Goal: Communication & Community: Answer question/provide support

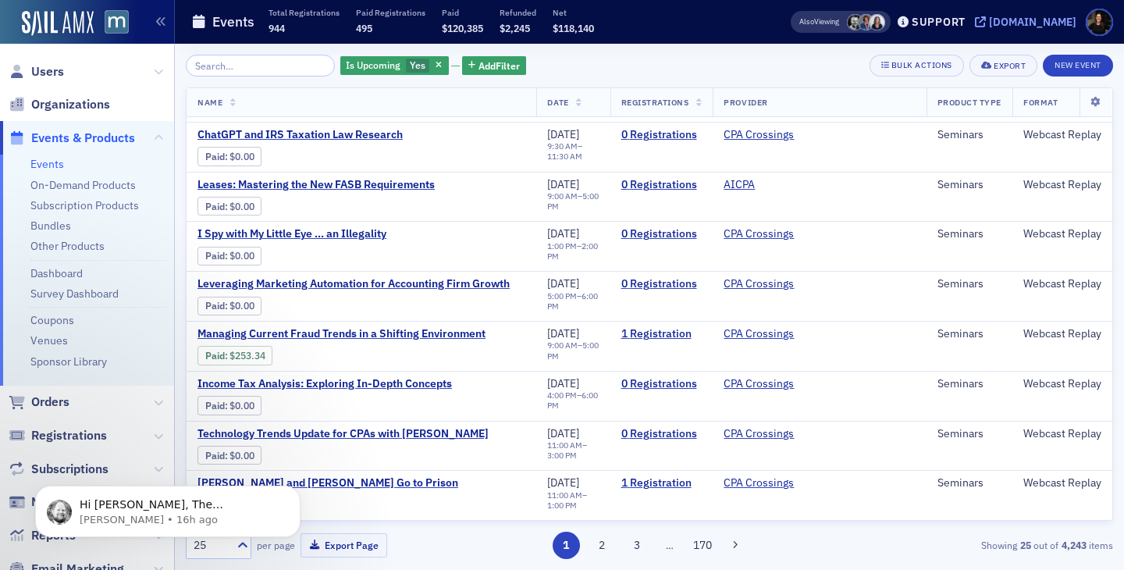
click at [1021, 23] on div "[DOMAIN_NAME]" at bounding box center [1032, 22] width 87 height 14
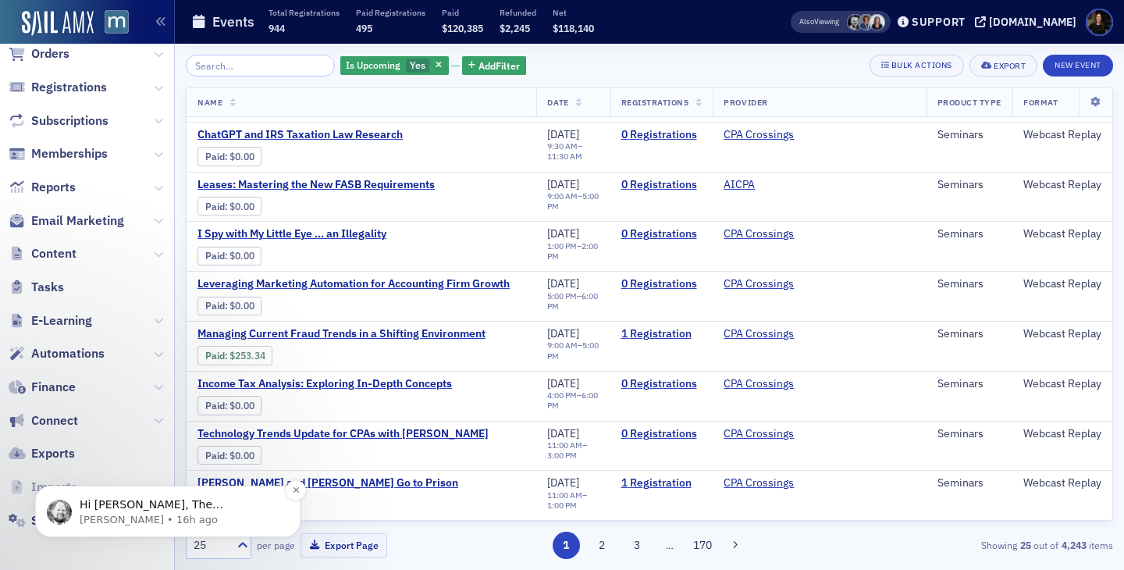
click at [139, 509] on p "Hi Lauren, The Membership Start Date condition uses the historic membership sta…" at bounding box center [180, 505] width 201 height 16
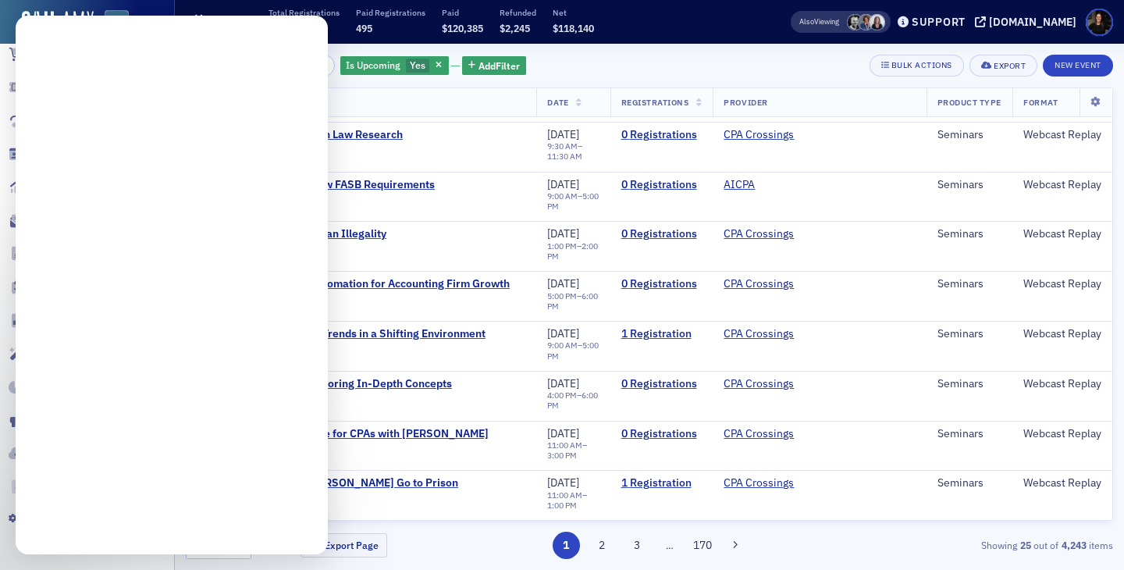
scroll to position [0, 0]
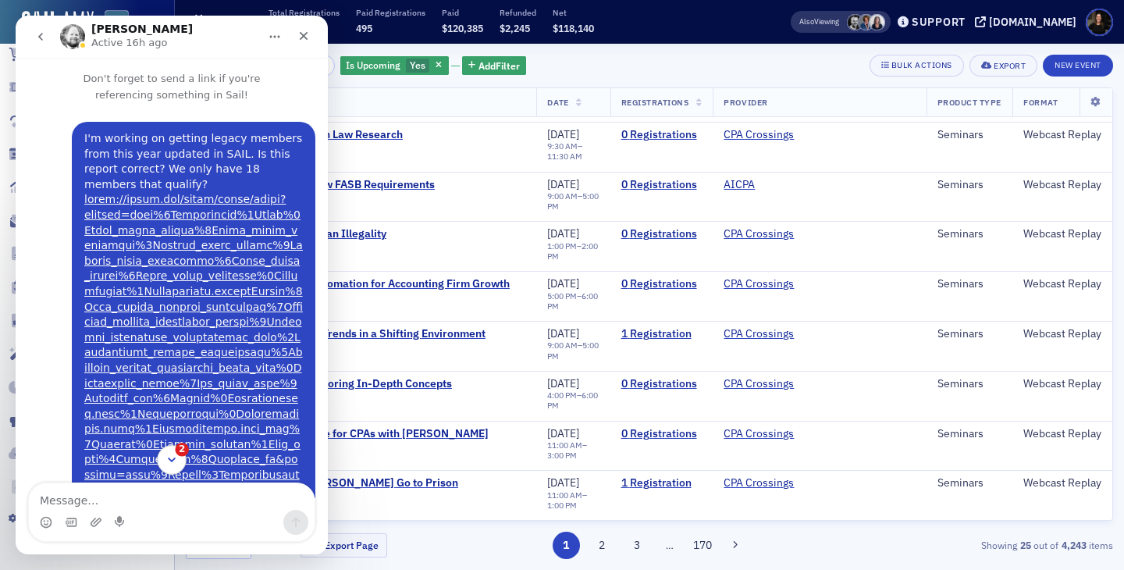
click at [173, 464] on icon "Scroll to bottom" at bounding box center [172, 460] width 14 height 14
drag, startPoint x: 85, startPoint y: 421, endPoint x: 182, endPoint y: 430, distance: 97.2
drag, startPoint x: 41, startPoint y: 431, endPoint x: 190, endPoint y: 428, distance: 149.8
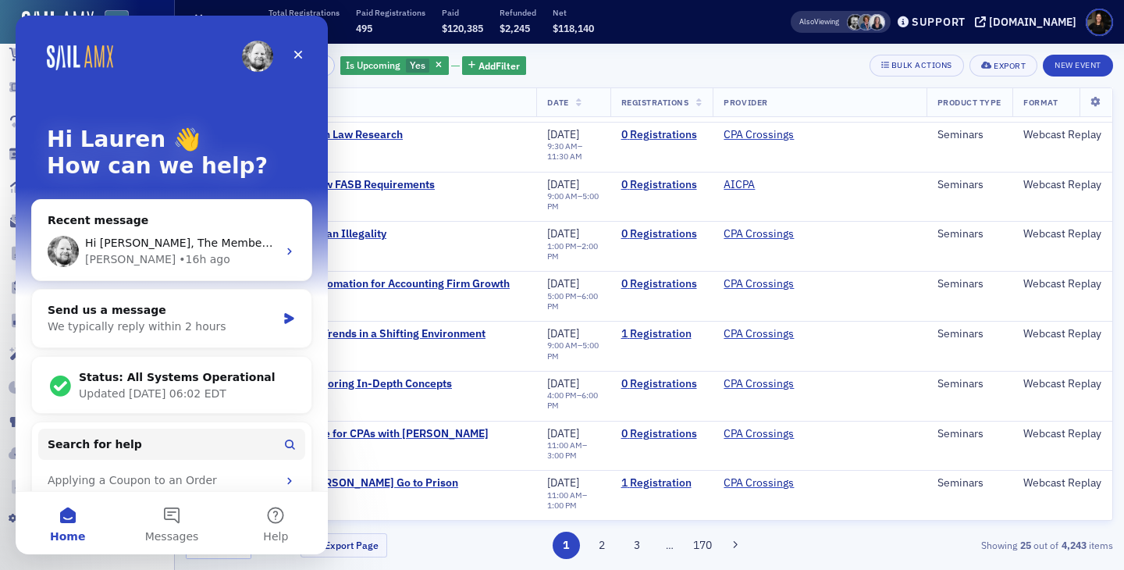
click at [625, 69] on div "Is Upcoming Yes Add Filter Bulk Actions Export New Event" at bounding box center [649, 66] width 927 height 22
click at [292, 55] on icon "Close" at bounding box center [298, 54] width 12 height 12
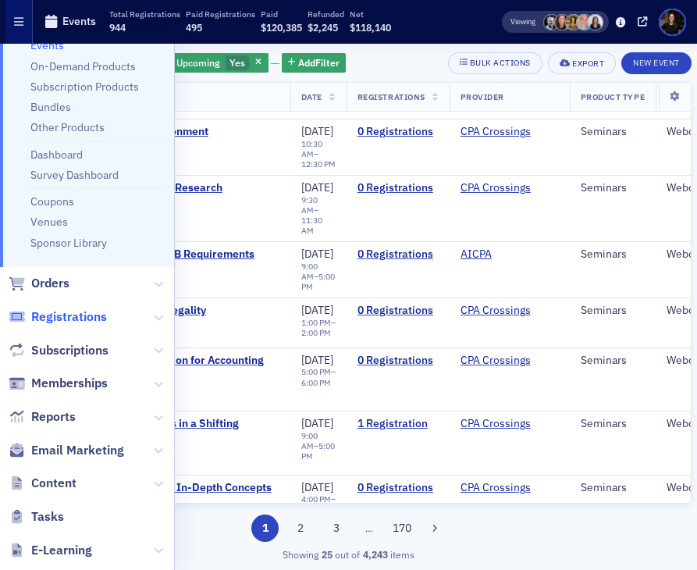
scroll to position [0, 0]
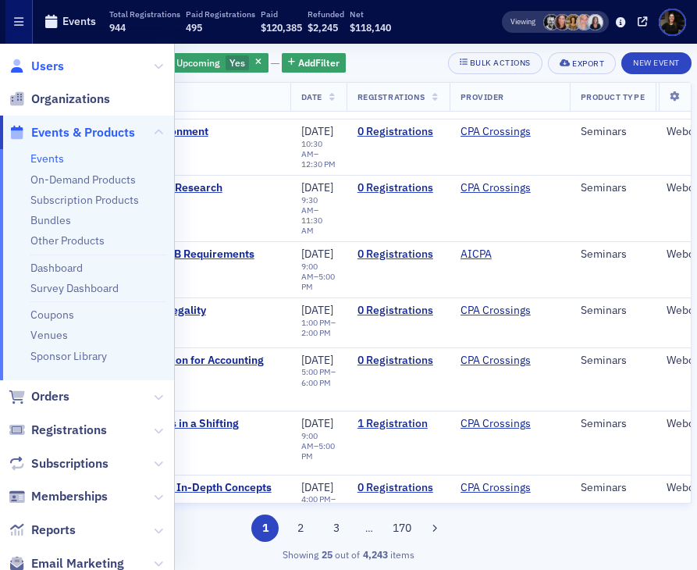
click at [58, 65] on span "Users" at bounding box center [47, 66] width 33 height 17
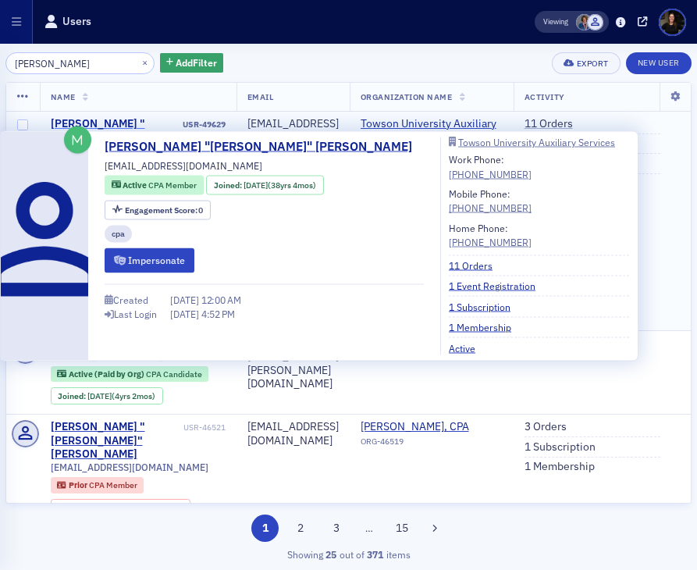
type input "jake smith"
click at [103, 125] on div "Jacob "Jake" Smith" at bounding box center [116, 137] width 130 height 41
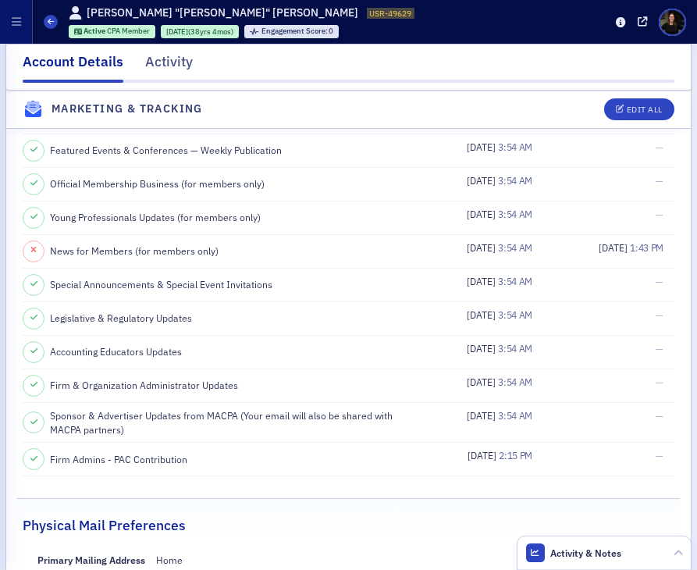
scroll to position [2108, 0]
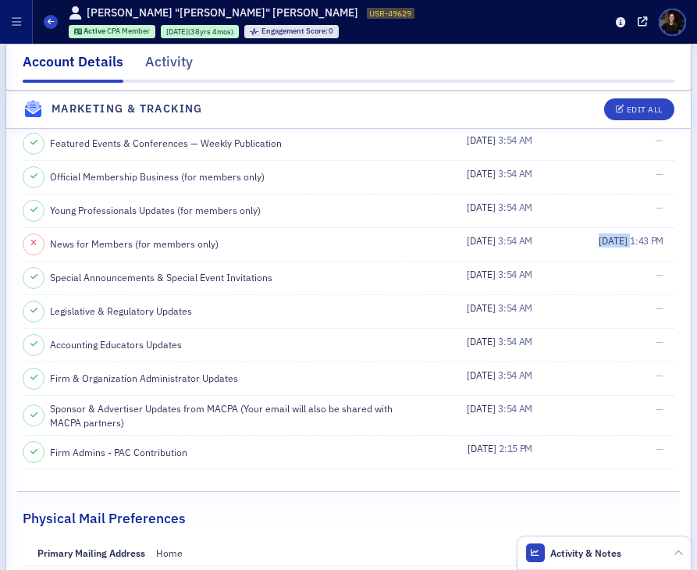
drag, startPoint x: 630, startPoint y: 236, endPoint x: 587, endPoint y: 234, distance: 43.0
click at [599, 235] on span "9/5/2025 1:43 PM" at bounding box center [631, 240] width 65 height 14
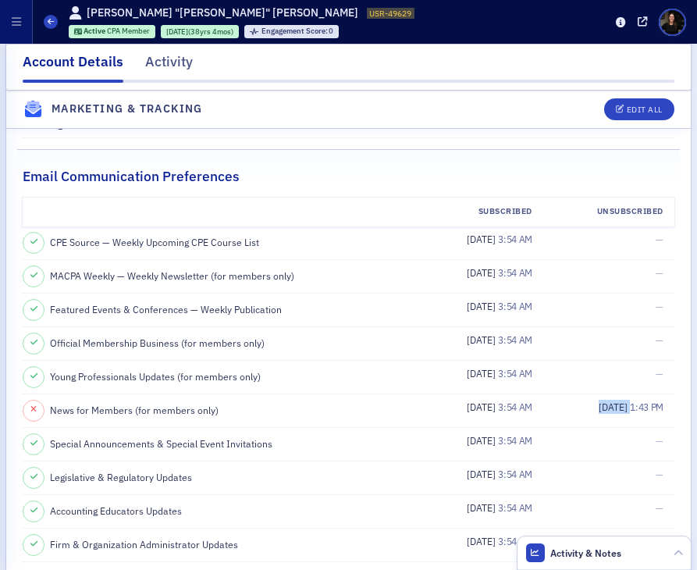
scroll to position [1963, 0]
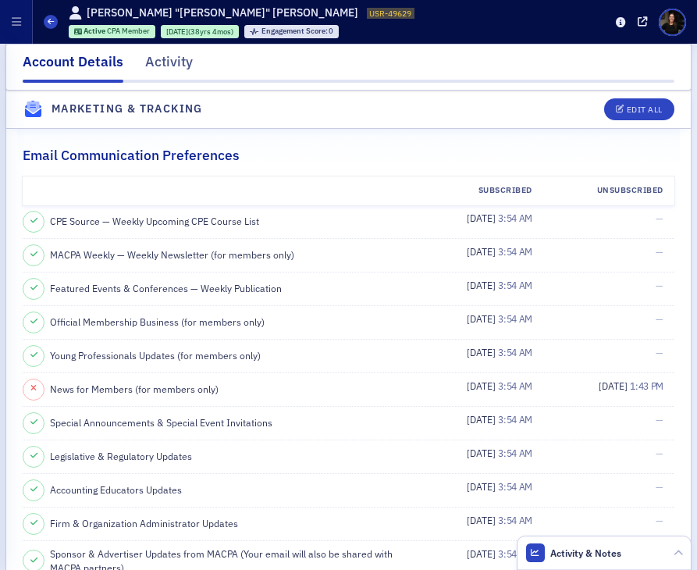
click at [599, 388] on span "9/5/2025" at bounding box center [614, 385] width 31 height 12
drag, startPoint x: 641, startPoint y: 389, endPoint x: 606, endPoint y: 386, distance: 35.3
click at [606, 386] on span "9/5/2025 1:43 PM" at bounding box center [631, 385] width 65 height 14
click at [606, 386] on span "9/5/2025" at bounding box center [614, 385] width 31 height 12
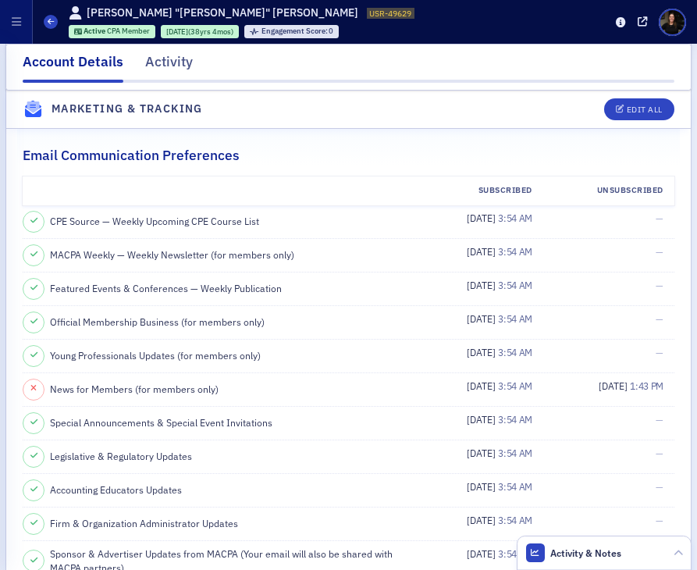
click at [606, 386] on span "9/5/2025" at bounding box center [614, 385] width 31 height 12
drag, startPoint x: 588, startPoint y: 384, endPoint x: 630, endPoint y: 384, distance: 42.1
click at [629, 384] on span "9/5/2025 1:43 PM" at bounding box center [631, 385] width 65 height 14
drag, startPoint x: 630, startPoint y: 384, endPoint x: 586, endPoint y: 378, distance: 44.0
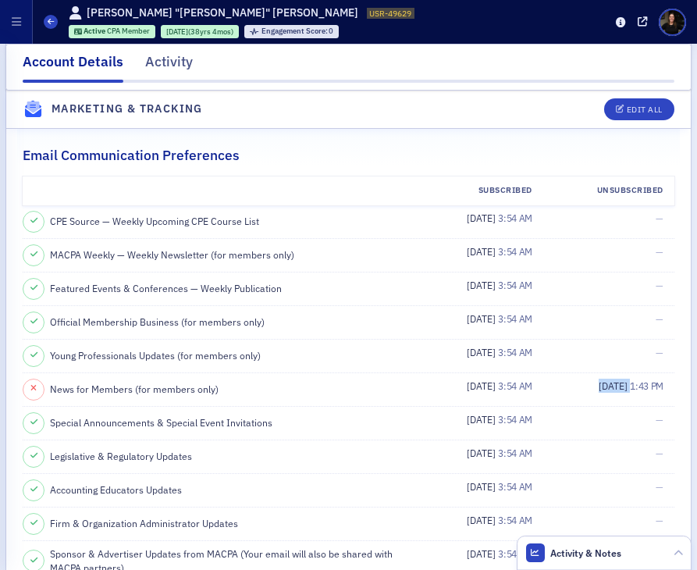
click at [599, 380] on span "9/5/2025 1:43 PM" at bounding box center [631, 385] width 65 height 14
click at [599, 379] on span "9/5/2025" at bounding box center [614, 385] width 31 height 12
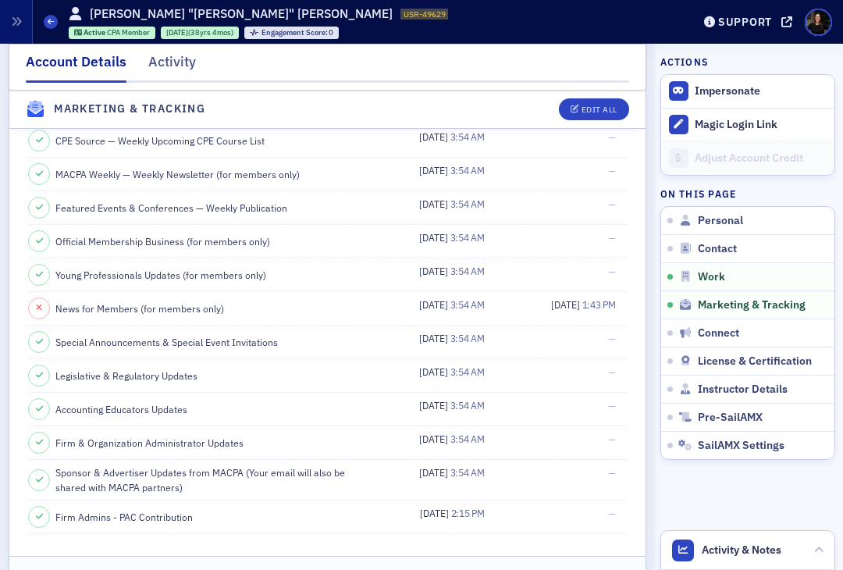
scroll to position [1790, 0]
click at [45, 23] on span at bounding box center [51, 22] width 14 height 14
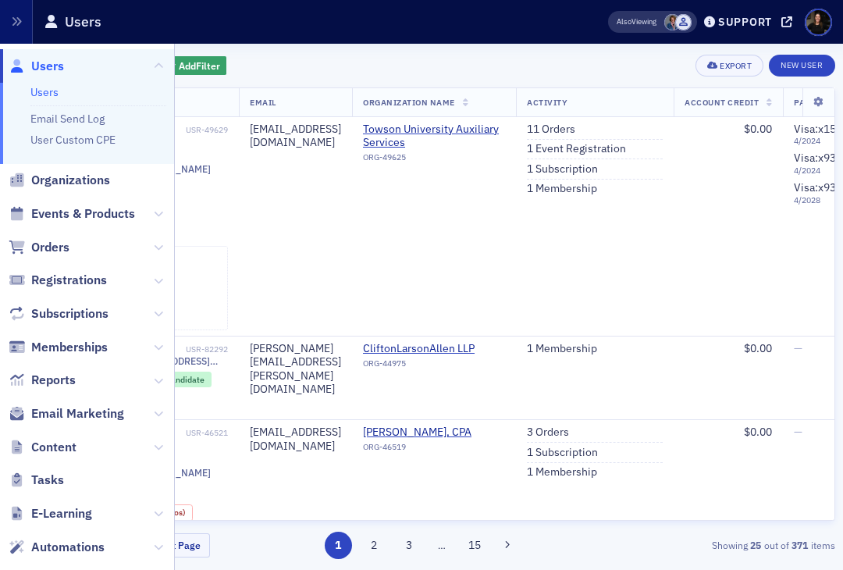
click at [35, 69] on span "Users" at bounding box center [47, 66] width 33 height 17
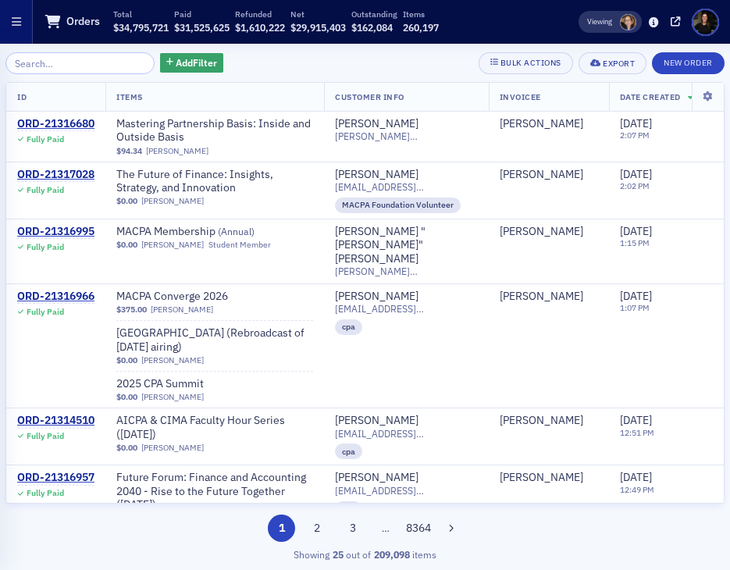
scroll to position [240, 0]
drag, startPoint x: 20, startPoint y: 30, endPoint x: 74, endPoint y: 436, distance: 409.5
click at [20, 30] on button "button" at bounding box center [16, 22] width 33 height 44
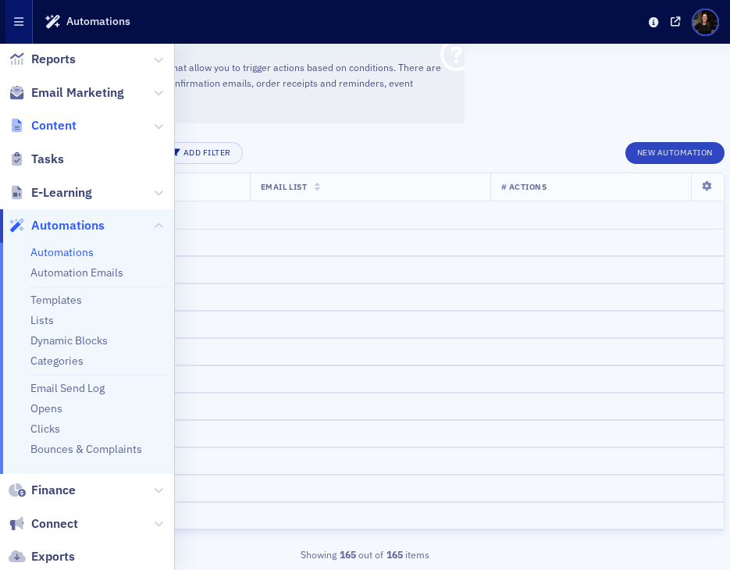
click at [51, 127] on span "Content" at bounding box center [53, 125] width 45 height 17
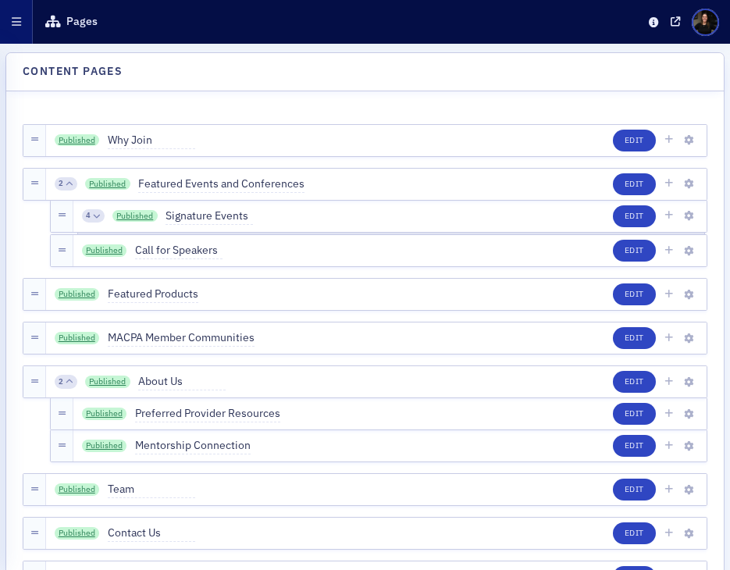
scroll to position [1003, 0]
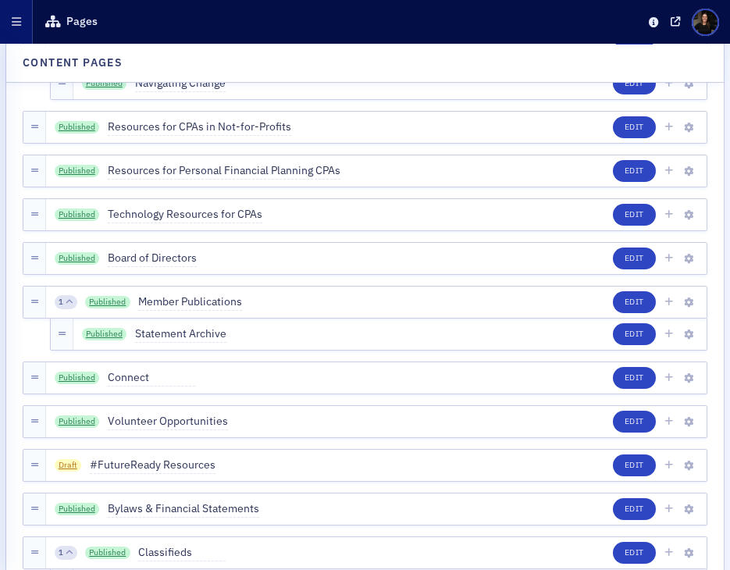
click at [18, 25] on icon "button" at bounding box center [16, 21] width 9 height 11
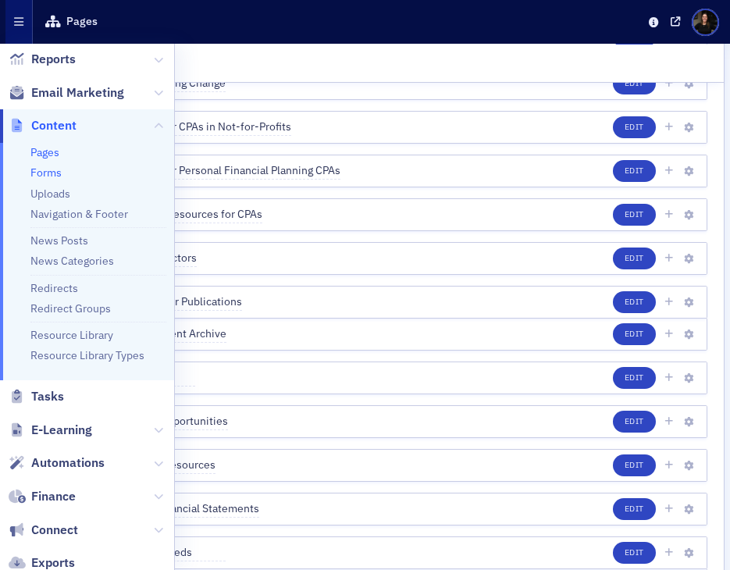
click at [43, 174] on link "Forms" at bounding box center [45, 172] width 31 height 14
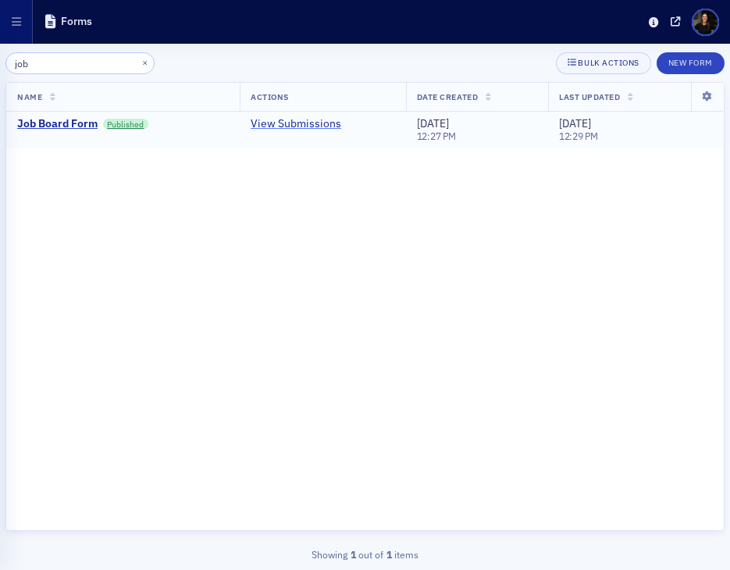
type input "job"
click at [295, 126] on link "View Submissions" at bounding box center [295, 124] width 91 height 14
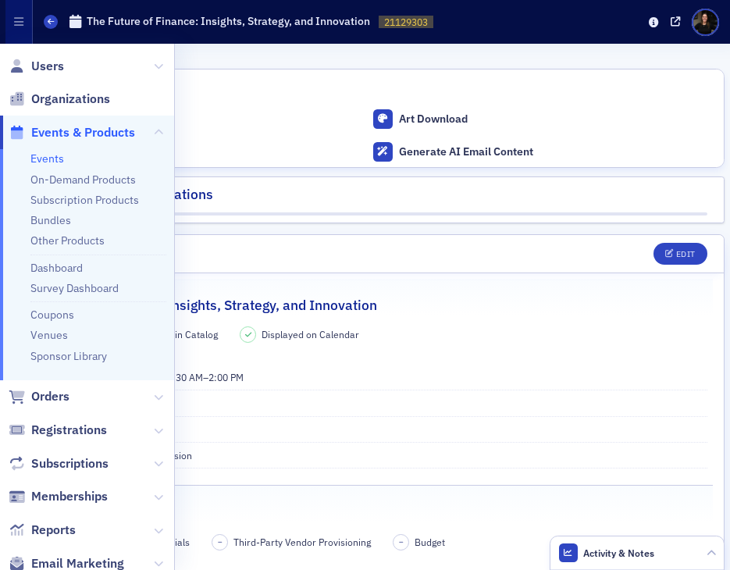
click at [199, 194] on div "Registrations" at bounding box center [171, 198] width 83 height 29
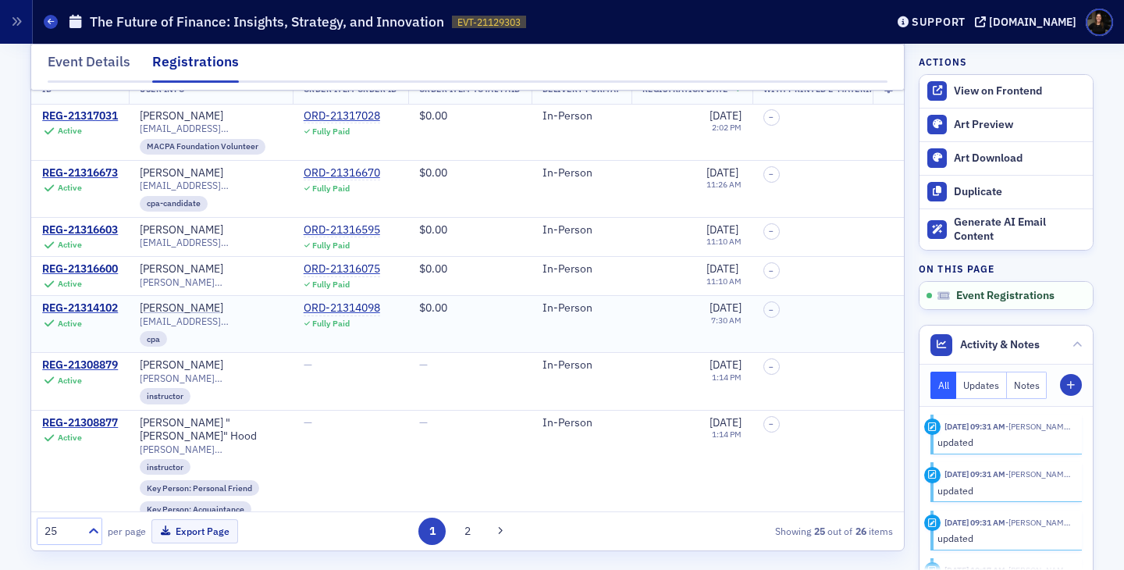
scroll to position [22, 0]
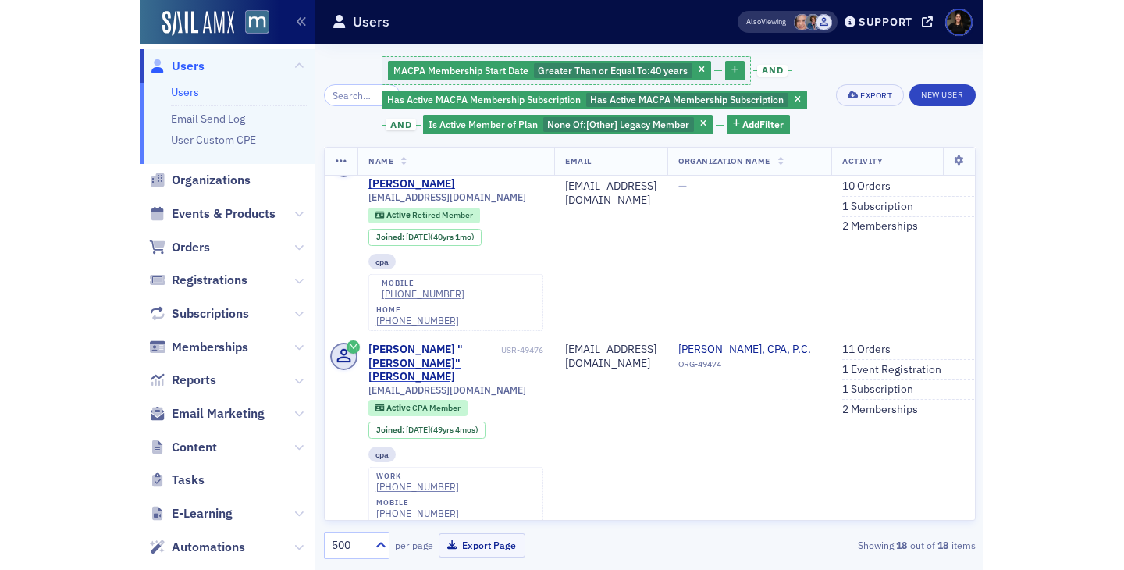
scroll to position [496, 0]
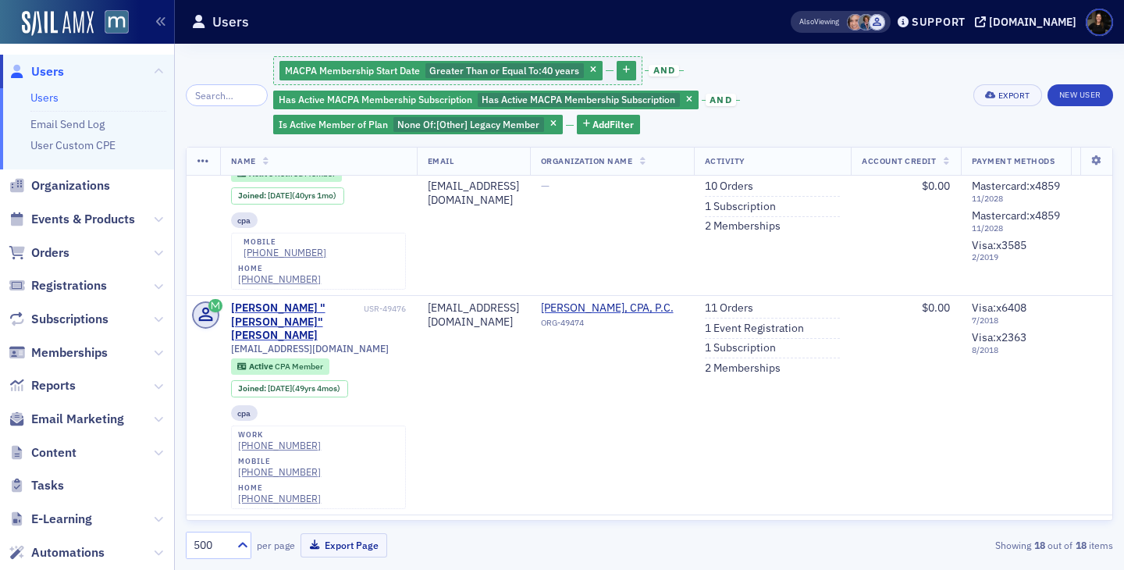
click at [743, 127] on div "MACPA Membership Start Date Greater Than or Equal To : 40 years and Has Active …" at bounding box center [617, 95] width 689 height 81
click at [550, 124] on icon "button" at bounding box center [553, 124] width 6 height 9
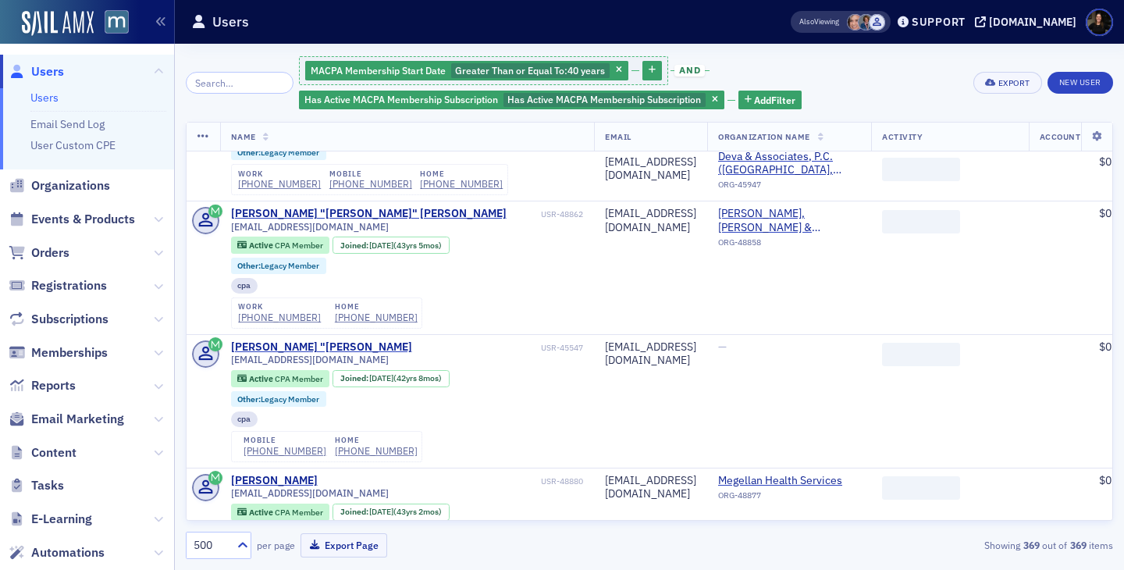
scroll to position [1683, 0]
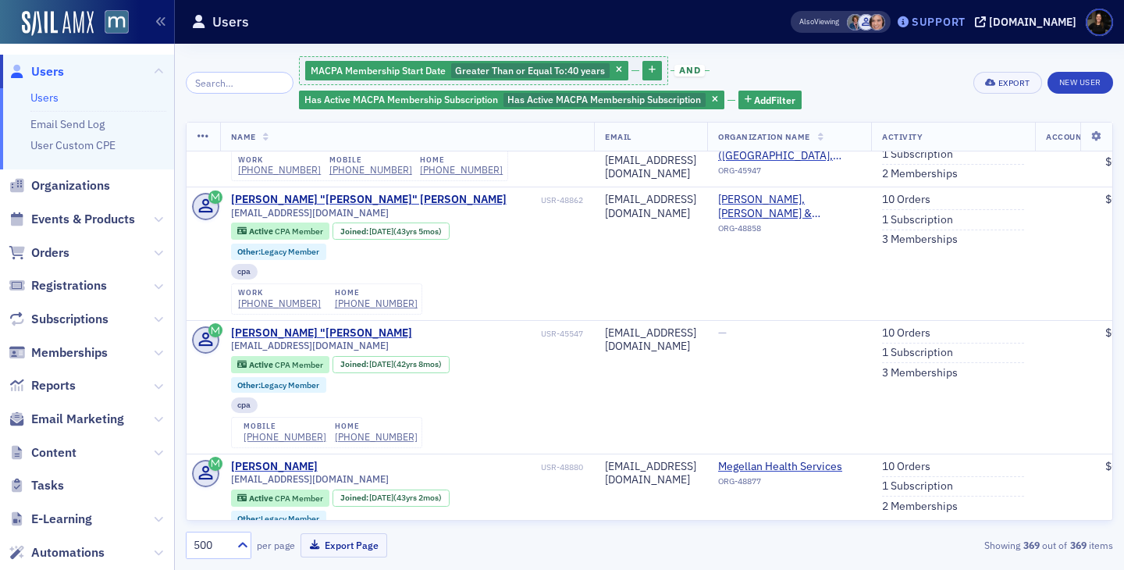
click at [842, 22] on div "Support" at bounding box center [938, 22] width 54 height 14
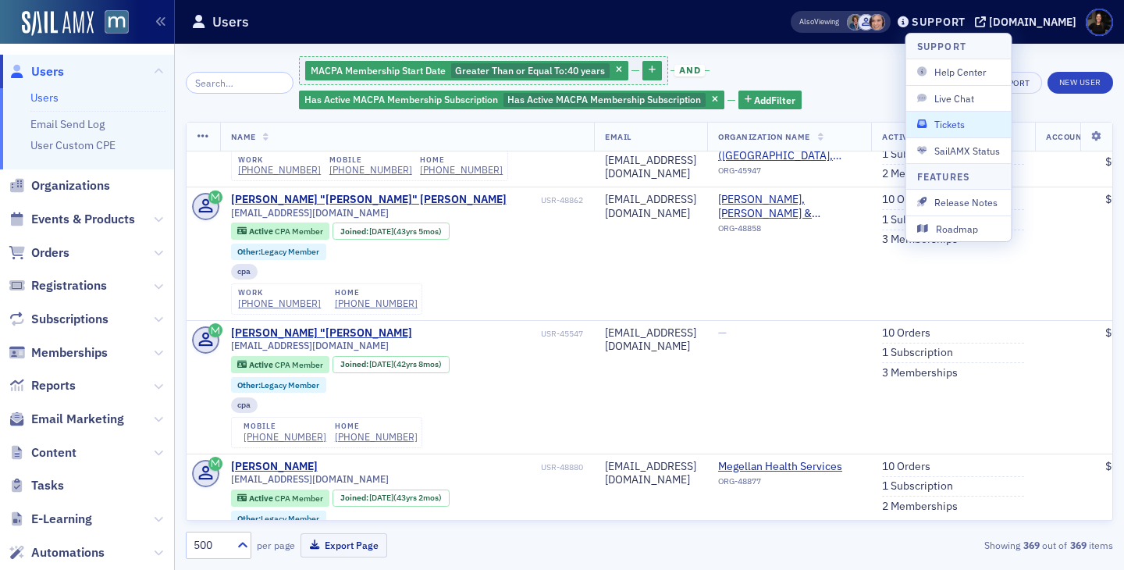
click at [842, 123] on span "Tickets" at bounding box center [958, 124] width 83 height 14
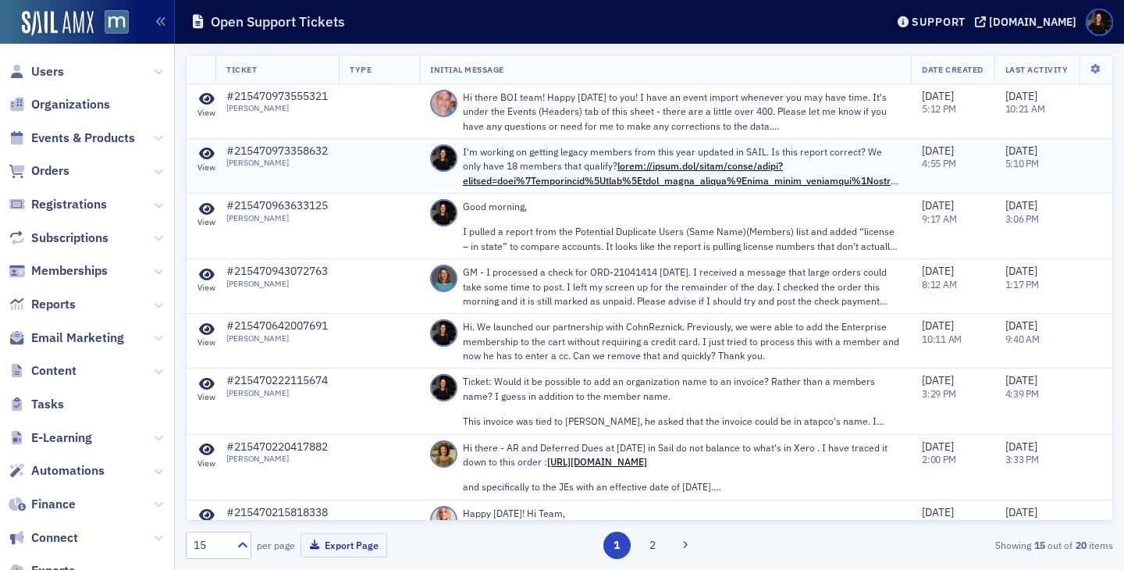
click at [577, 169] on p "I'm working on getting legacy members from this year updated in SAIL. Is this r…" at bounding box center [681, 165] width 437 height 43
click at [201, 152] on icon at bounding box center [207, 154] width 16 height 14
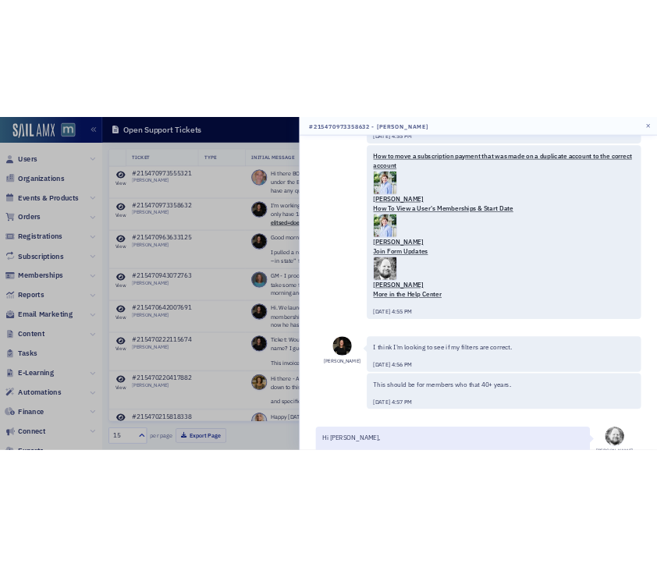
scroll to position [803, 0]
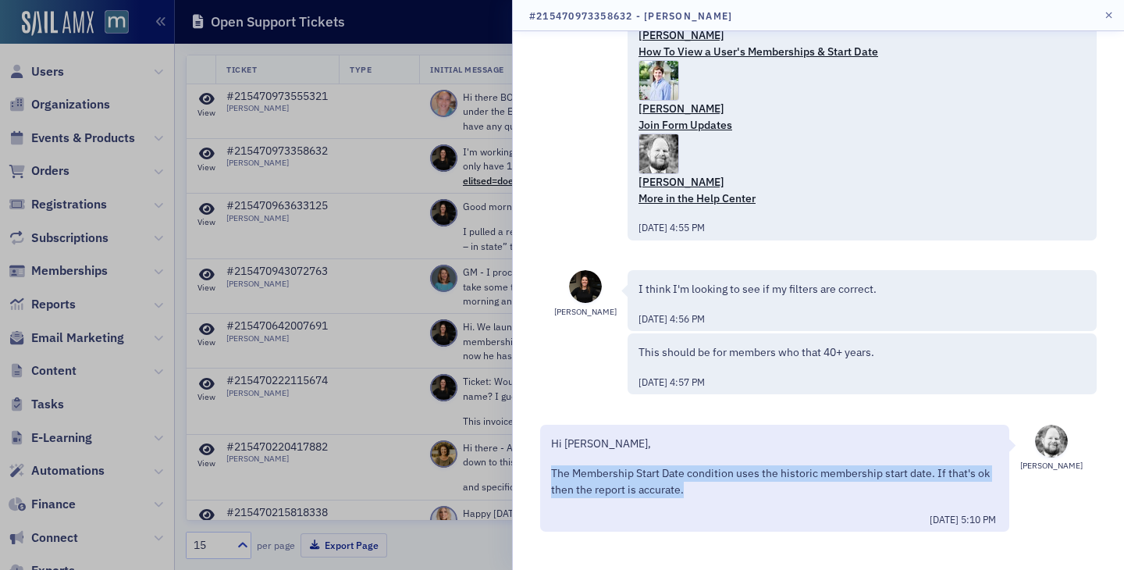
drag, startPoint x: 547, startPoint y: 474, endPoint x: 793, endPoint y: 483, distance: 246.0
click at [793, 483] on div "Hi Lauren, The Membership Start Date condition uses the historic membership sta…" at bounding box center [774, 478] width 469 height 107
click at [842, 14] on icon "button" at bounding box center [1108, 15] width 7 height 9
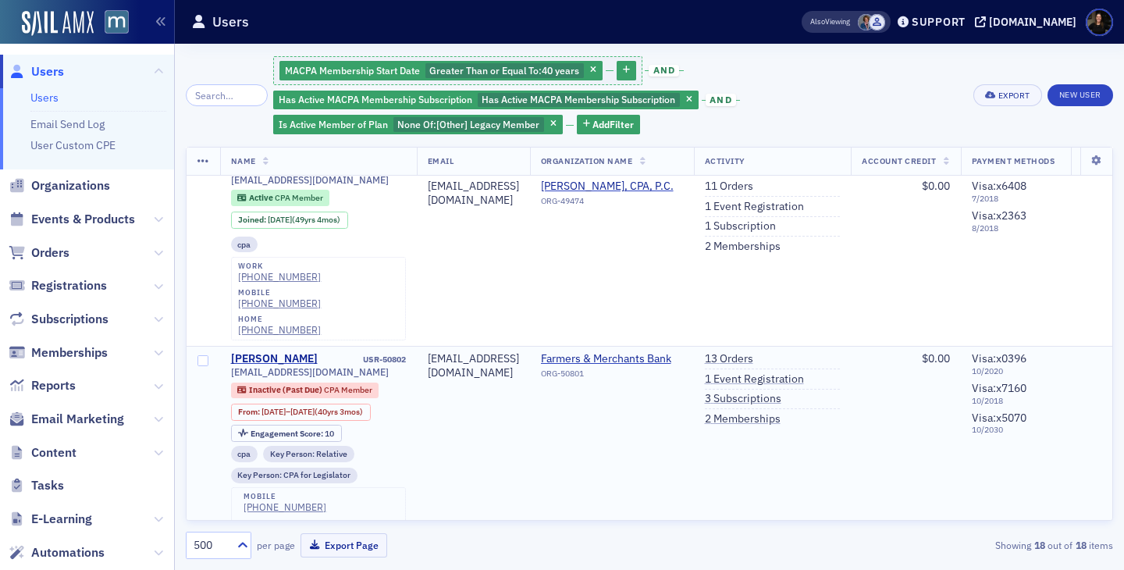
scroll to position [664, 161]
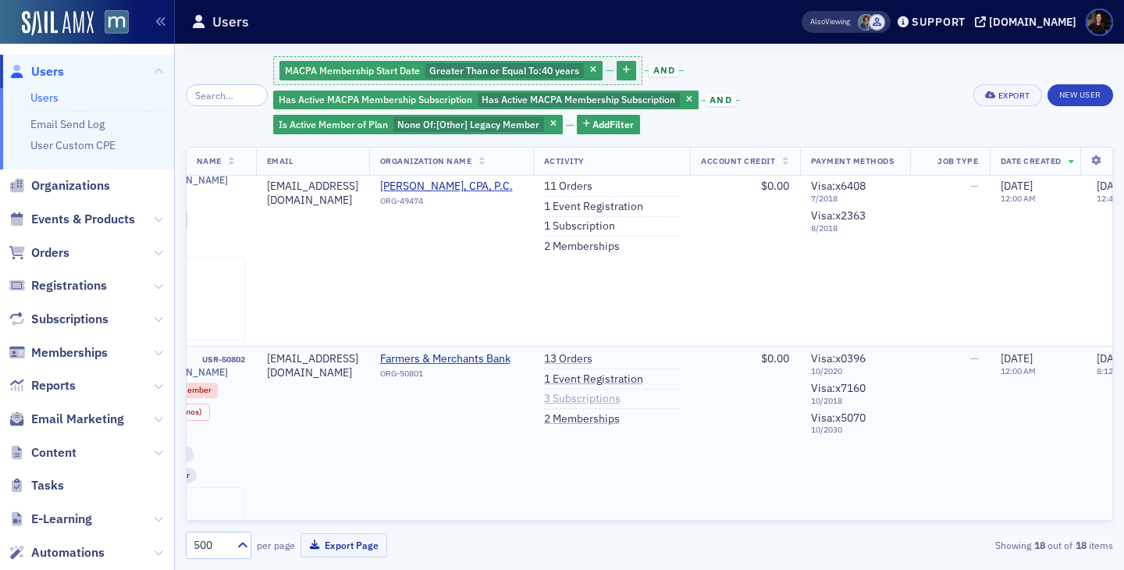
click at [620, 392] on link "3 Subscriptions" at bounding box center [582, 399] width 76 height 14
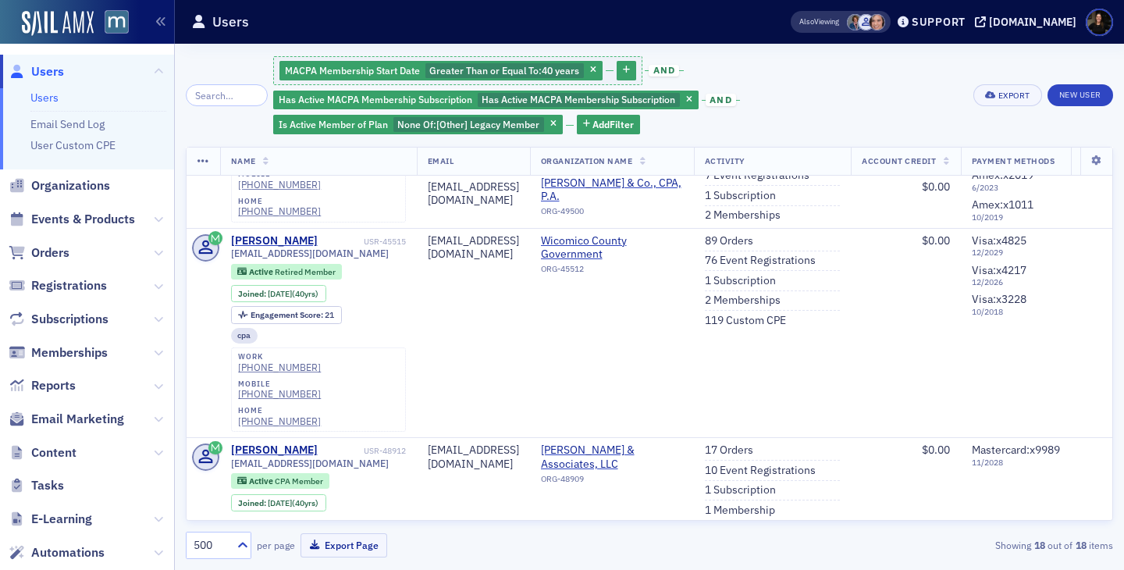
scroll to position [1409, 1]
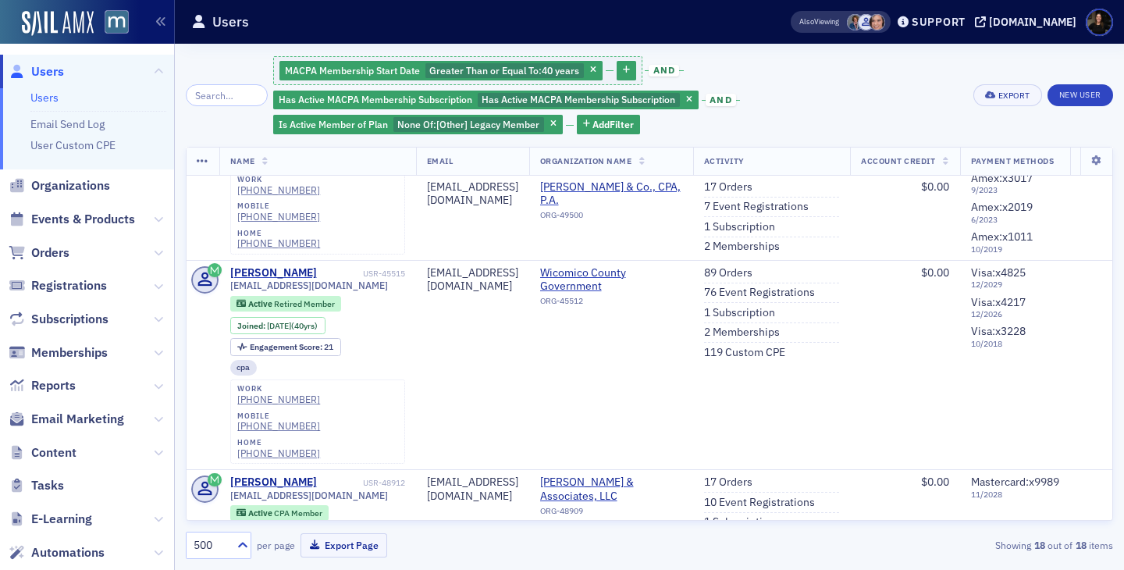
scroll to position [1361, 1]
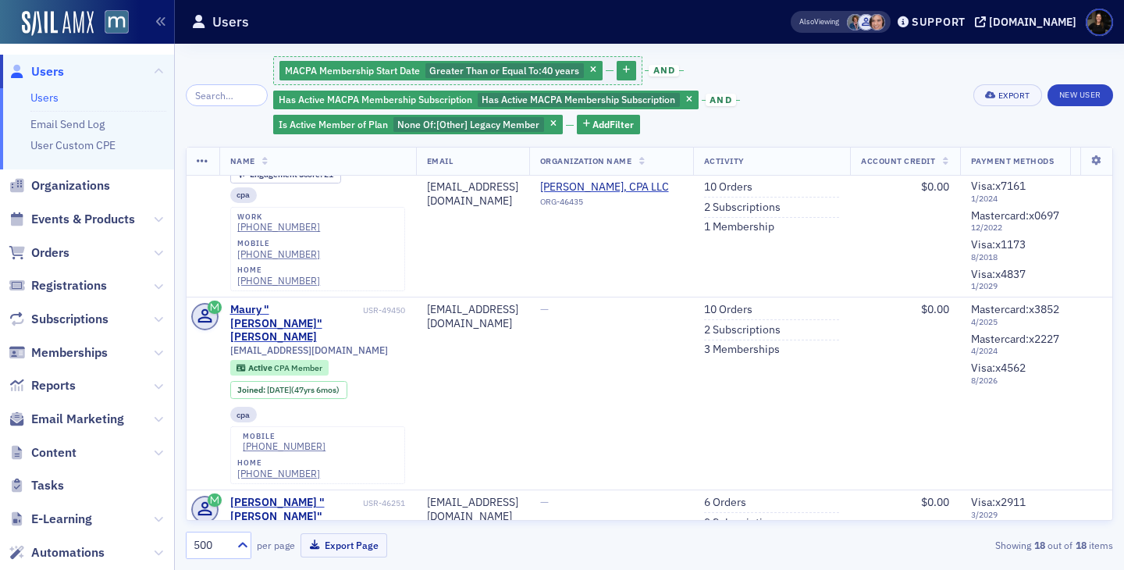
scroll to position [2350, 1]
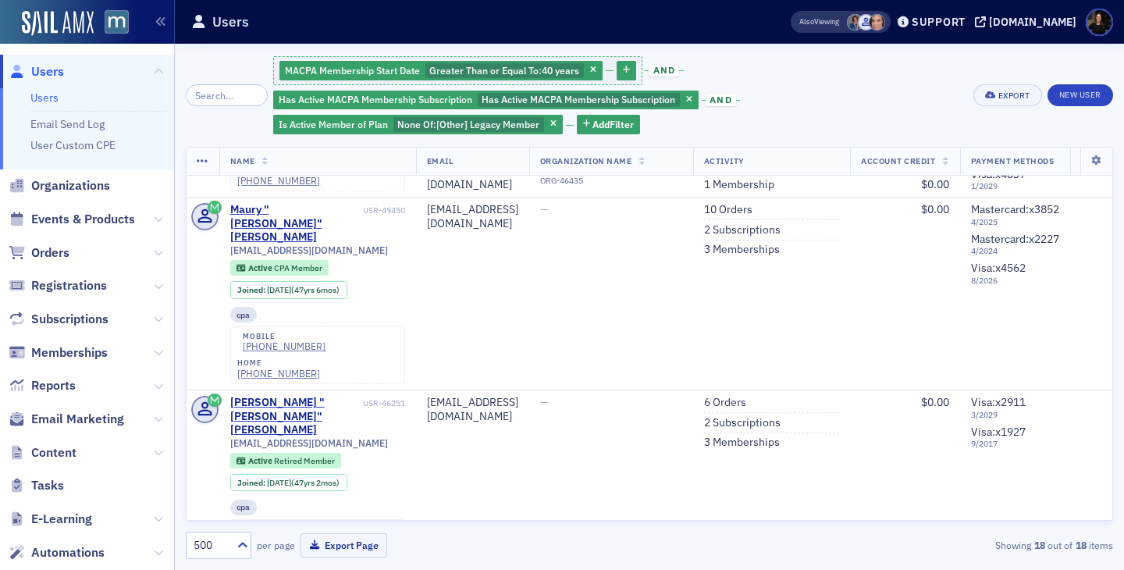
scroll to position [2460, 1]
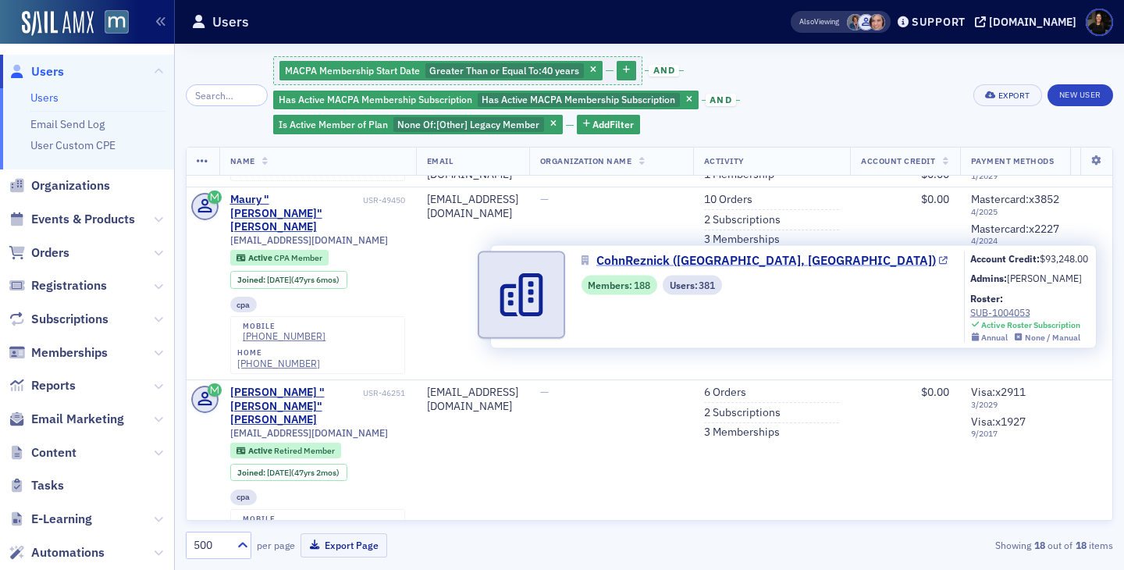
click at [642, 262] on span "CohnReznick ([GEOGRAPHIC_DATA], [GEOGRAPHIC_DATA])" at bounding box center [765, 260] width 339 height 19
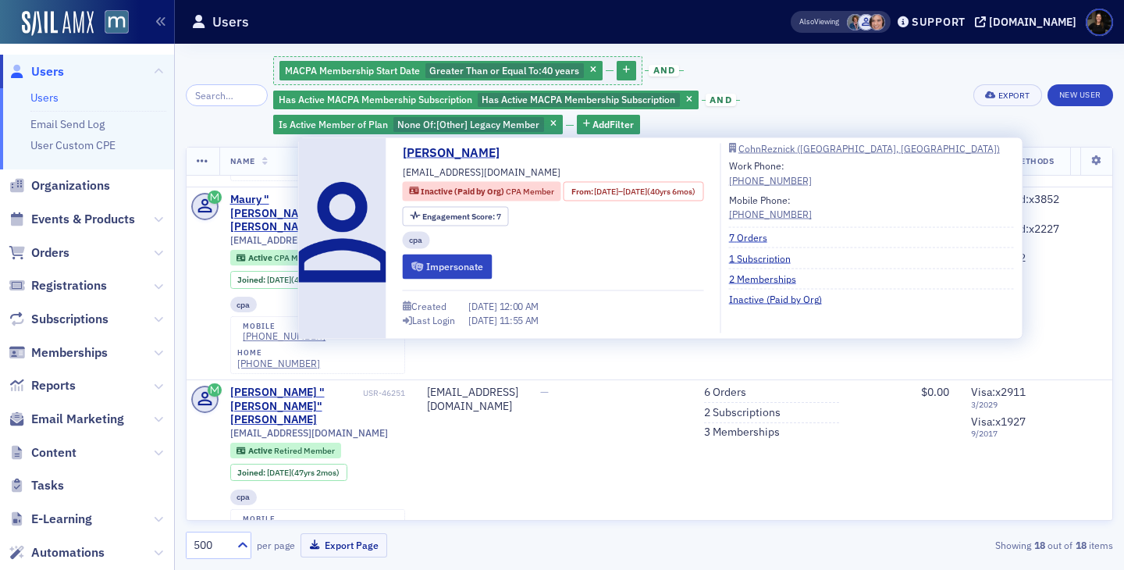
drag, startPoint x: 305, startPoint y: 240, endPoint x: 250, endPoint y: 240, distance: 54.6
copy div "Tzamaras"
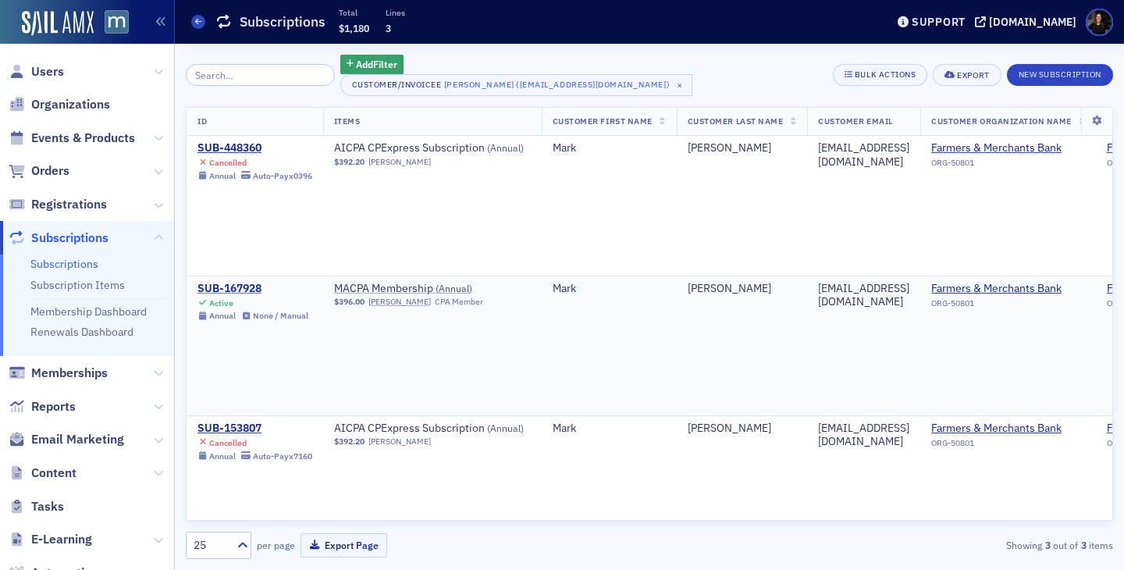
click at [209, 288] on div "SUB-167928" at bounding box center [252, 289] width 111 height 14
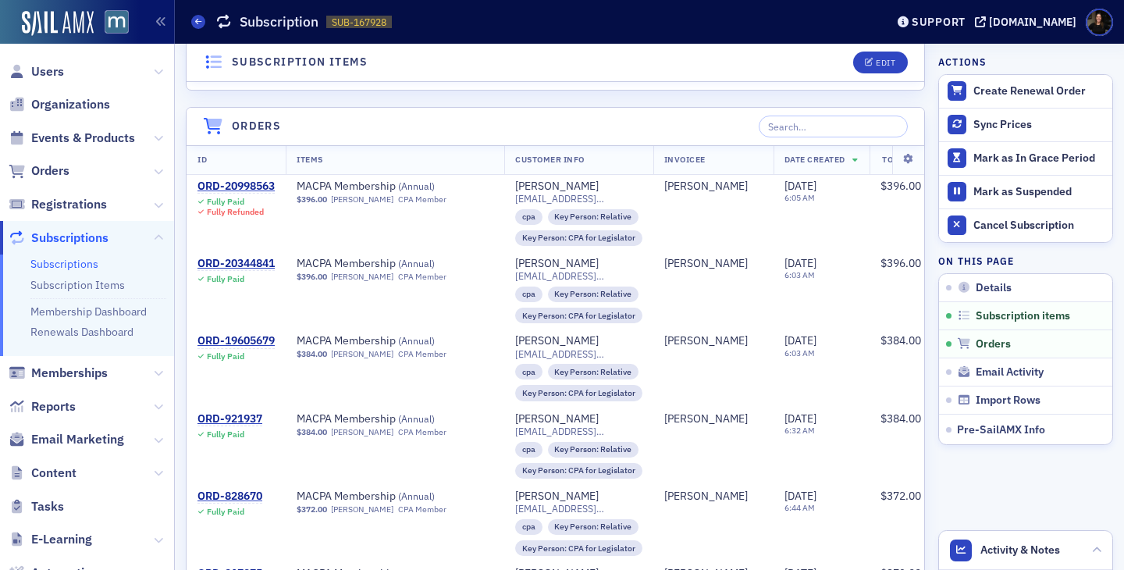
scroll to position [560, 0]
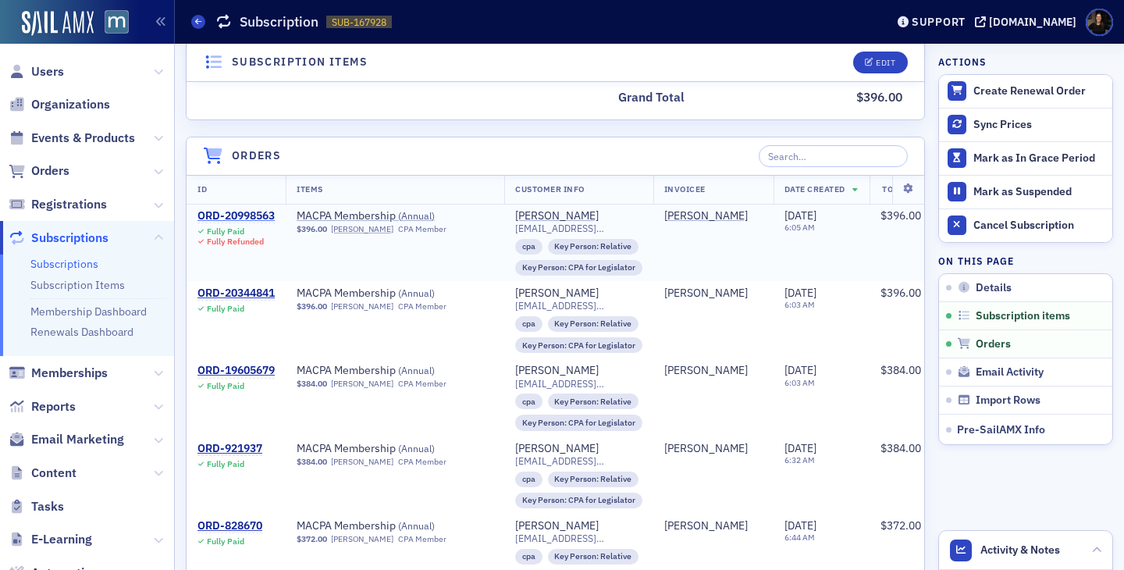
click at [235, 219] on div "ORD-20998563" at bounding box center [235, 216] width 77 height 14
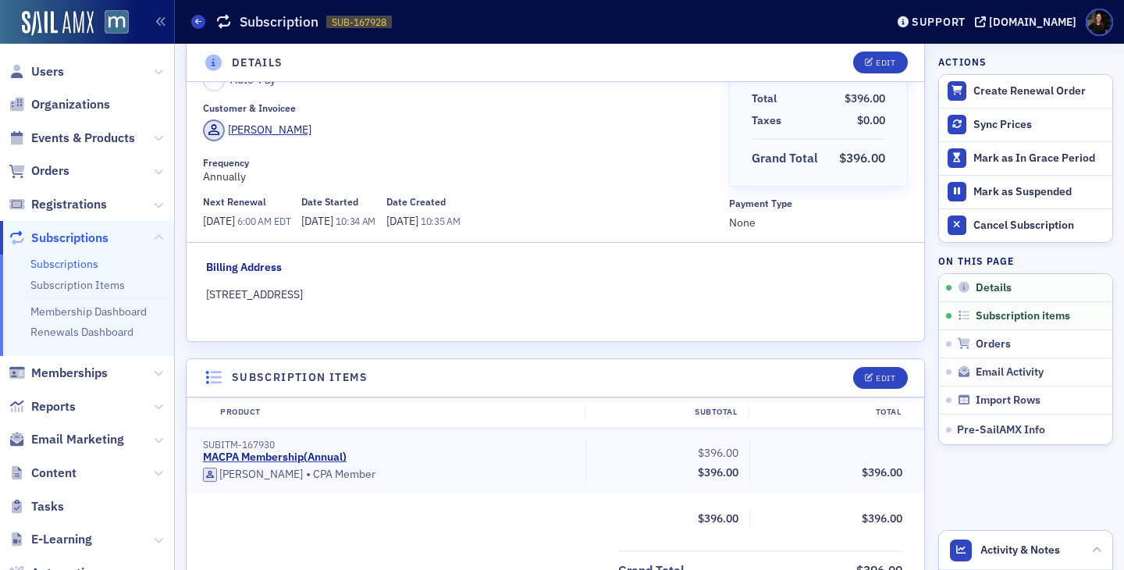
scroll to position [79, 0]
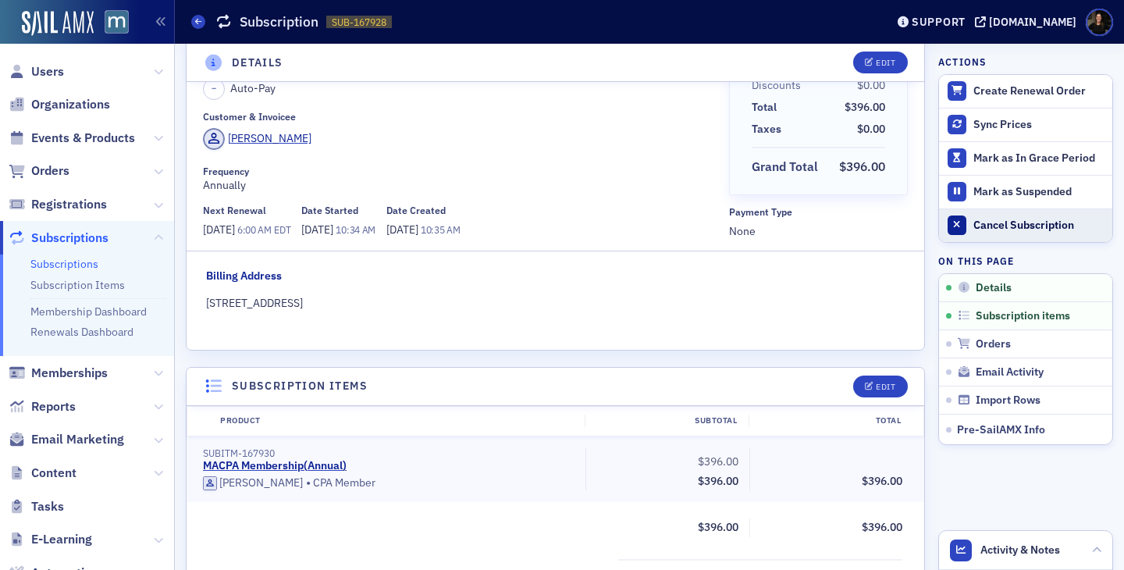
click at [999, 229] on div "Cancel Subscription" at bounding box center [1038, 226] width 131 height 14
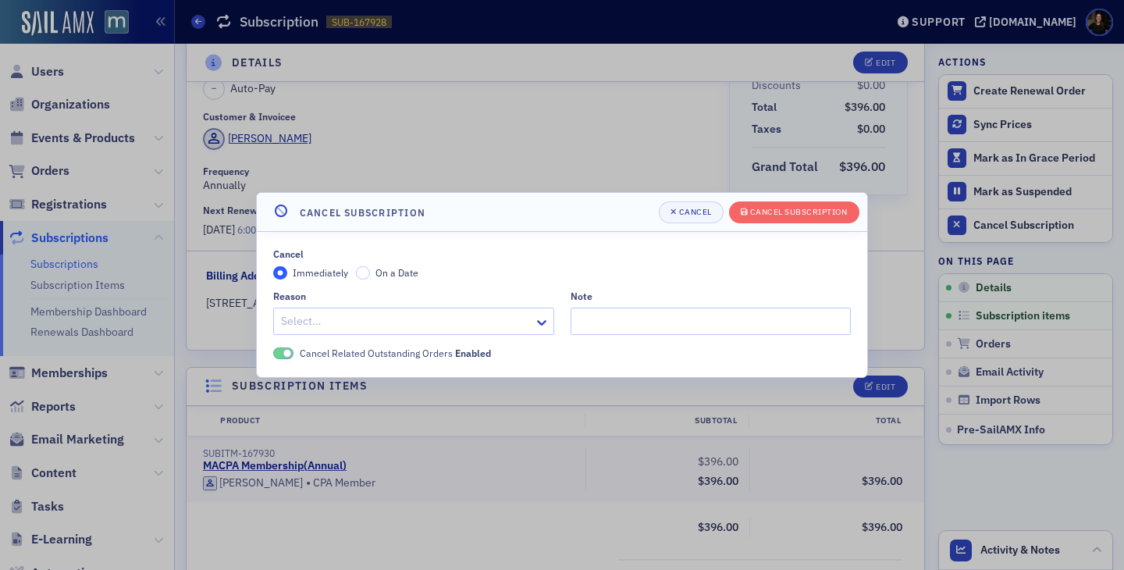
click at [510, 317] on div "Select…" at bounding box center [413, 320] width 281 height 27
type input "retired"
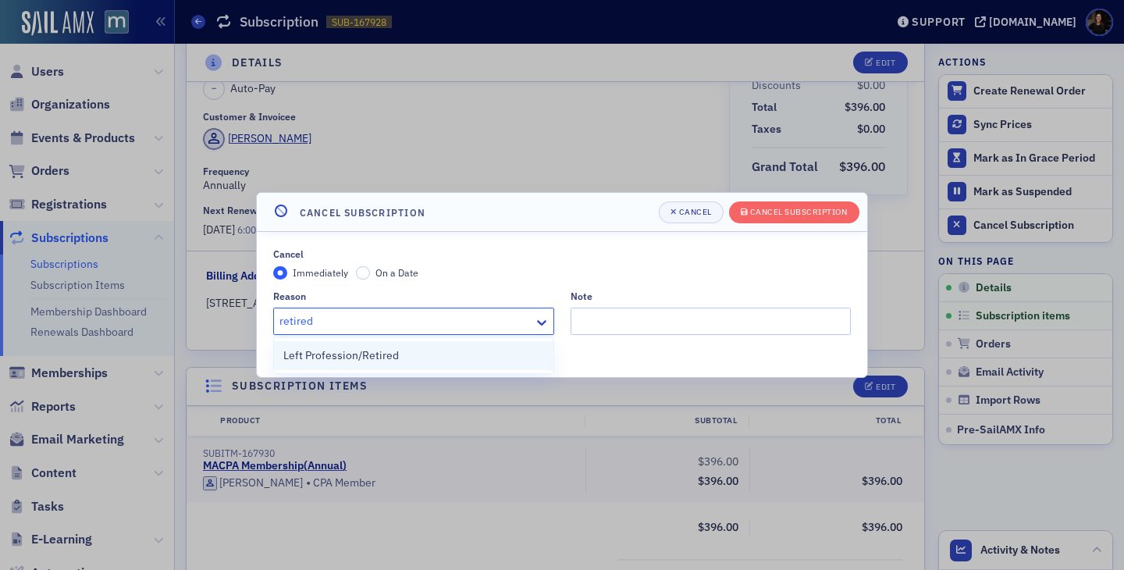
click at [357, 356] on span "Left Profession/Retired" at bounding box center [340, 355] width 115 height 16
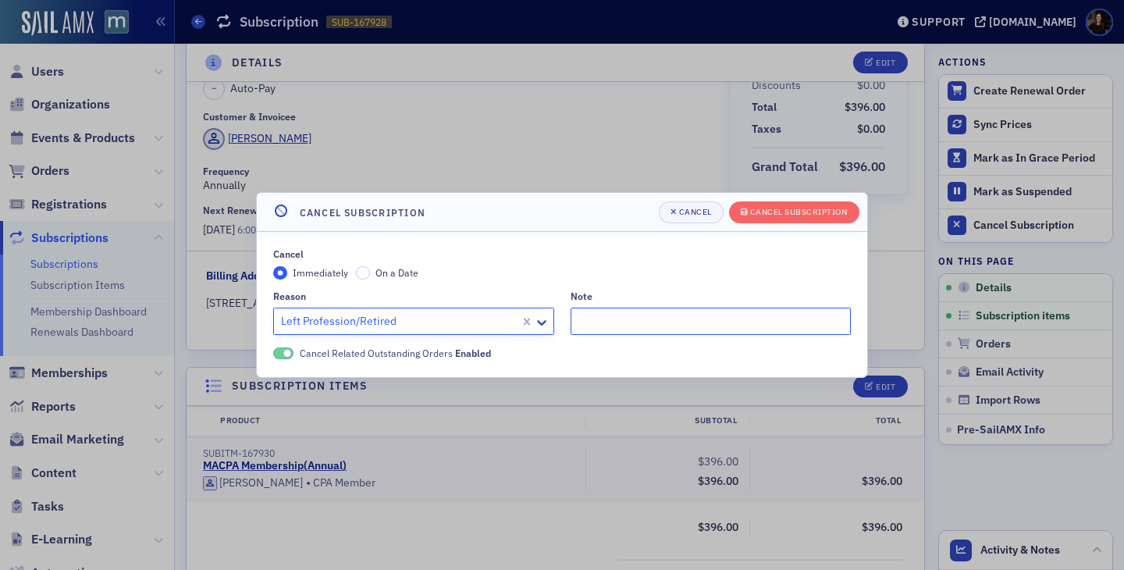
click at [693, 314] on input "Note" at bounding box center [710, 320] width 281 height 27
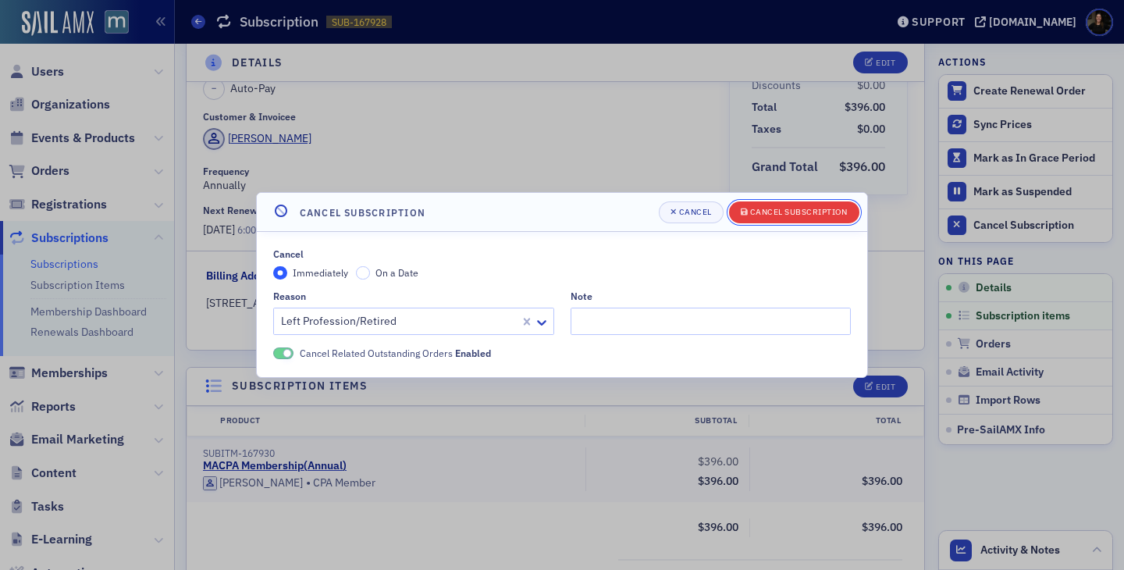
click at [783, 216] on div "Cancel Subscription" at bounding box center [799, 212] width 98 height 9
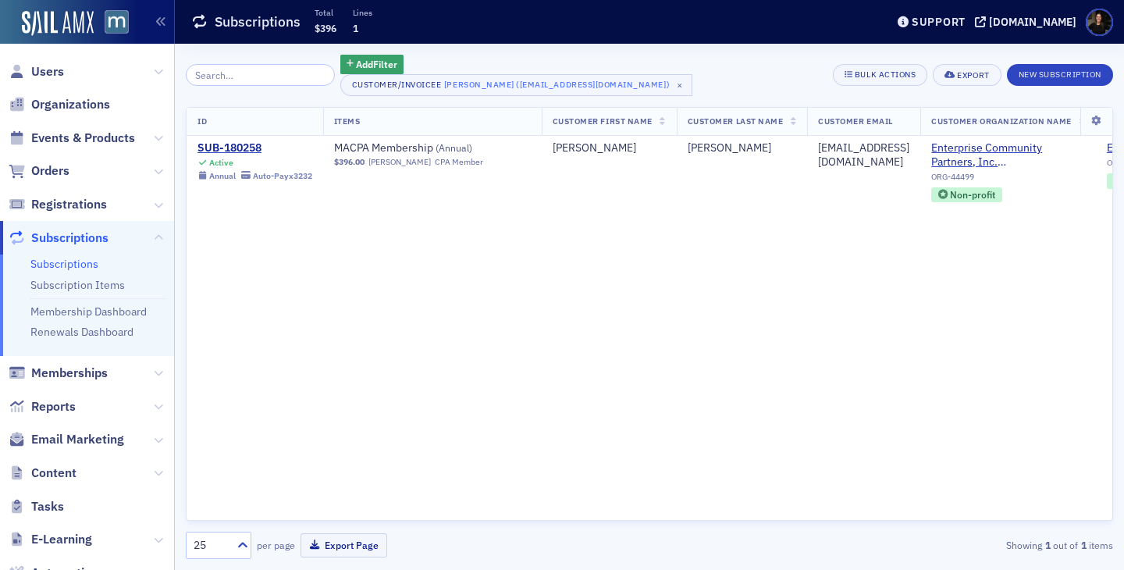
click at [710, 331] on div "ID Items Customer First Name Customer Last Name Customer Email Customer Organiz…" at bounding box center [649, 314] width 927 height 414
click at [241, 151] on div "SUB-180258" at bounding box center [254, 148] width 115 height 14
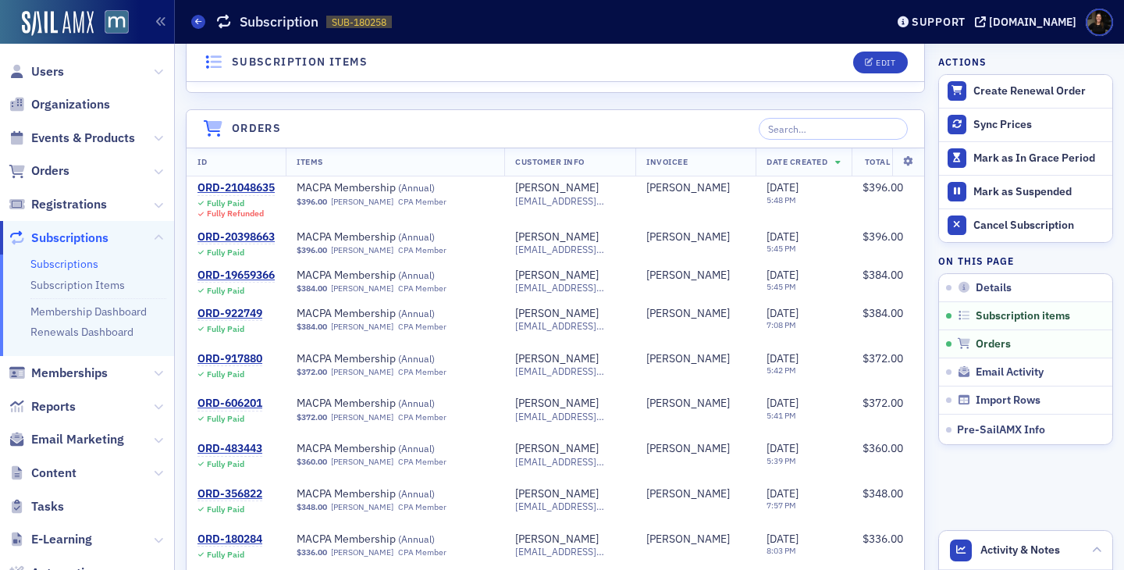
scroll to position [613, 0]
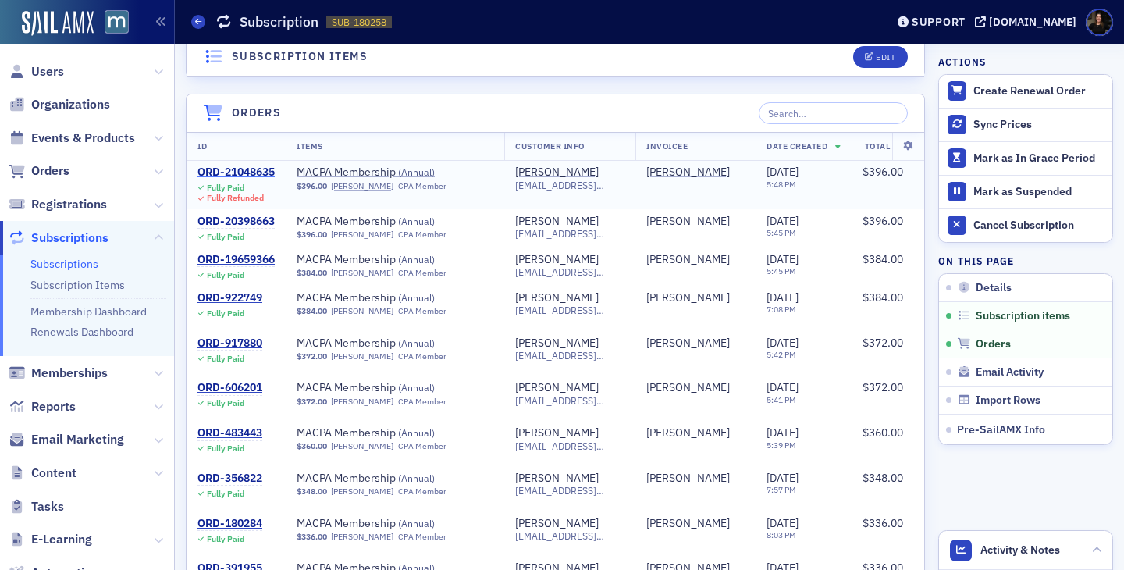
click at [250, 169] on div "ORD-21048635" at bounding box center [235, 172] width 77 height 14
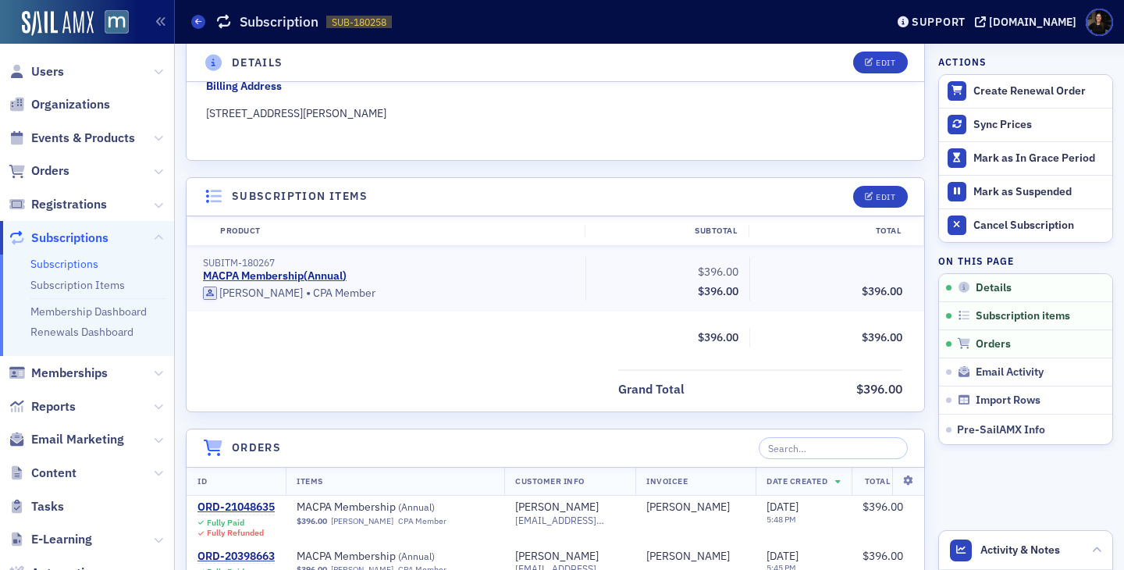
scroll to position [393, 0]
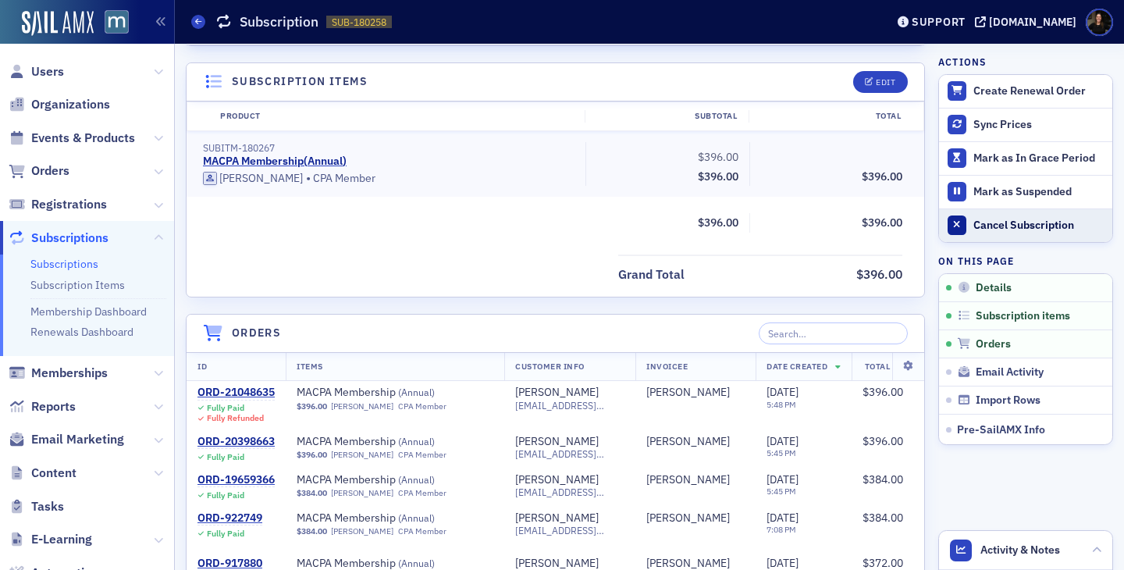
click at [996, 233] on button "Cancel Subscription" at bounding box center [1025, 225] width 173 height 34
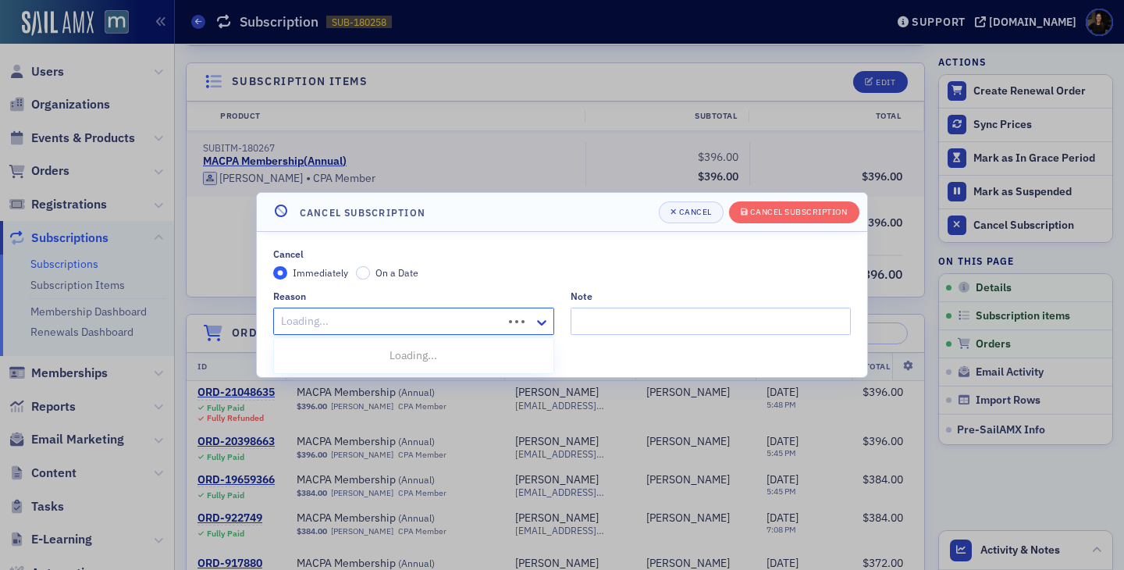
click at [476, 310] on div "Loading..." at bounding box center [388, 321] width 229 height 23
type input "retired"
click at [371, 348] on span "Left Profession/Retired" at bounding box center [340, 355] width 115 height 16
click at [794, 213] on div "Cancel Subscription" at bounding box center [799, 212] width 98 height 9
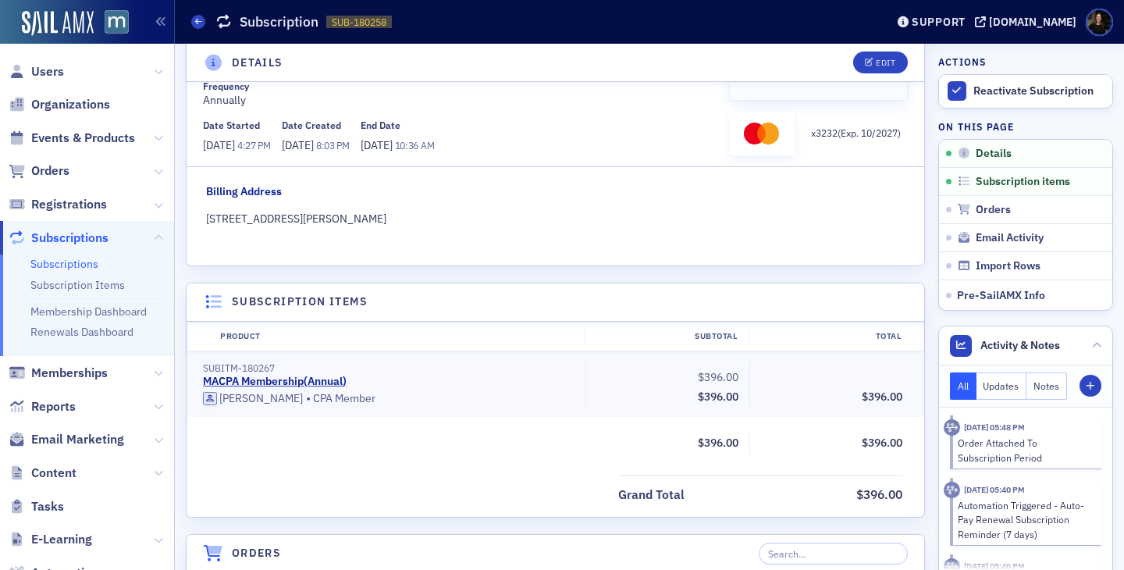
scroll to position [0, 0]
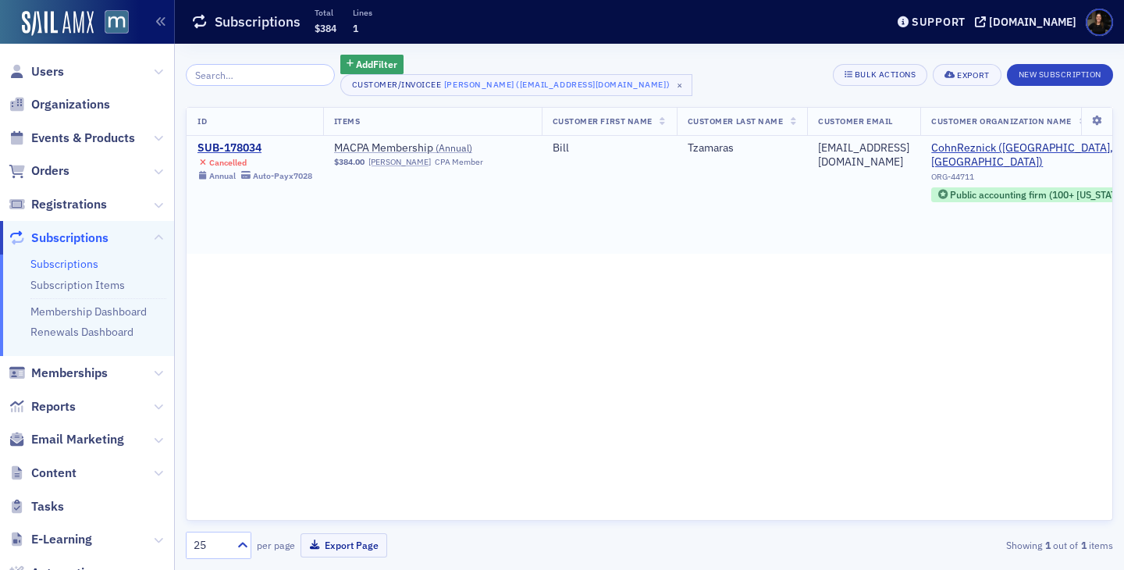
click at [237, 155] on span "Cancelled Annual Auto-Pay x7028" at bounding box center [254, 168] width 115 height 26
click at [238, 151] on div "SUB-178034" at bounding box center [254, 148] width 115 height 14
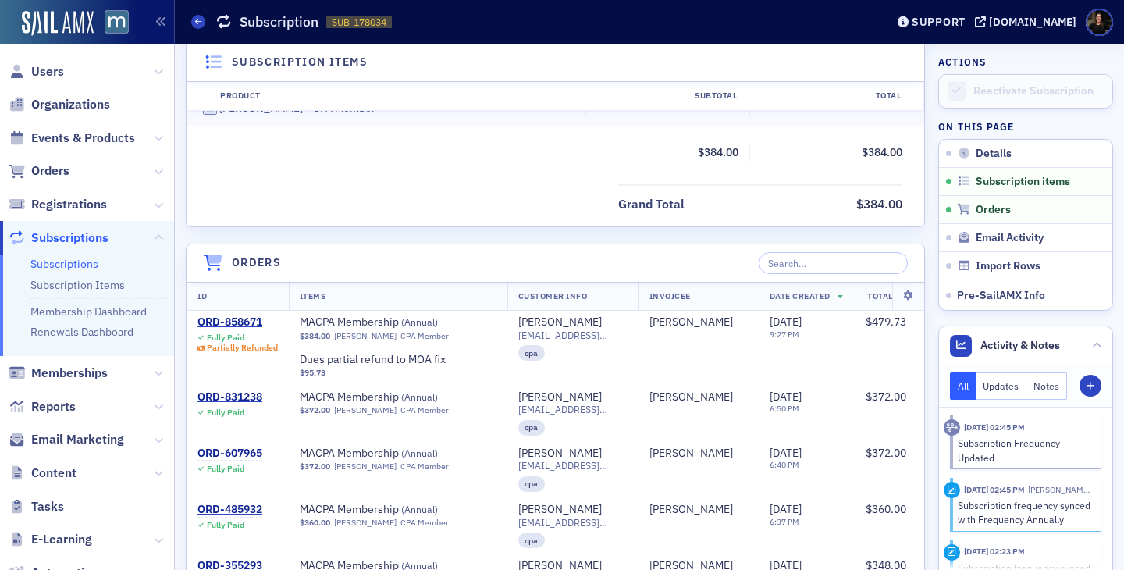
scroll to position [480, 0]
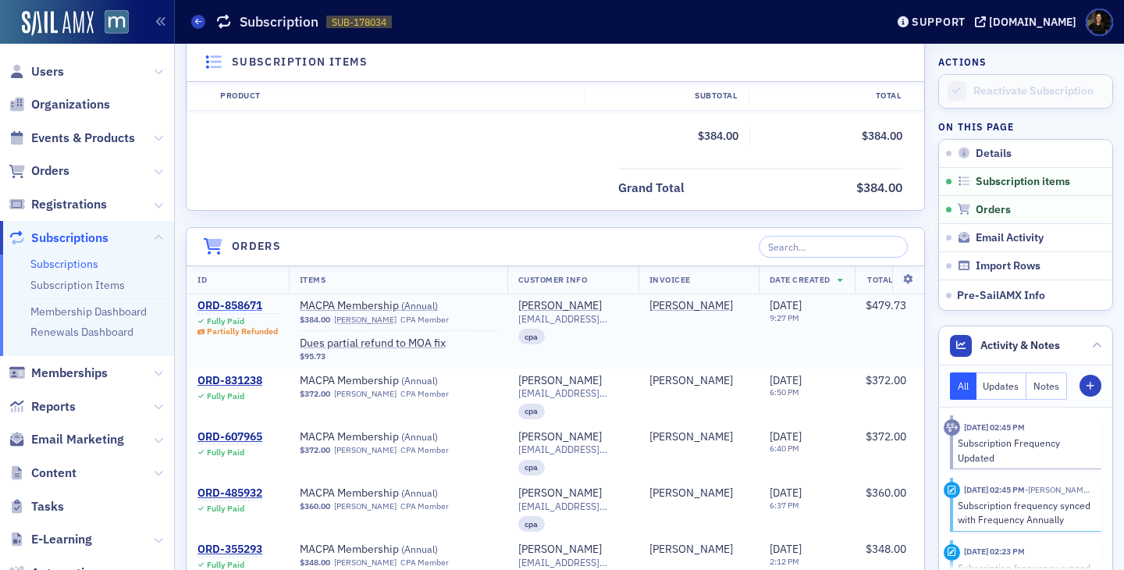
click at [223, 301] on div "ORD-858671" at bounding box center [237, 306] width 80 height 14
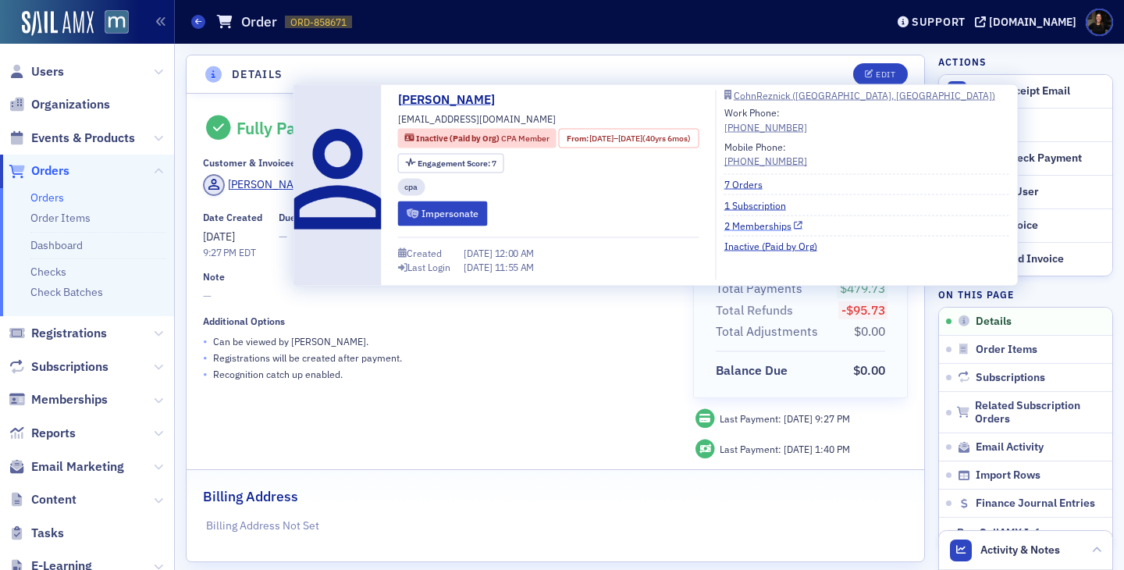
click at [773, 220] on link "2 Memberships" at bounding box center [763, 226] width 79 height 14
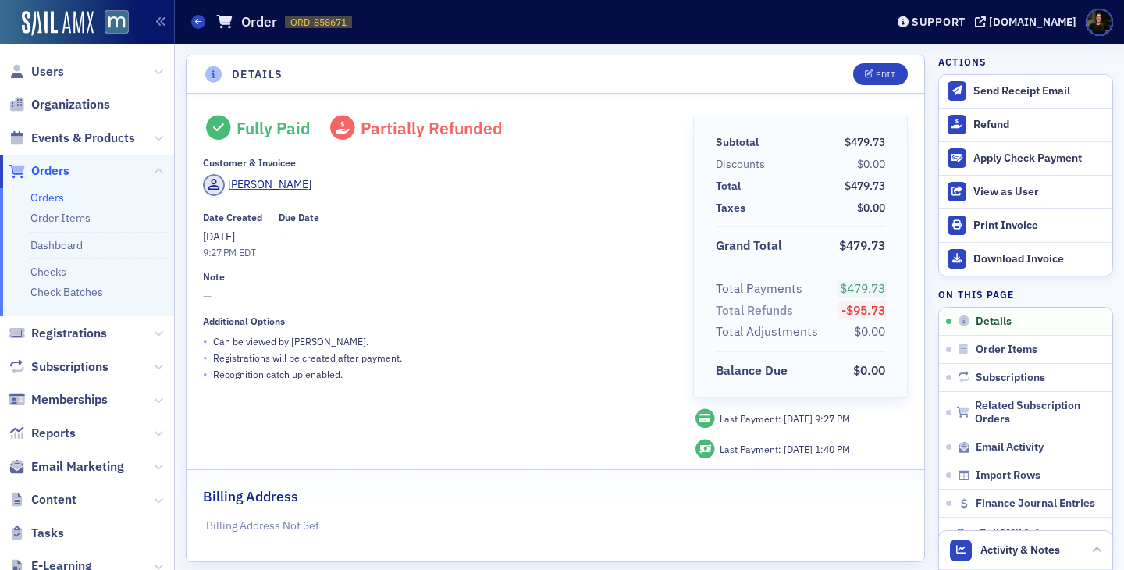
click at [700, 66] on header "Details Edit" at bounding box center [555, 74] width 737 height 38
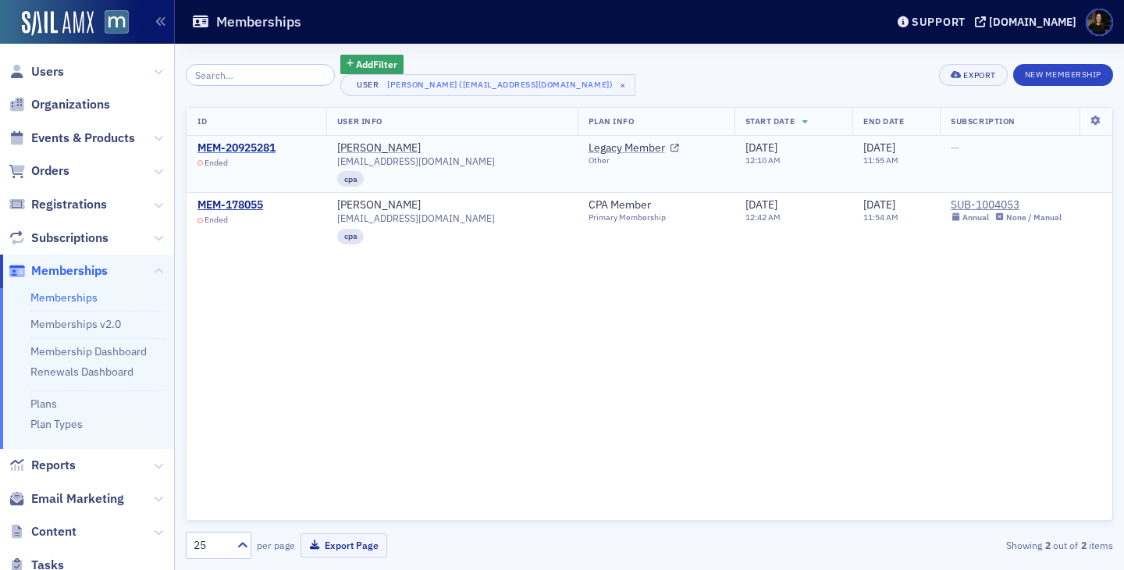
click at [248, 145] on div "MEM-20925281" at bounding box center [236, 148] width 78 height 14
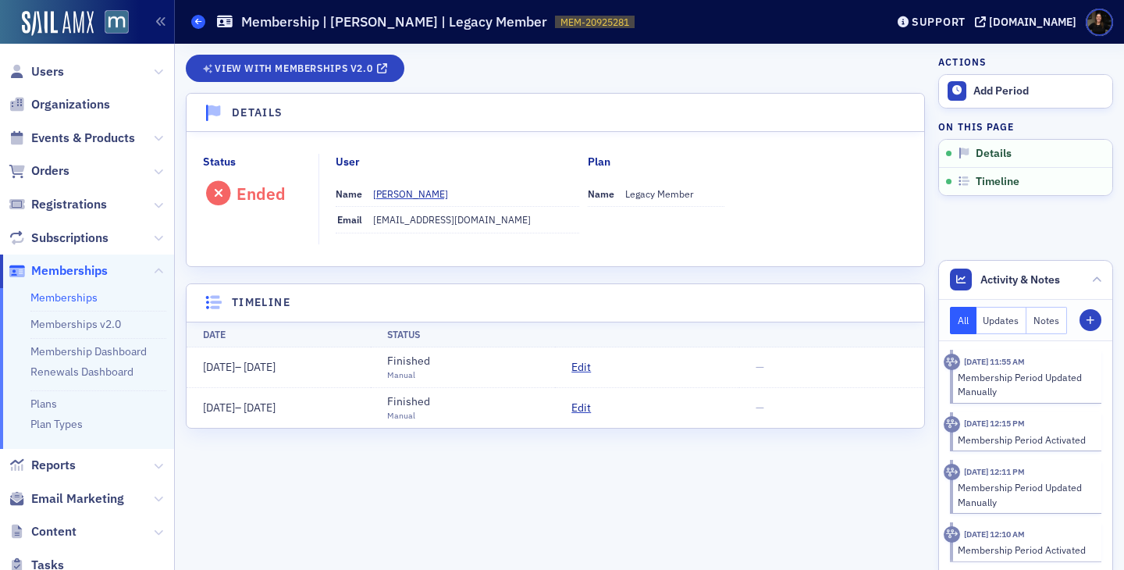
click at [198, 23] on icon at bounding box center [198, 21] width 6 height 7
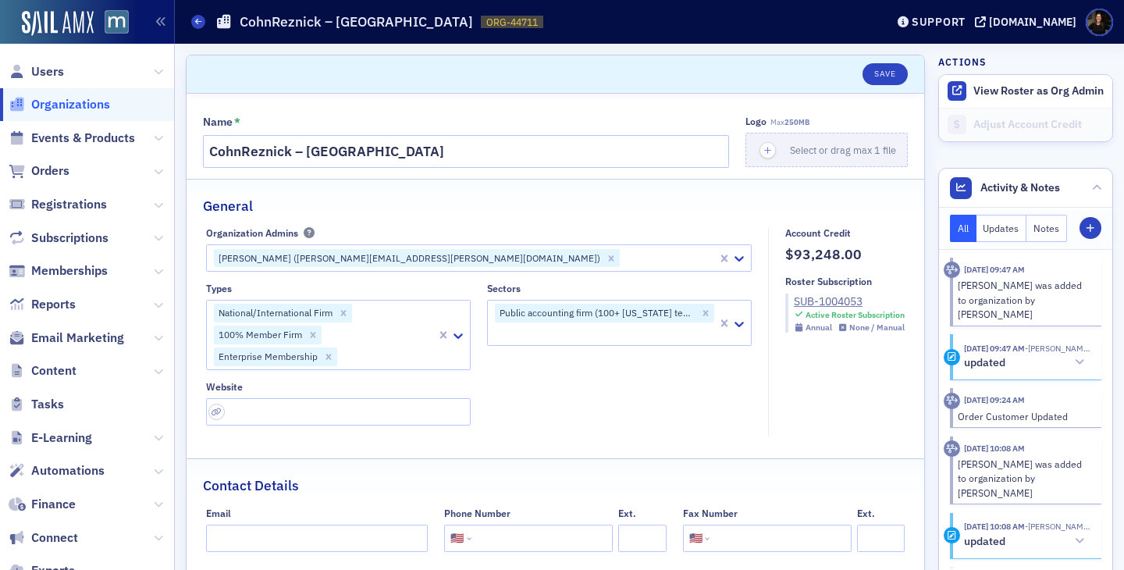
select select "US"
click at [57, 63] on span "Users" at bounding box center [47, 71] width 33 height 17
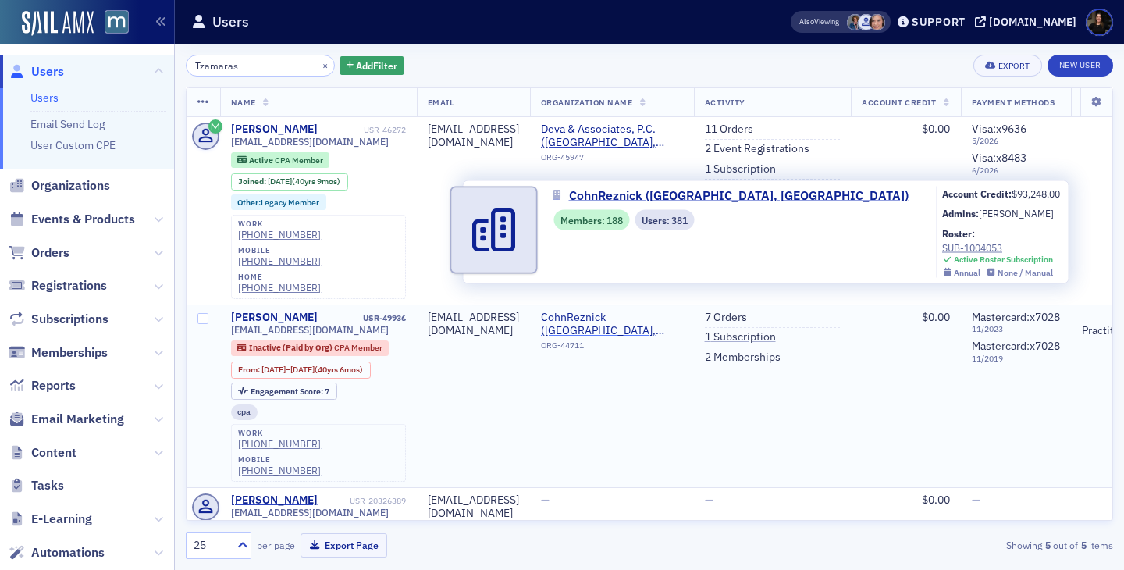
type input "Tzamaras"
click at [634, 311] on span "CohnReznick ([GEOGRAPHIC_DATA], [GEOGRAPHIC_DATA])" at bounding box center [612, 324] width 142 height 27
select select "US"
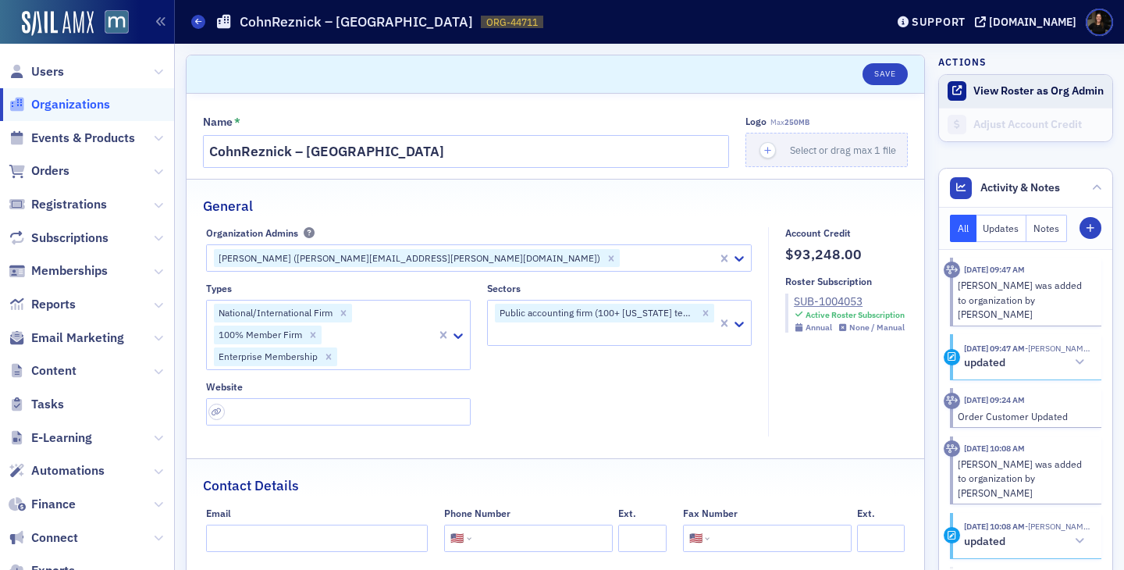
click at [1015, 91] on button "View Roster as Org Admin" at bounding box center [1038, 91] width 130 height 14
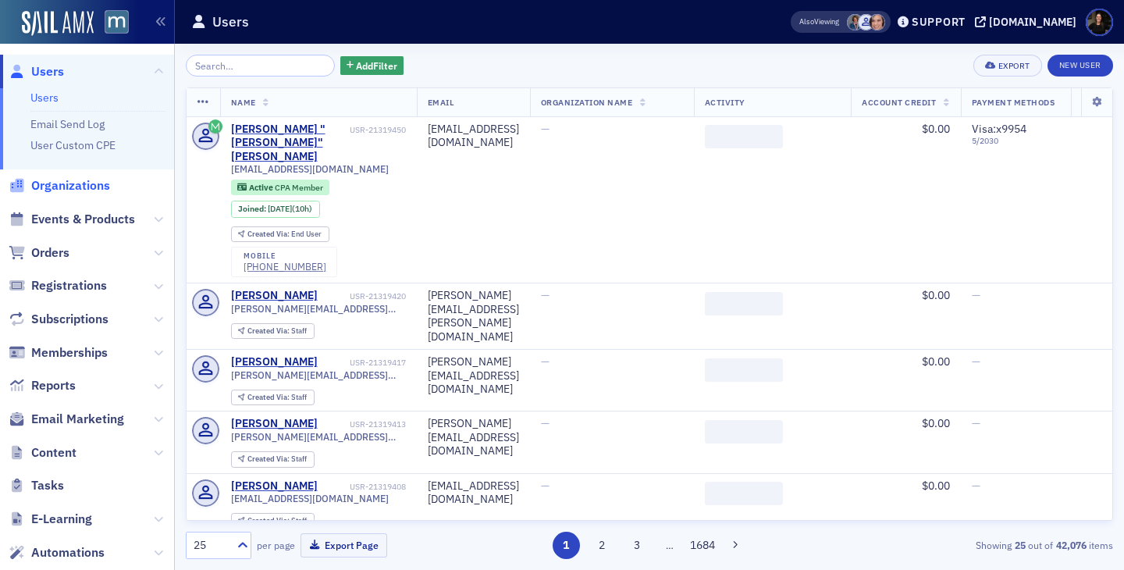
click at [62, 187] on span "Organizations" at bounding box center [70, 185] width 79 height 17
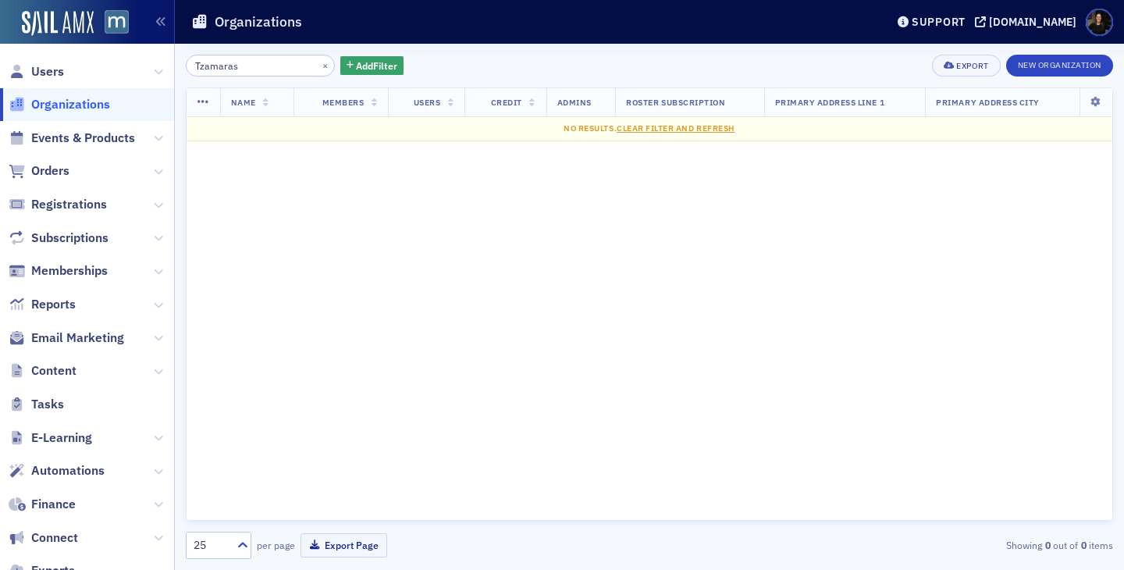
drag, startPoint x: 239, startPoint y: 66, endPoint x: 121, endPoint y: 62, distance: 117.9
click at [121, 63] on div "Users Organizations Events & Products Orders Registrations Subscriptions Member…" at bounding box center [562, 285] width 1124 height 570
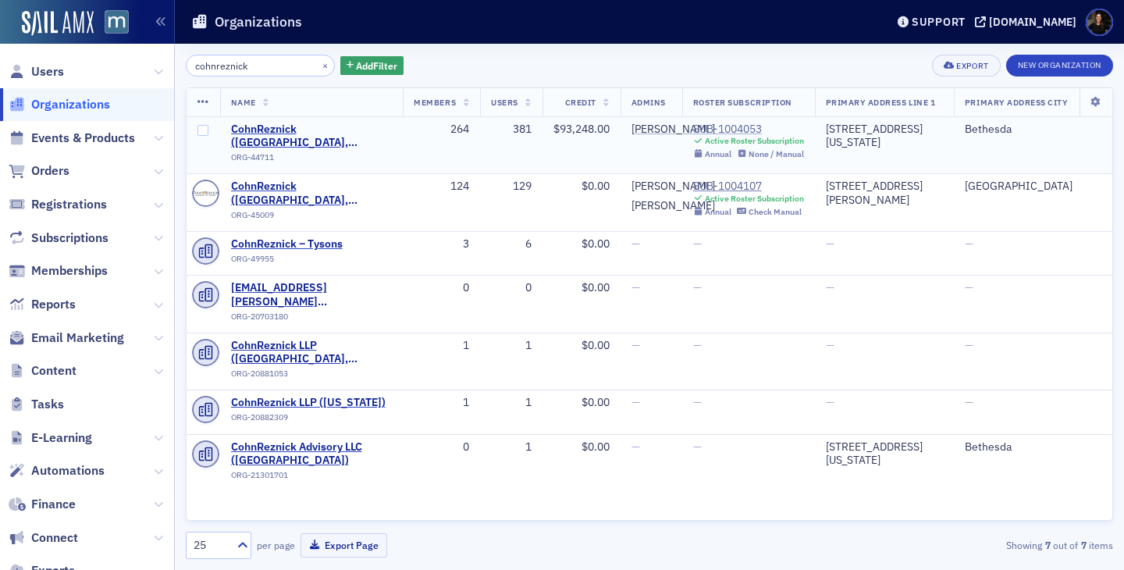
type input "cohnreznick"
click at [715, 130] on div "SUB-1004053" at bounding box center [748, 130] width 111 height 14
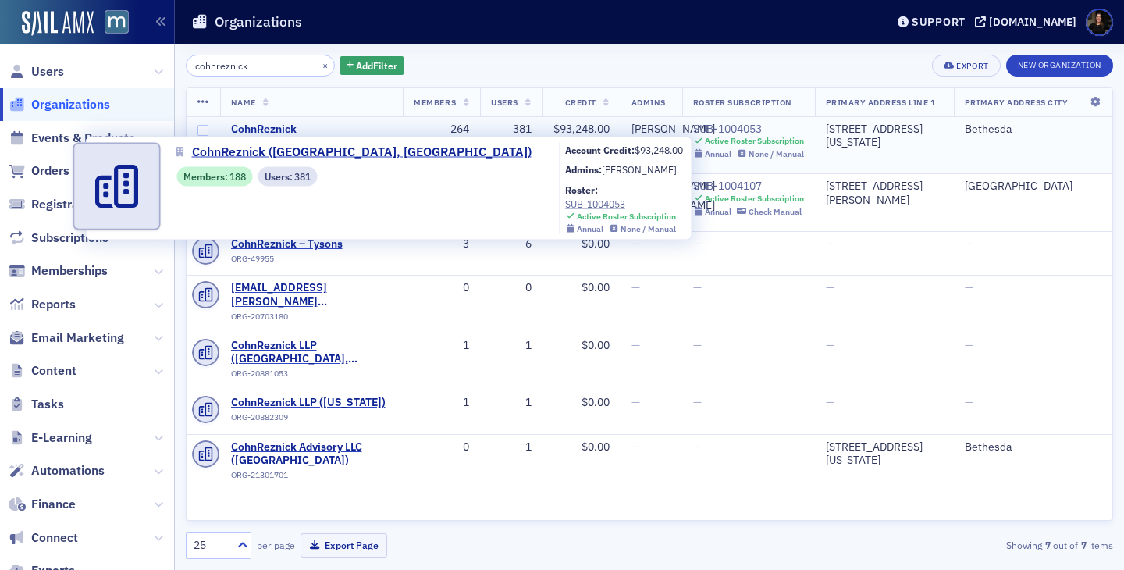
click at [283, 126] on span "CohnReznick ([GEOGRAPHIC_DATA], [GEOGRAPHIC_DATA])" at bounding box center [312, 136] width 162 height 27
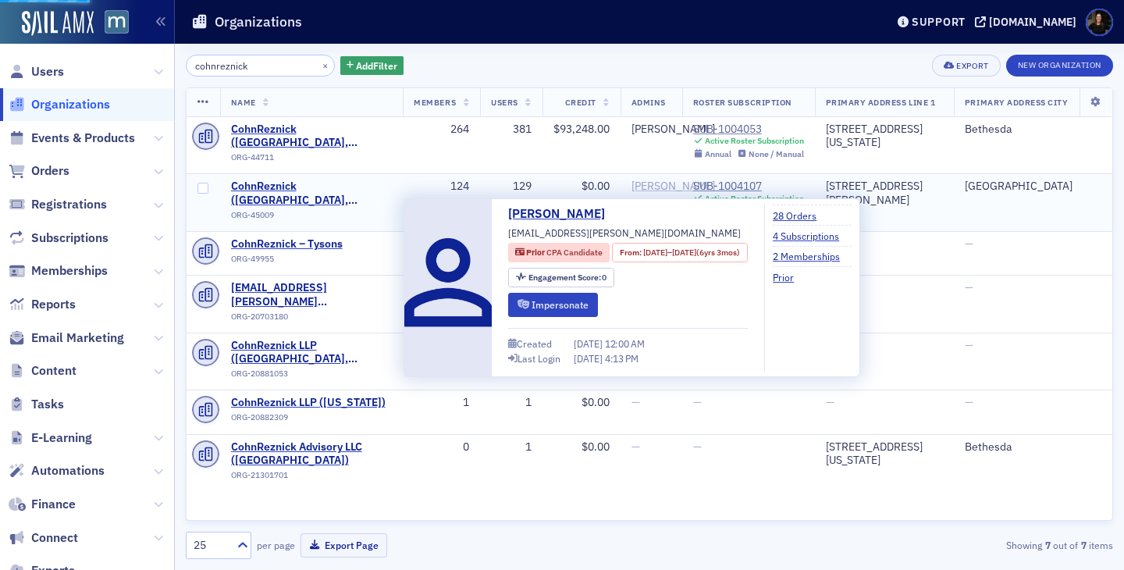
select select "US"
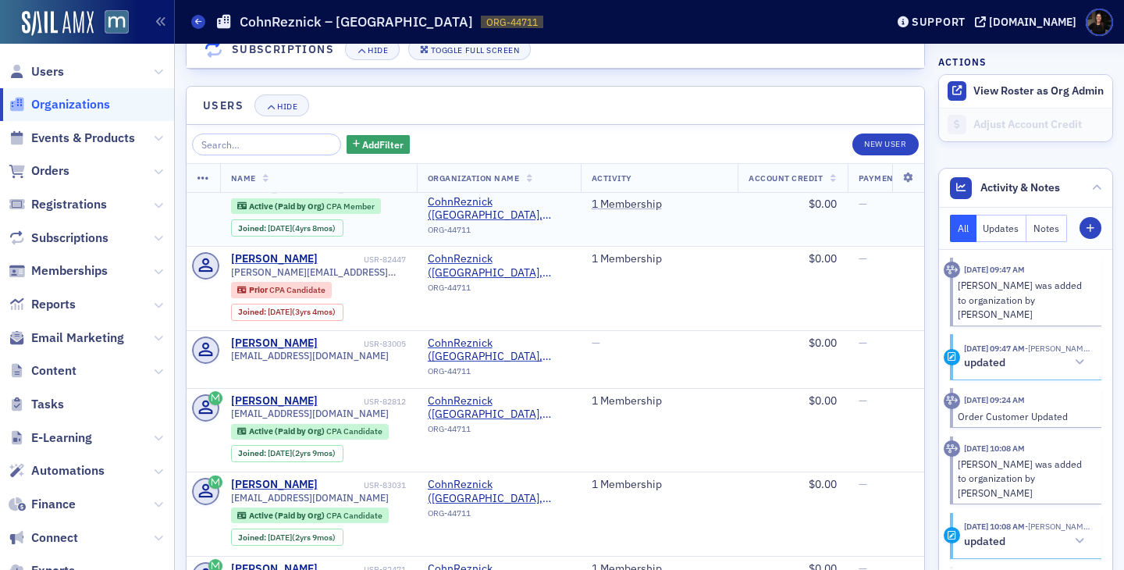
scroll to position [318, 0]
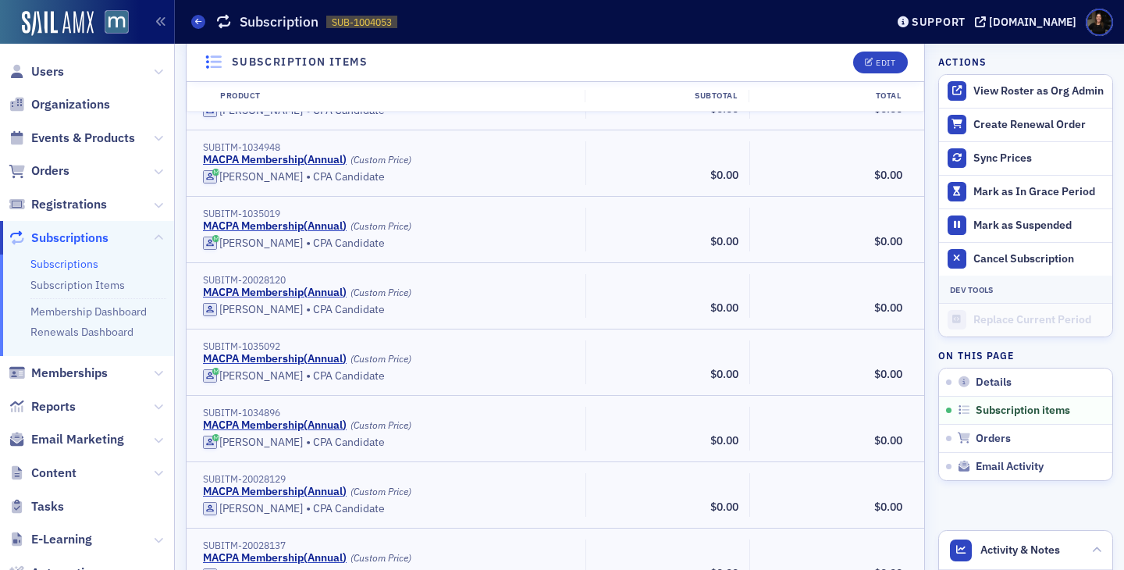
scroll to position [2825, 0]
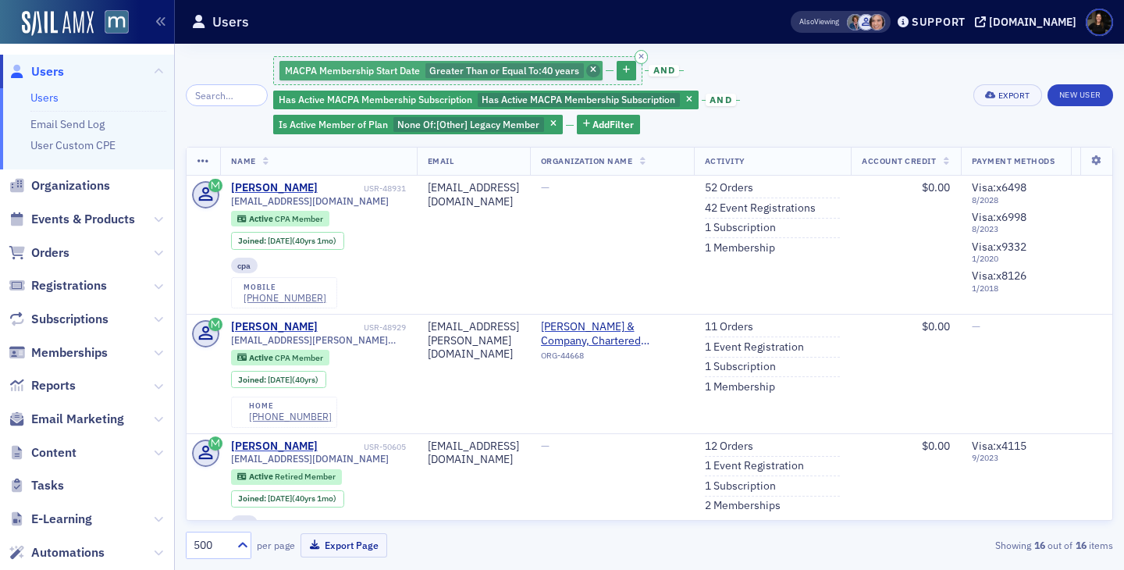
click at [586, 70] on span "button" at bounding box center [593, 71] width 14 height 14
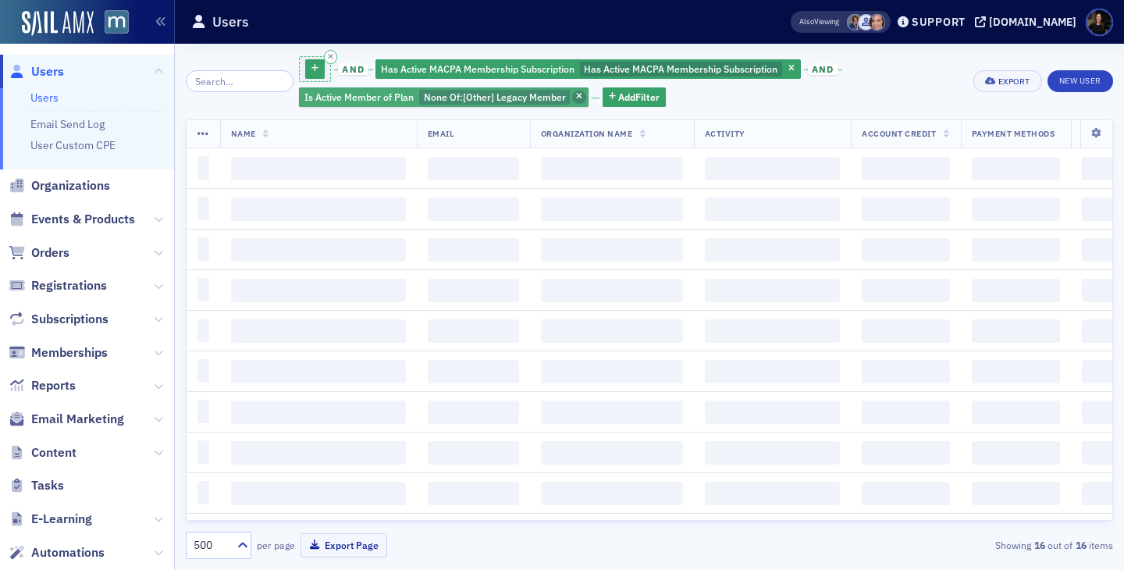
click at [576, 96] on icon "button" at bounding box center [579, 97] width 6 height 9
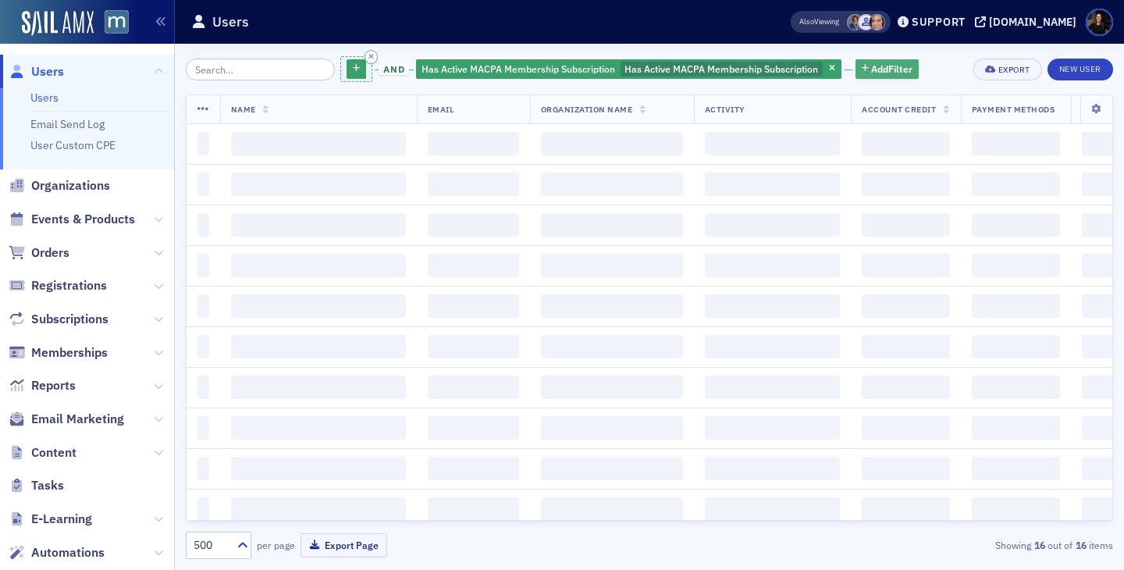
click at [872, 69] on span "Add Filter" at bounding box center [891, 69] width 41 height 14
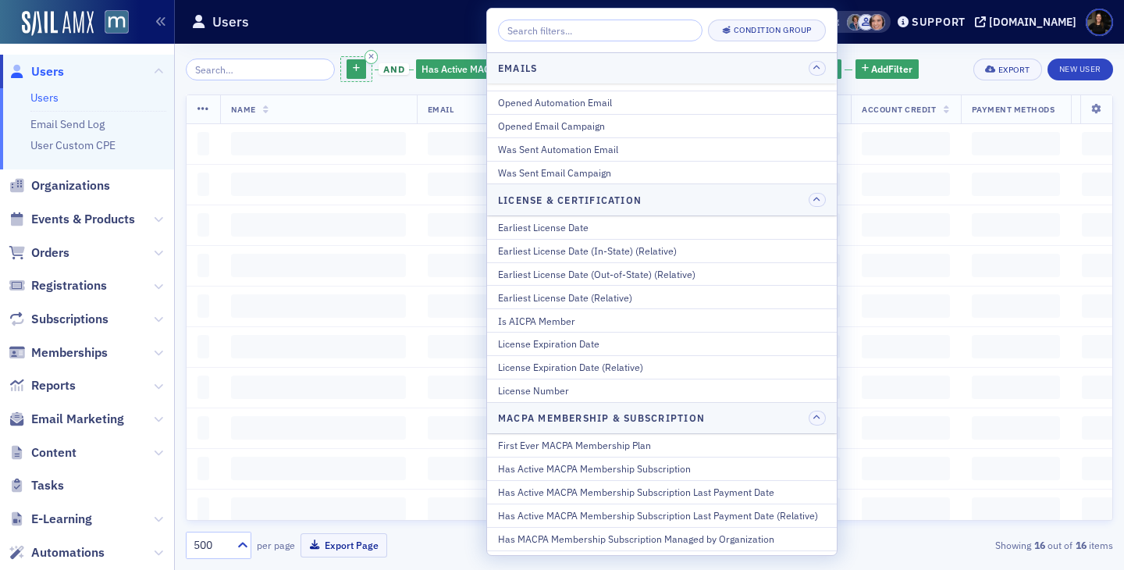
scroll to position [395, 0]
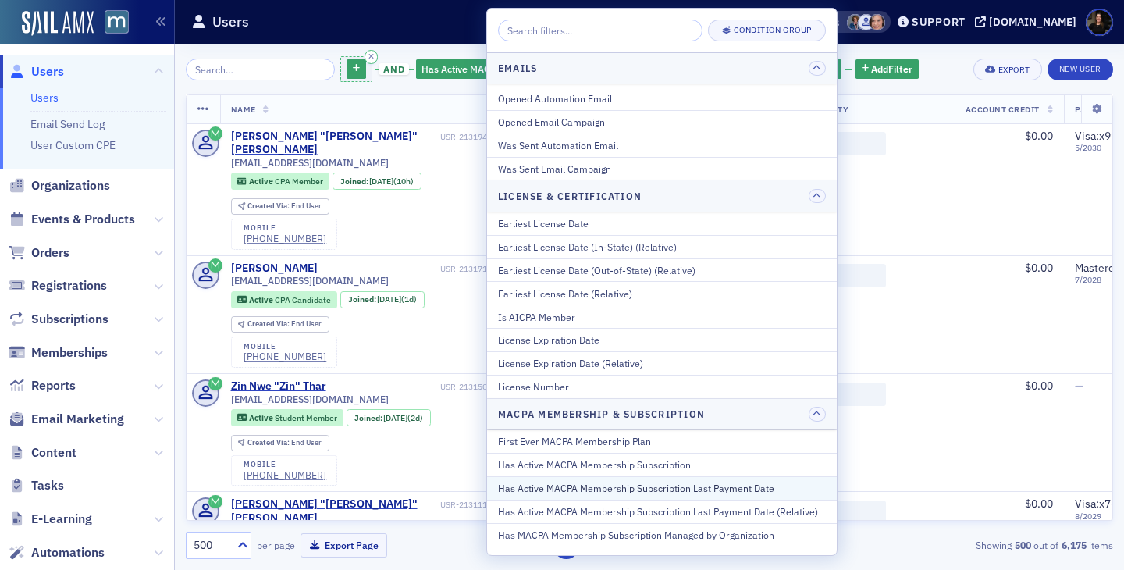
scroll to position [506, 0]
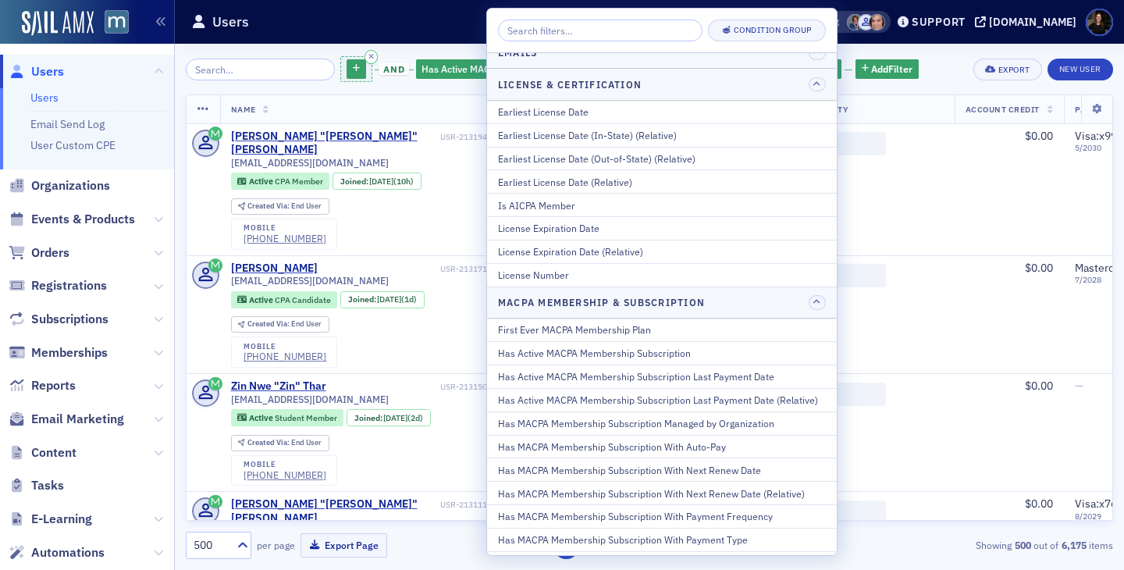
click at [936, 77] on div "and Has Active MACPA Membership Subscription Has Active MACPA Membership Subscr…" at bounding box center [649, 69] width 927 height 29
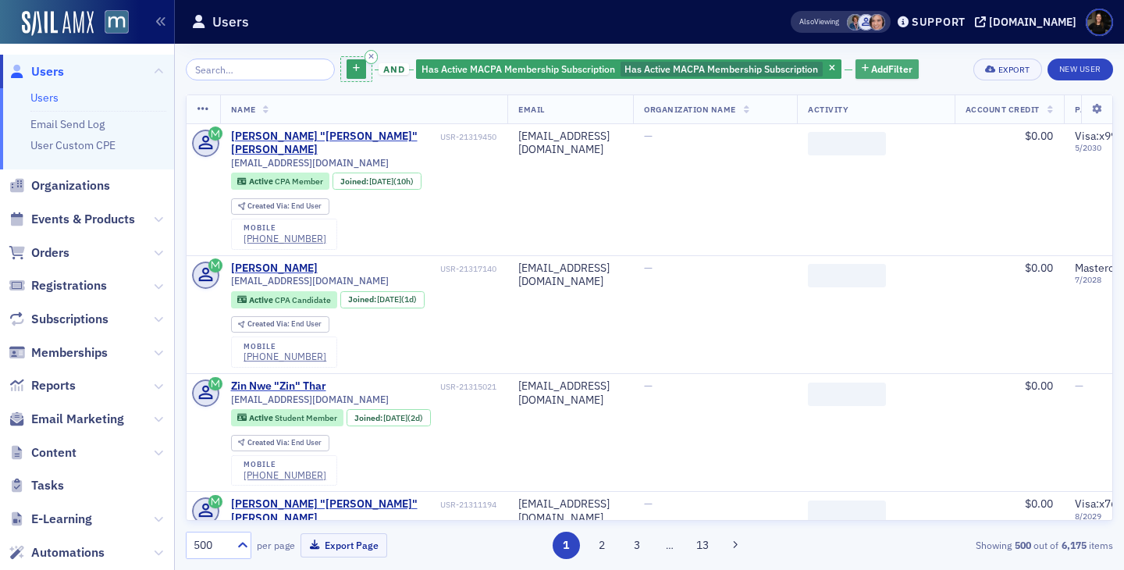
click at [871, 64] on span "Add Filter" at bounding box center [891, 69] width 41 height 14
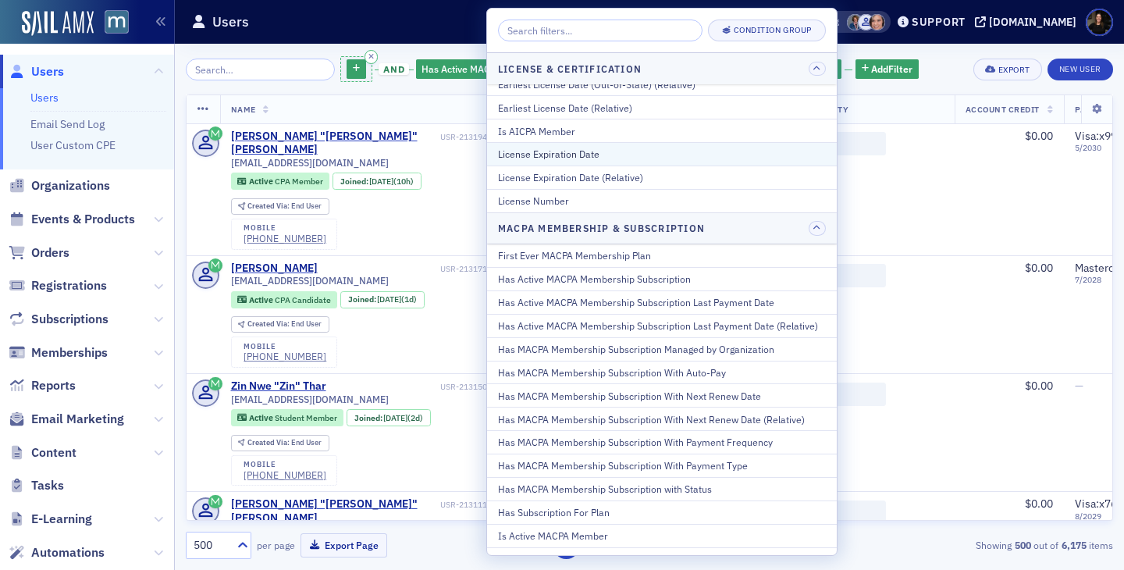
scroll to position [584, 0]
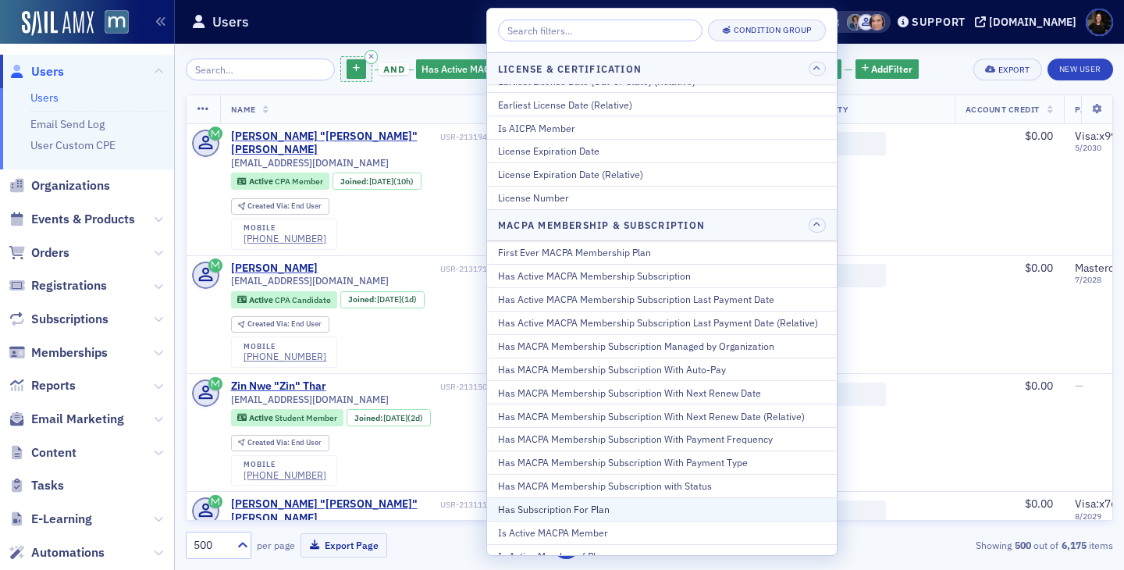
click at [544, 509] on div "Has Subscription For Plan" at bounding box center [662, 509] width 328 height 14
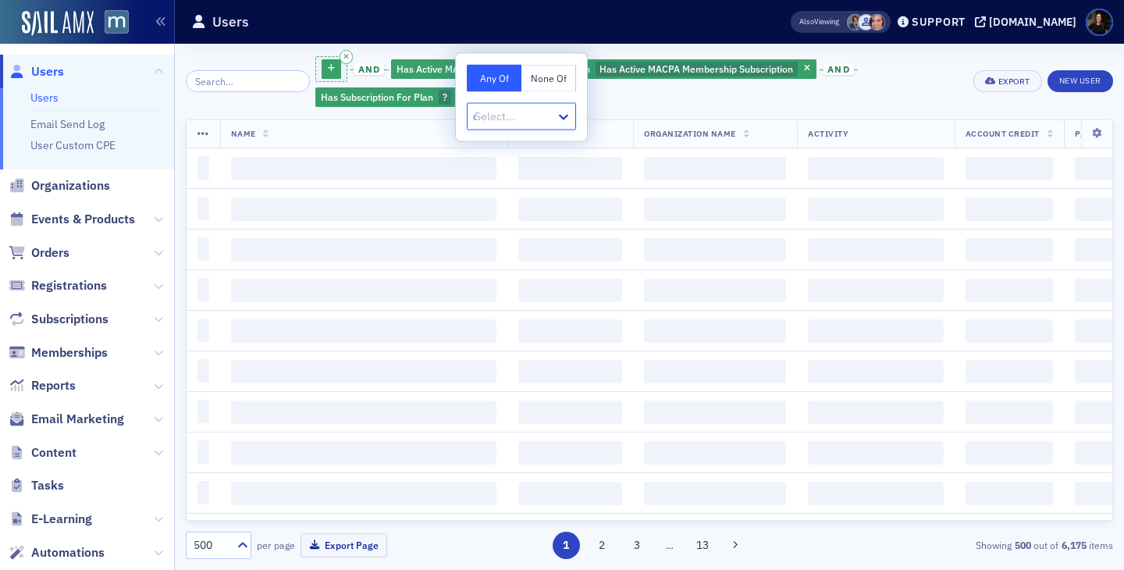
type input "cpa"
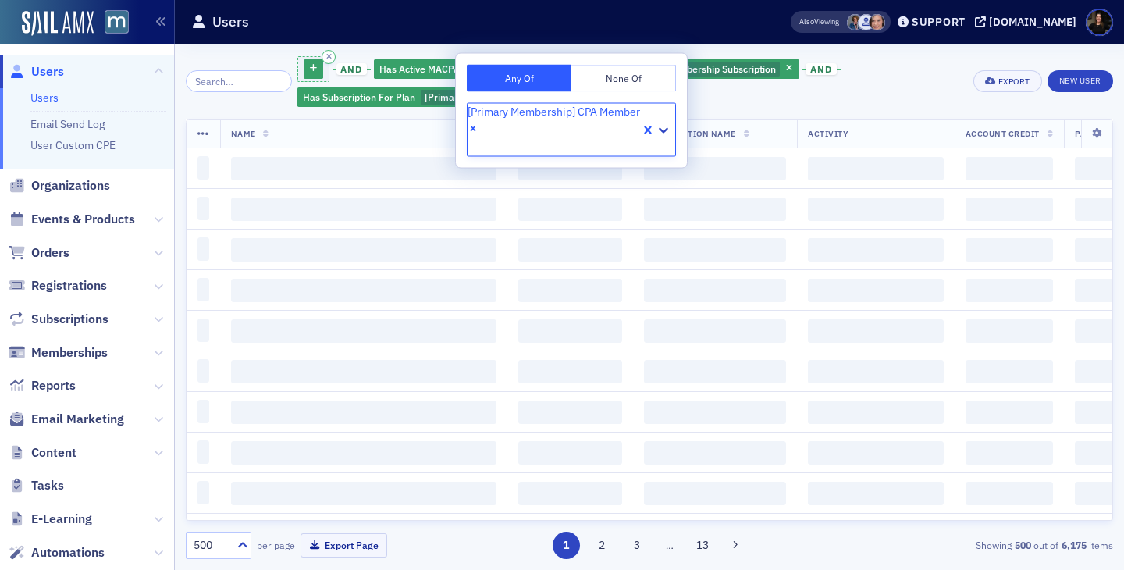
click at [859, 98] on div "and Has Active MACPA Membership Subscription Has Active MACPA Membership Subscr…" at bounding box center [629, 82] width 665 height 54
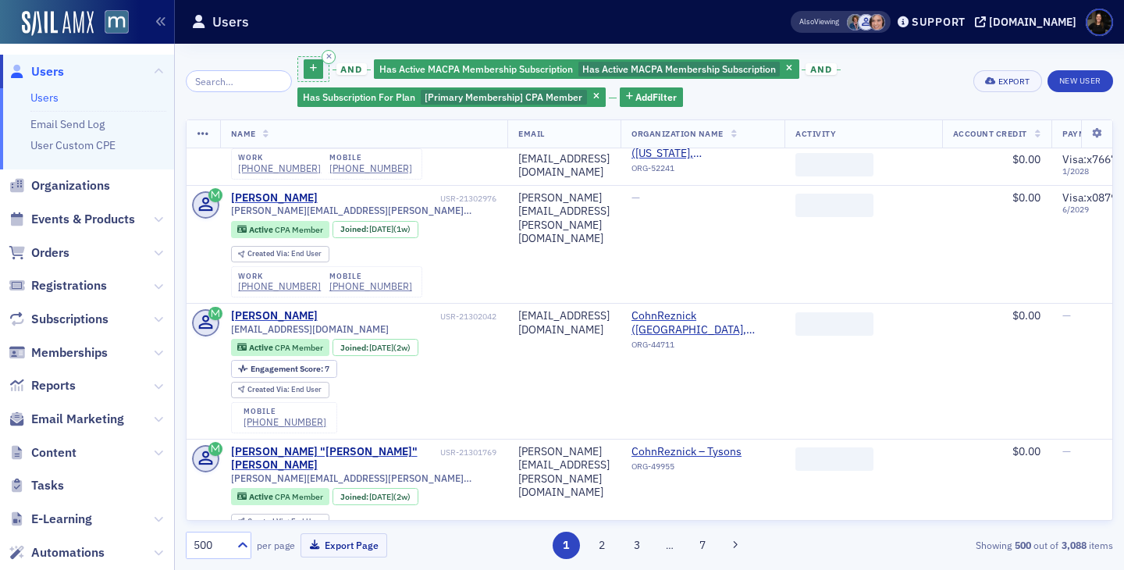
scroll to position [424, 0]
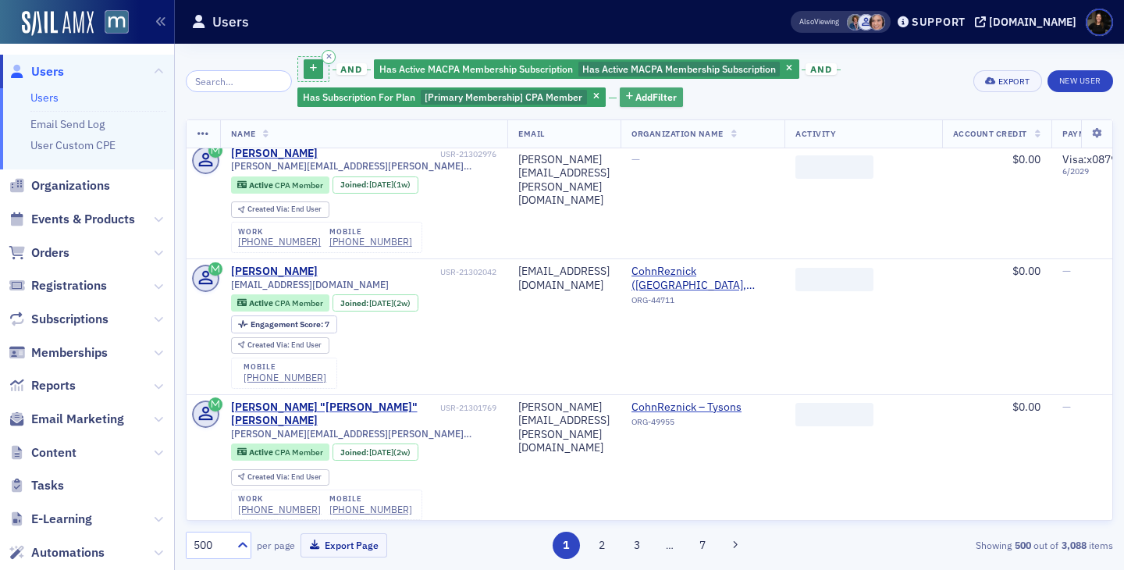
click at [635, 101] on span "Add Filter" at bounding box center [655, 97] width 41 height 14
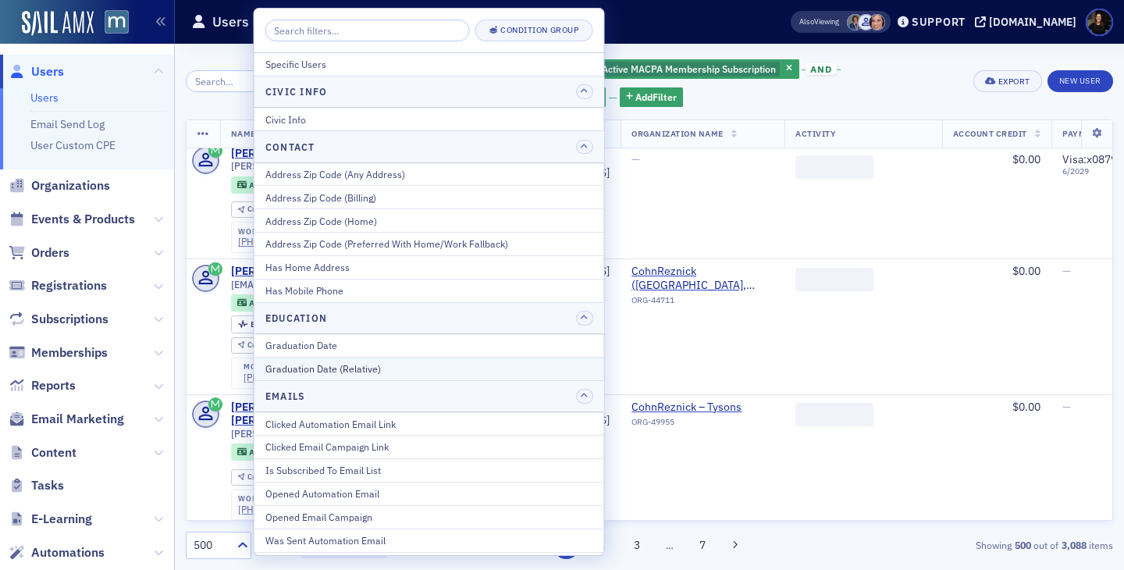
scroll to position [4248, 0]
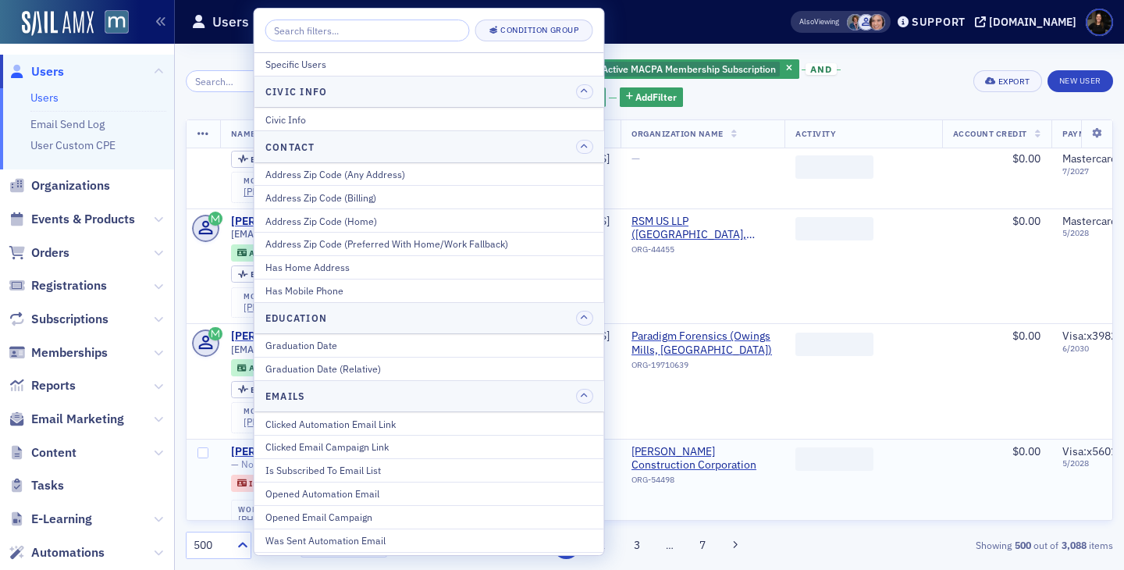
click at [609, 439] on td "—" at bounding box center [563, 488] width 113 height 98
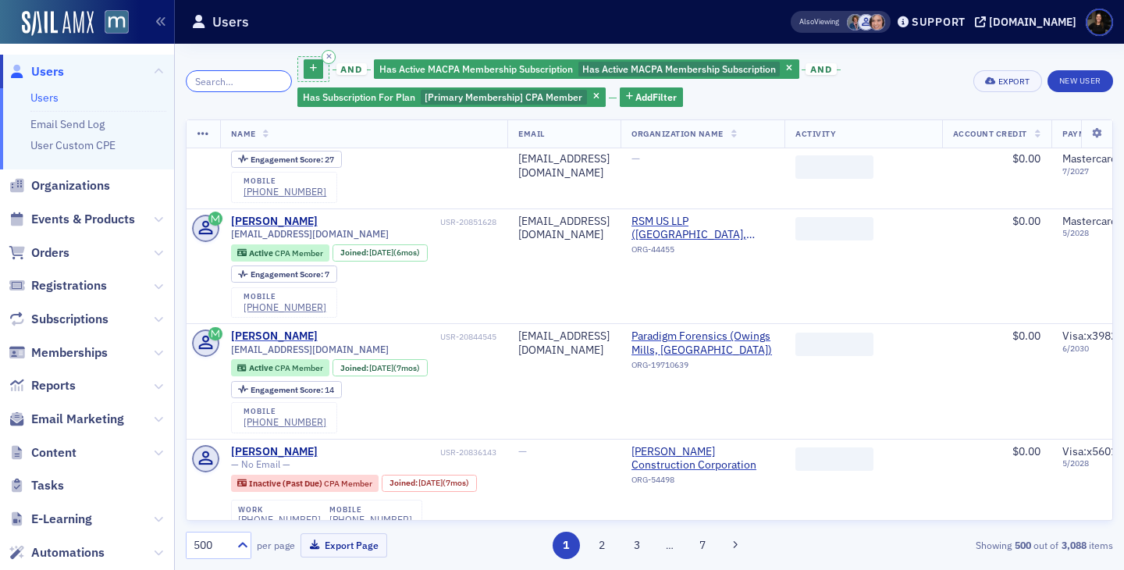
click at [228, 89] on input "search" at bounding box center [239, 81] width 106 height 22
type input "inactive"
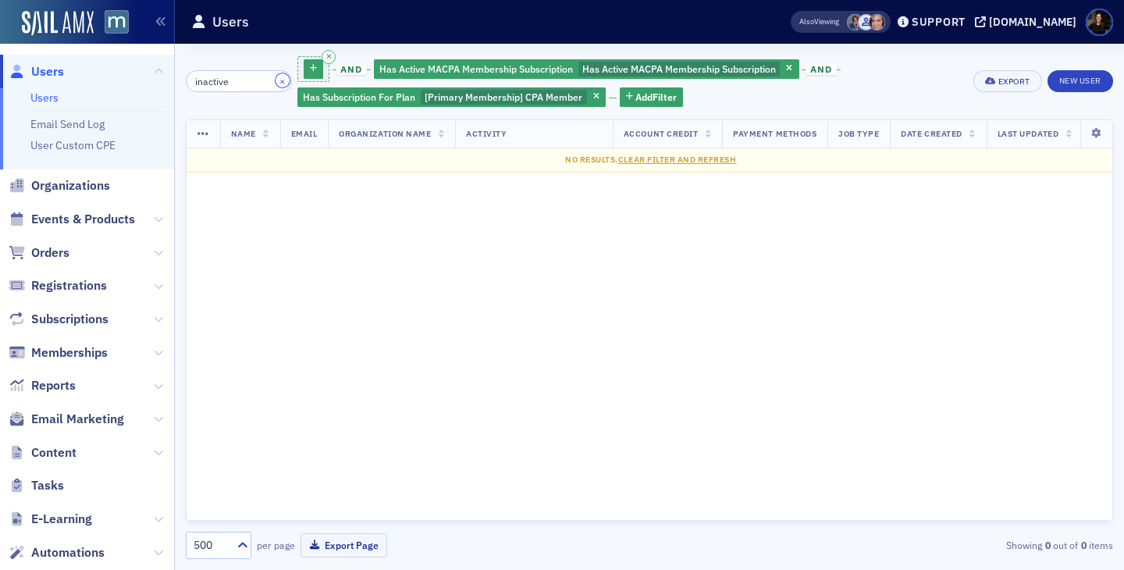
click at [275, 82] on button "×" at bounding box center [282, 80] width 14 height 14
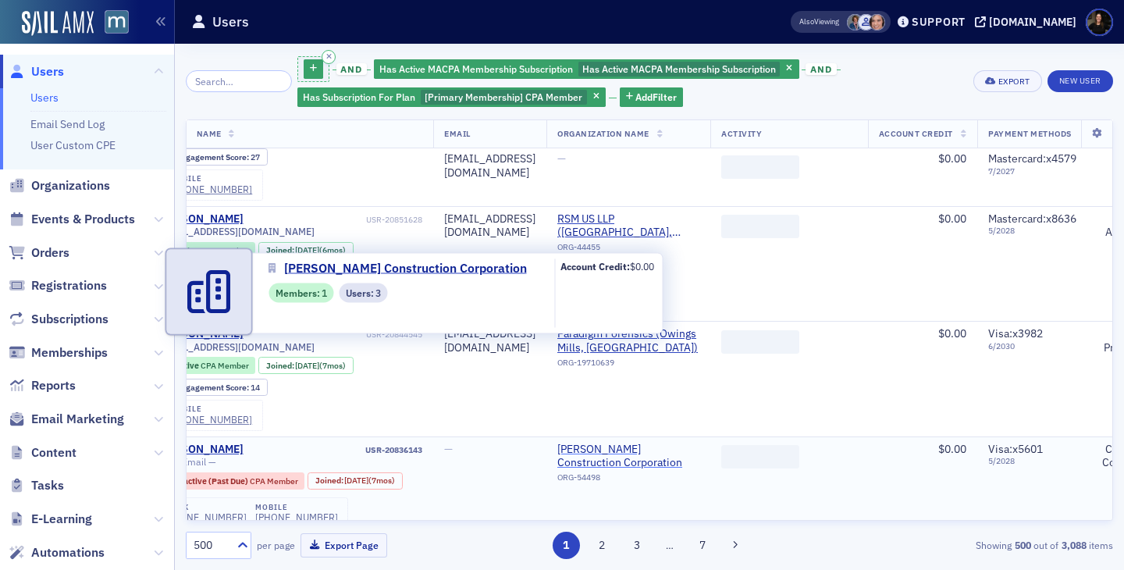
scroll to position [4250, 69]
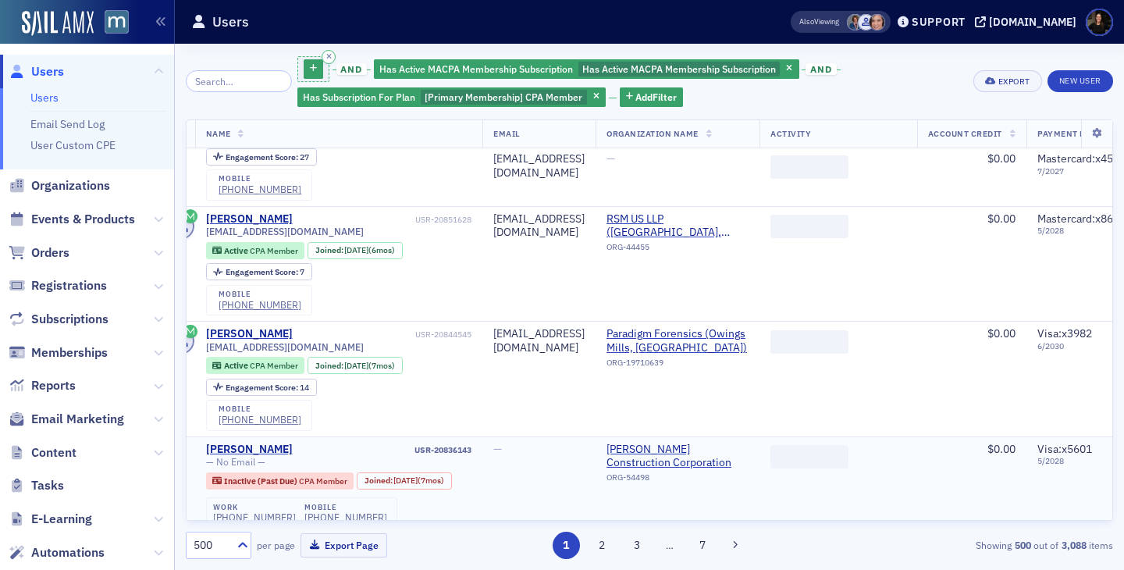
scroll to position [4250, 0]
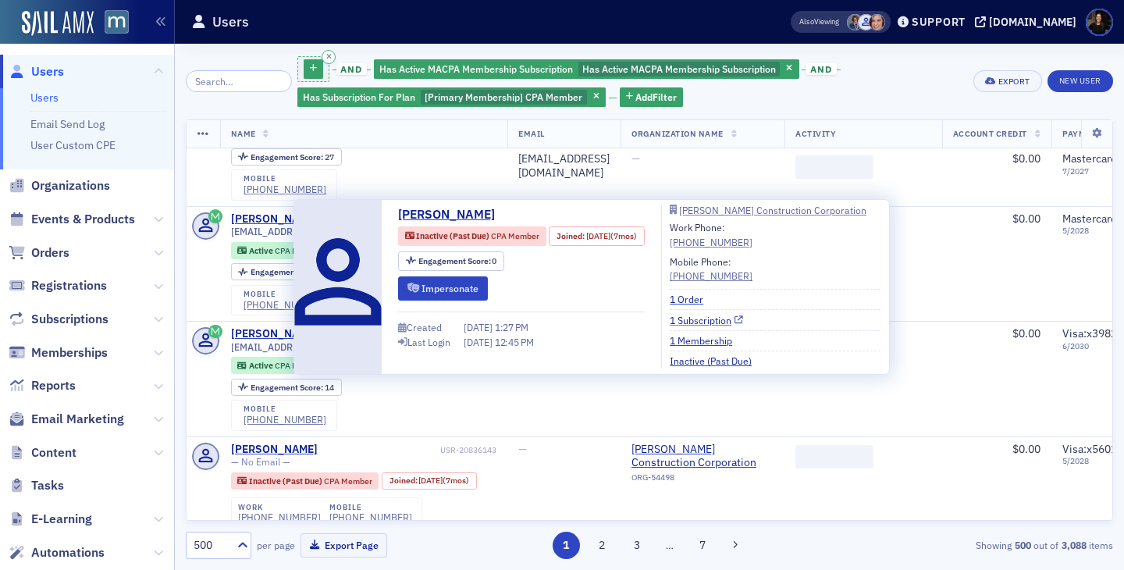
click at [693, 323] on link "1 Subscription" at bounding box center [706, 320] width 73 height 14
click at [700, 318] on link "1 Subscription" at bounding box center [706, 320] width 73 height 14
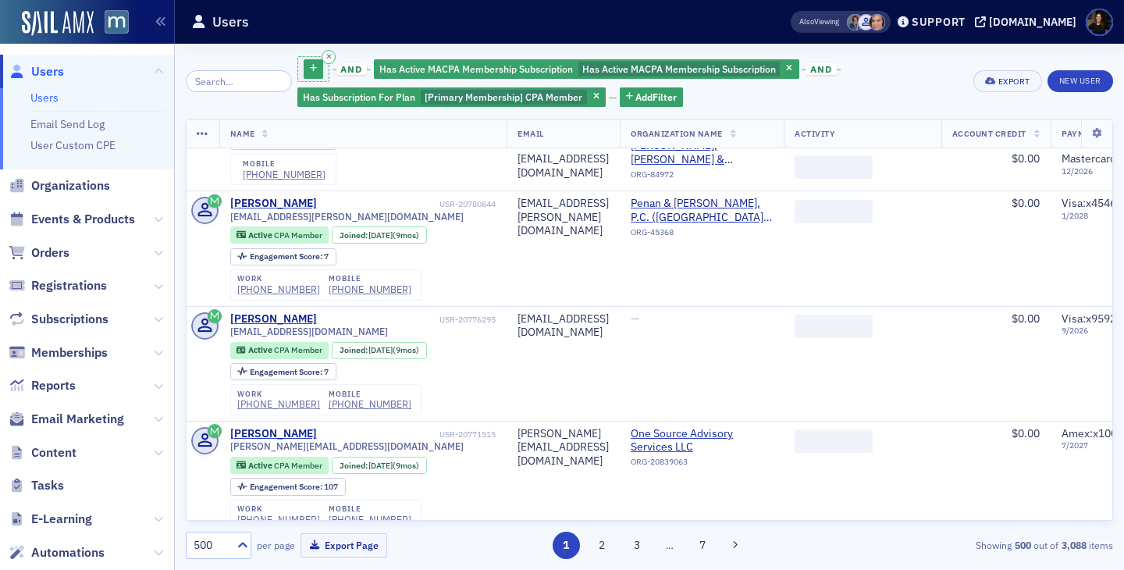
scroll to position [5467, 1]
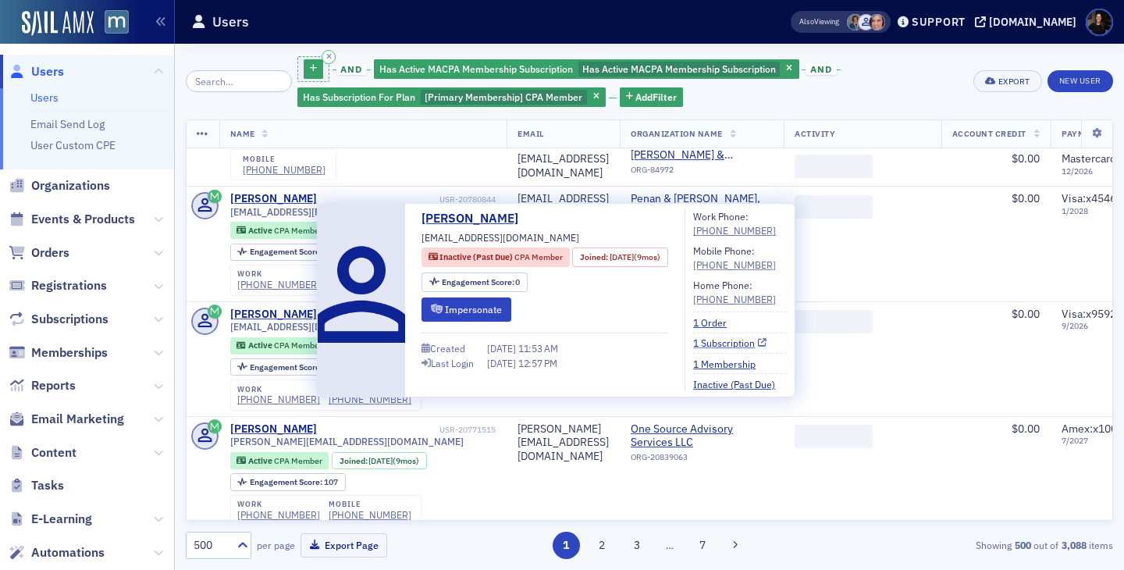
click at [727, 346] on link "1 Subscription" at bounding box center [729, 343] width 73 height 14
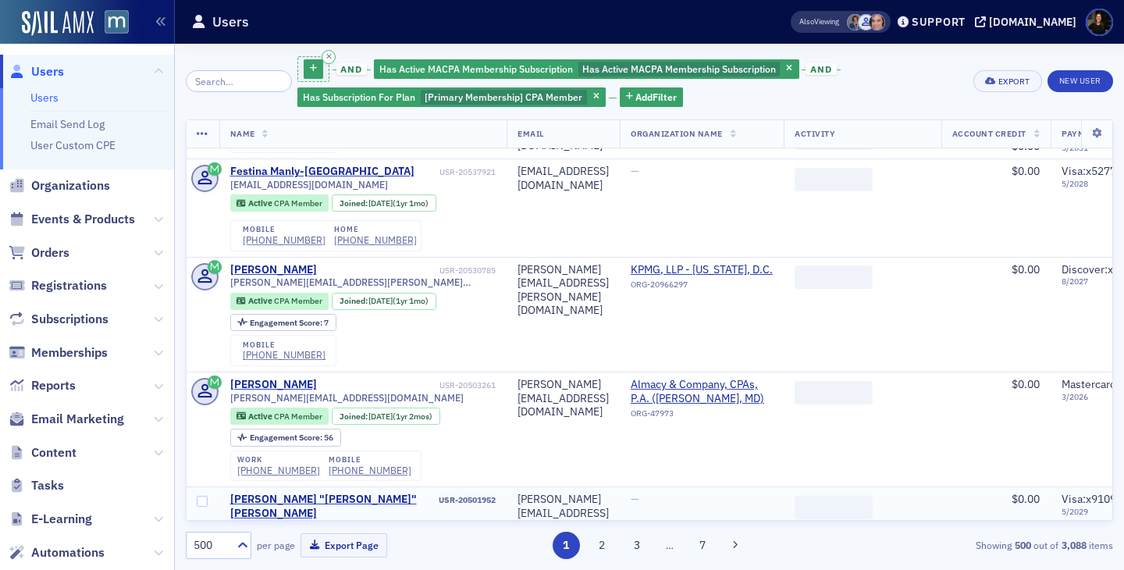
scroll to position [8704, 1]
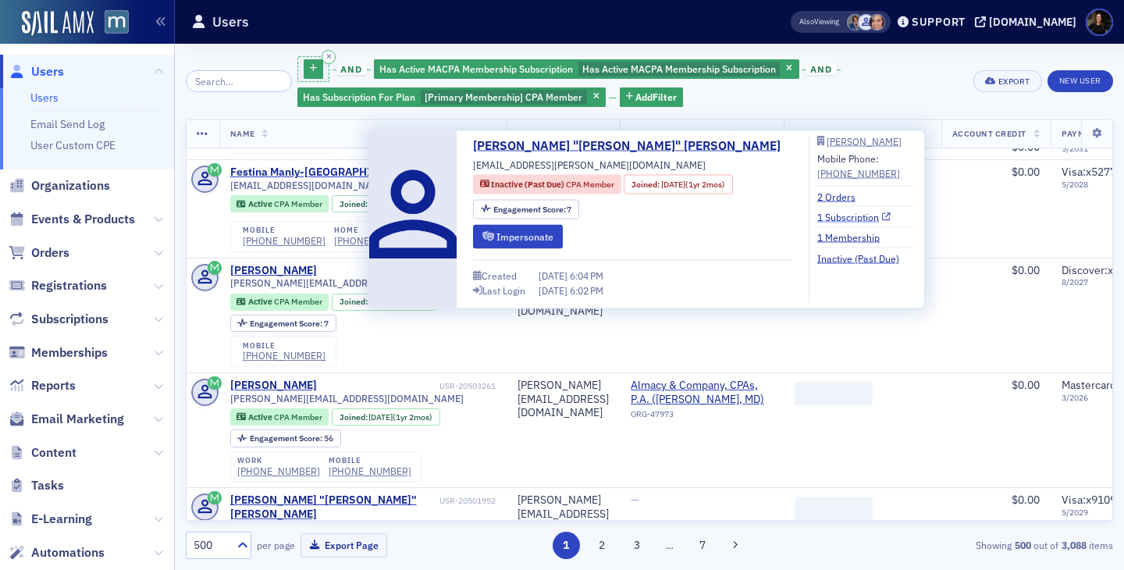
click at [817, 218] on link "1 Subscription" at bounding box center [853, 216] width 73 height 14
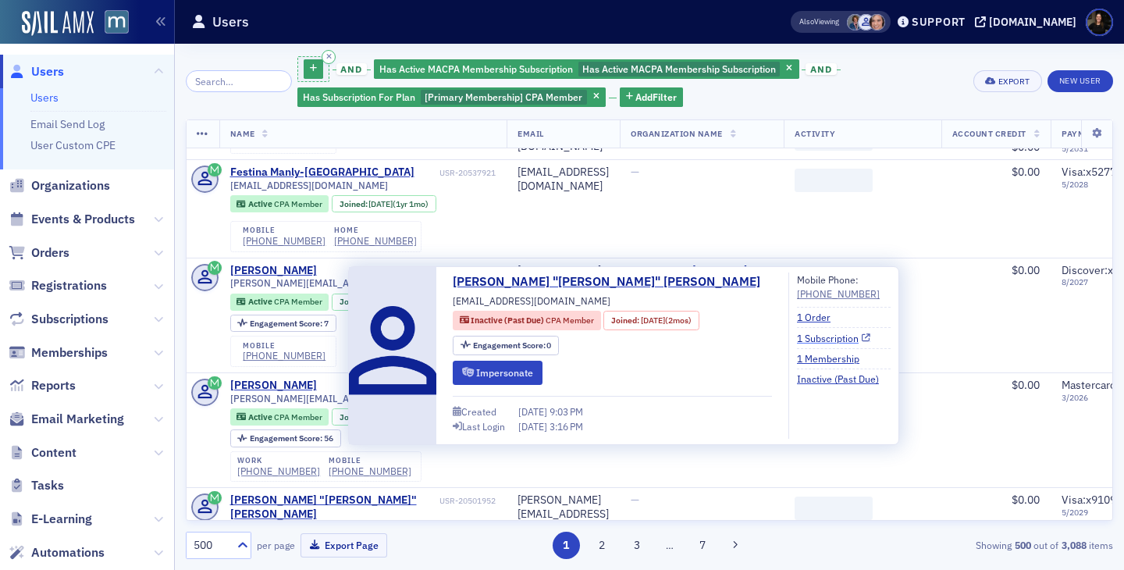
click at [797, 338] on link "1 Subscription" at bounding box center [833, 338] width 73 height 14
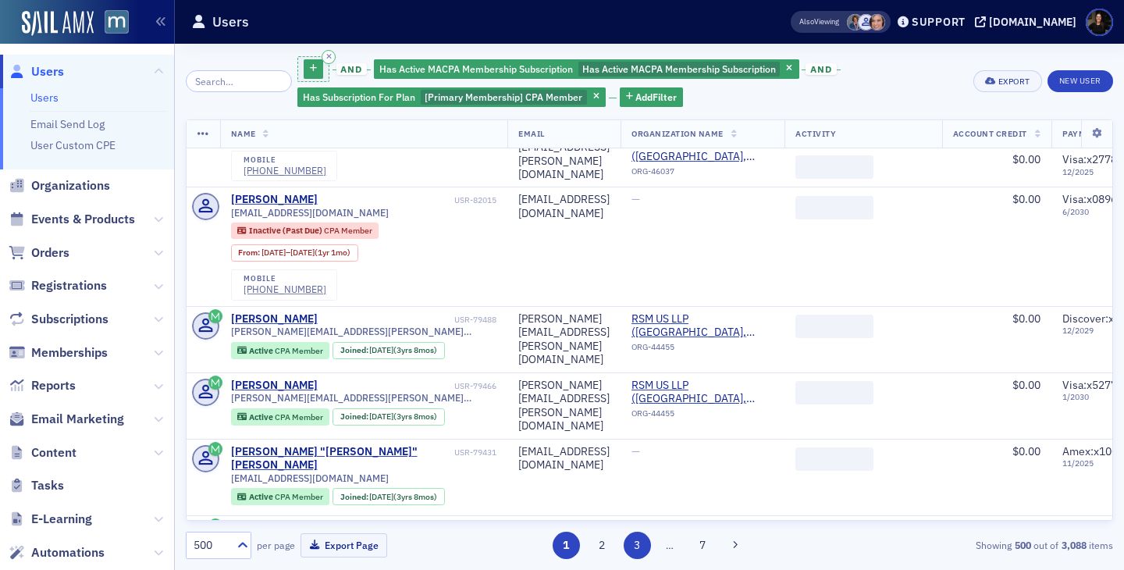
scroll to position [23747, 0]
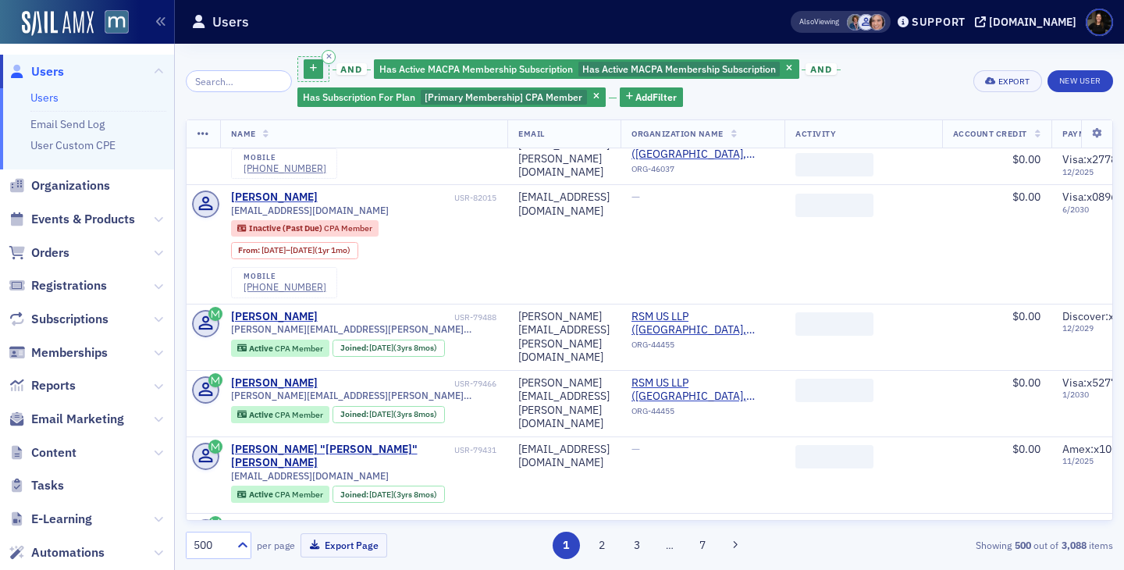
click at [269, 108] on div "and Has Active MACPA Membership Subscription Has Active MACPA Membership Subscr…" at bounding box center [649, 307] width 927 height 504
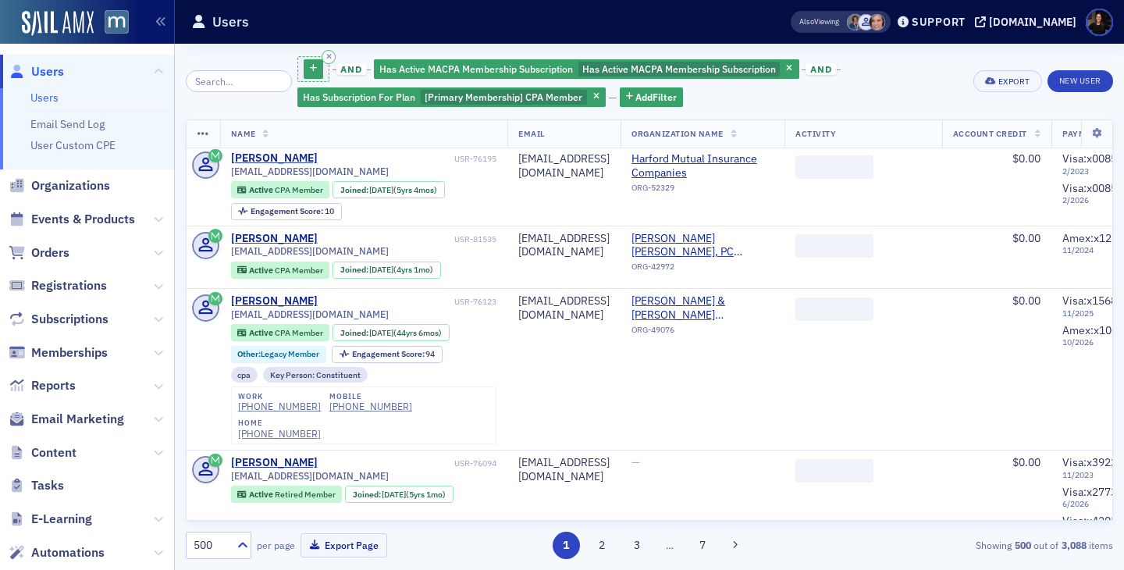
scroll to position [33444, 0]
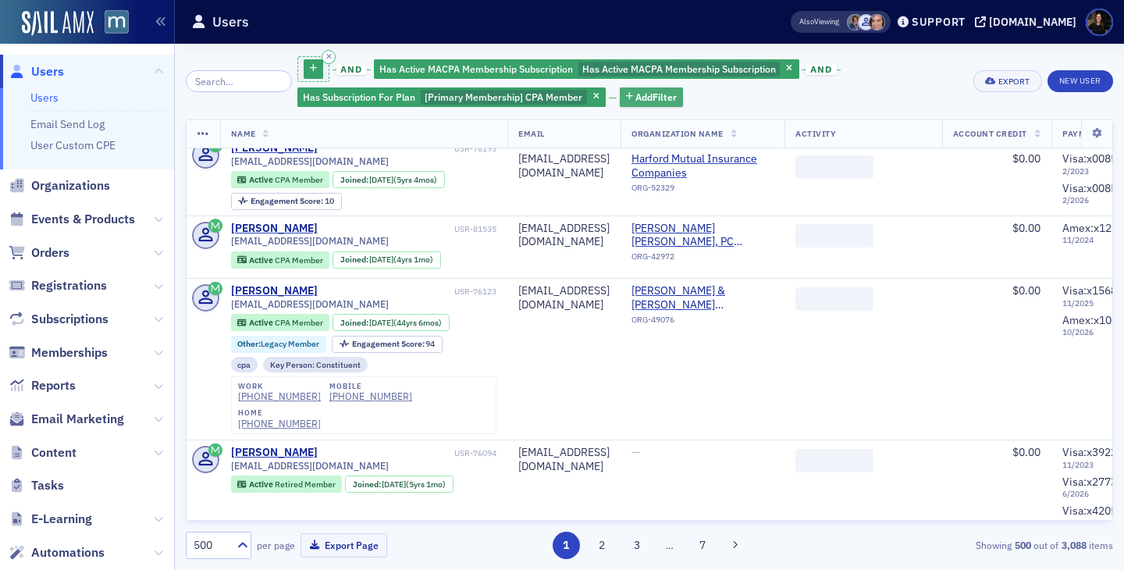
click at [646, 100] on span "Add Filter" at bounding box center [655, 97] width 41 height 14
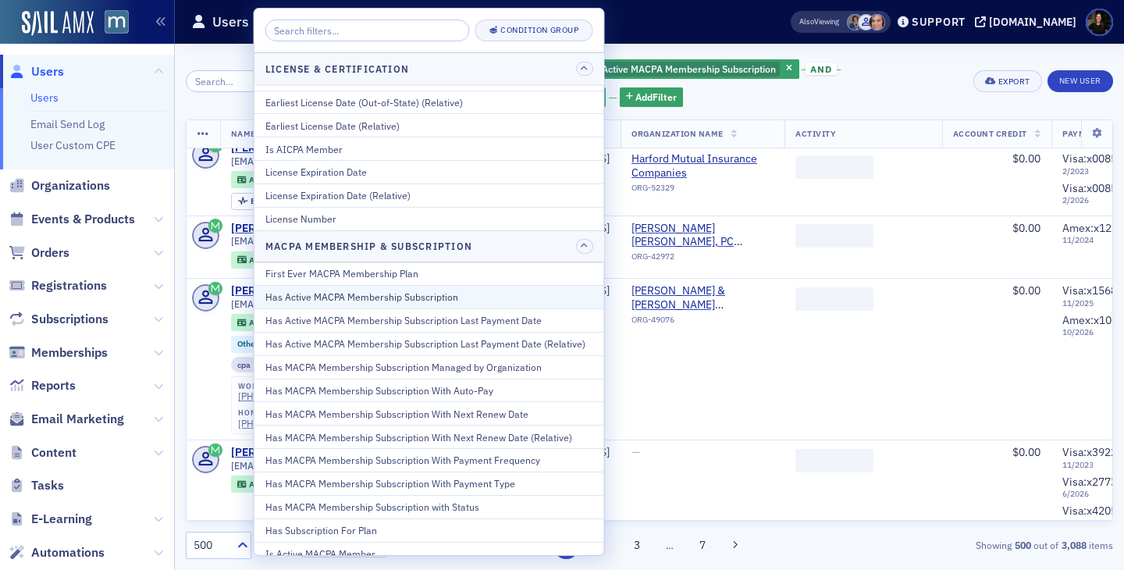
scroll to position [568, 0]
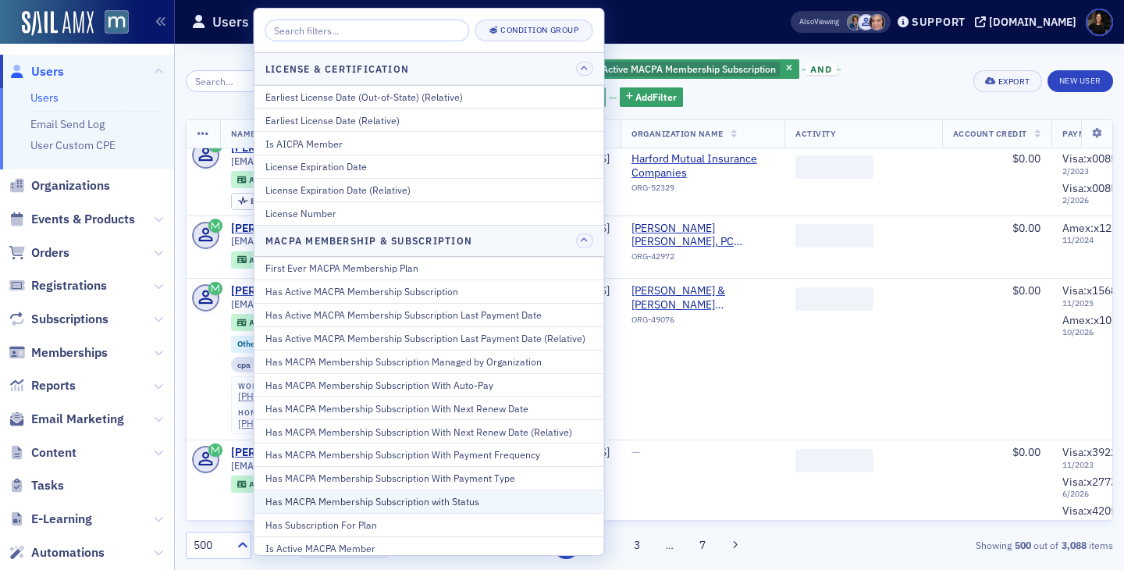
click at [339, 496] on div "Has MACPA Membership Subscription with Status" at bounding box center [429, 501] width 328 height 14
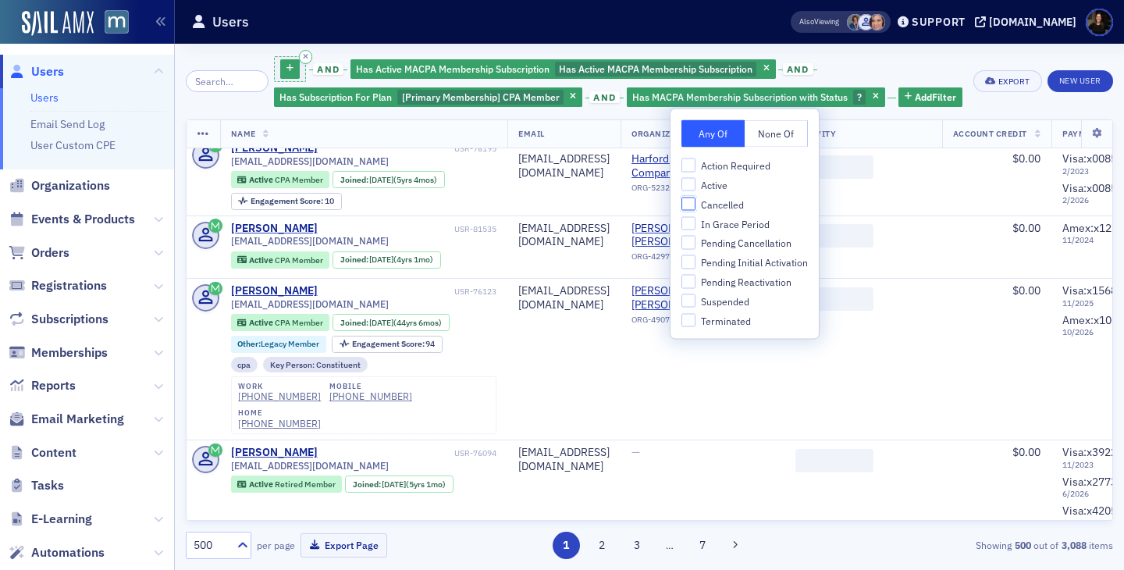
click at [688, 202] on input "Cancelled" at bounding box center [688, 204] width 14 height 14
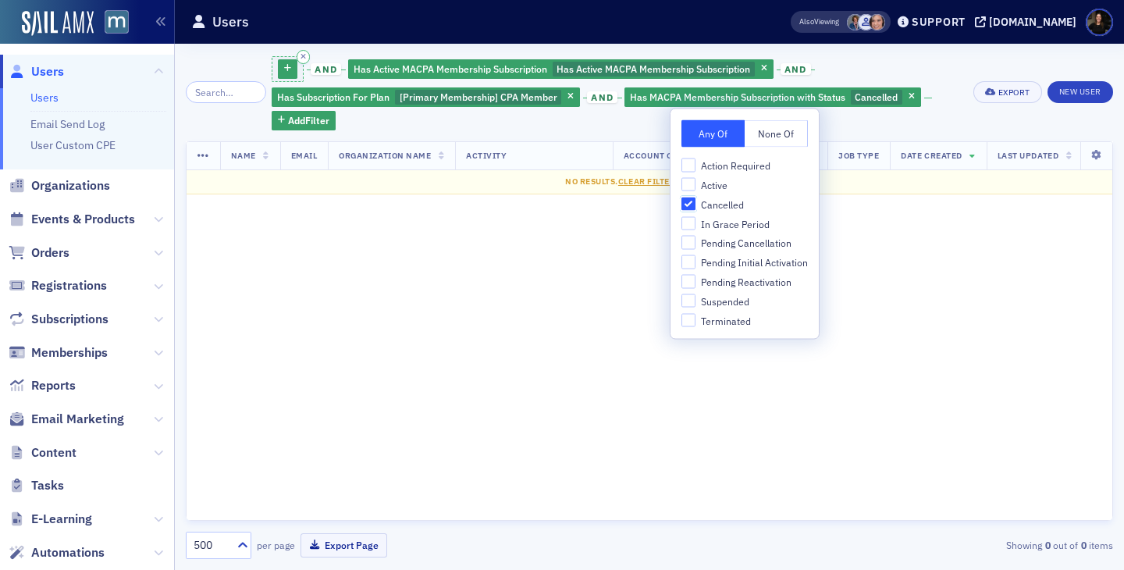
click at [688, 203] on input "Cancelled" at bounding box center [688, 204] width 14 height 14
checkbox input "false"
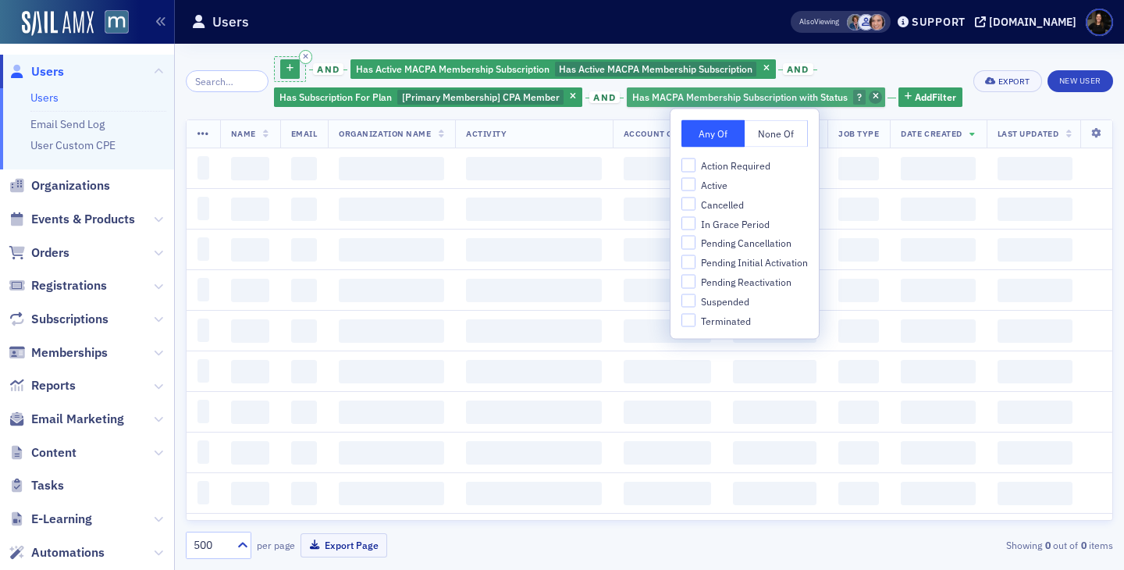
click at [872, 98] on icon "button" at bounding box center [875, 97] width 6 height 9
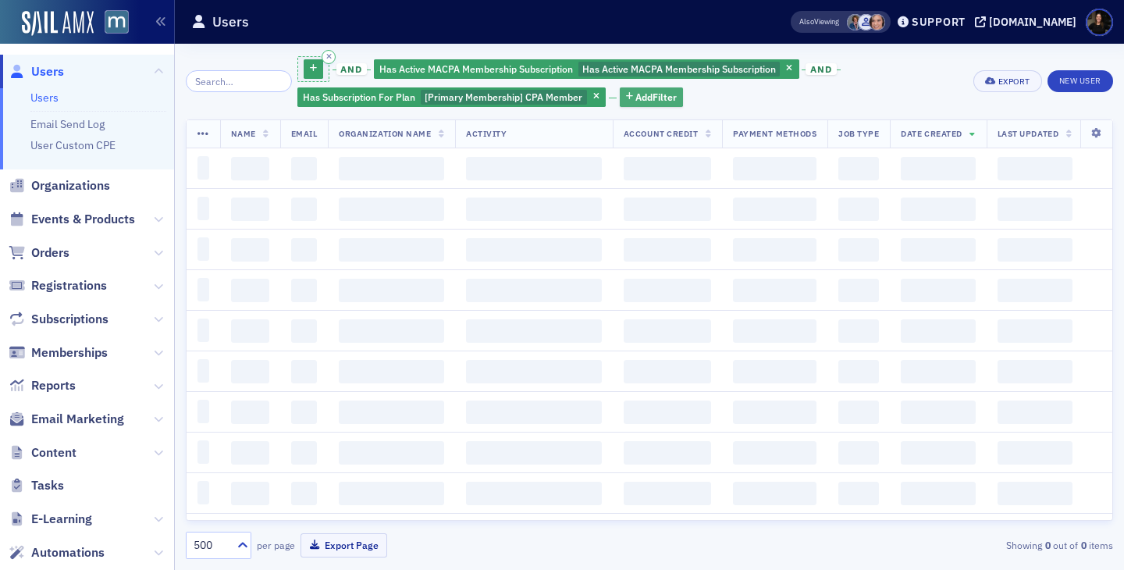
click at [641, 101] on span "Add Filter" at bounding box center [655, 97] width 41 height 14
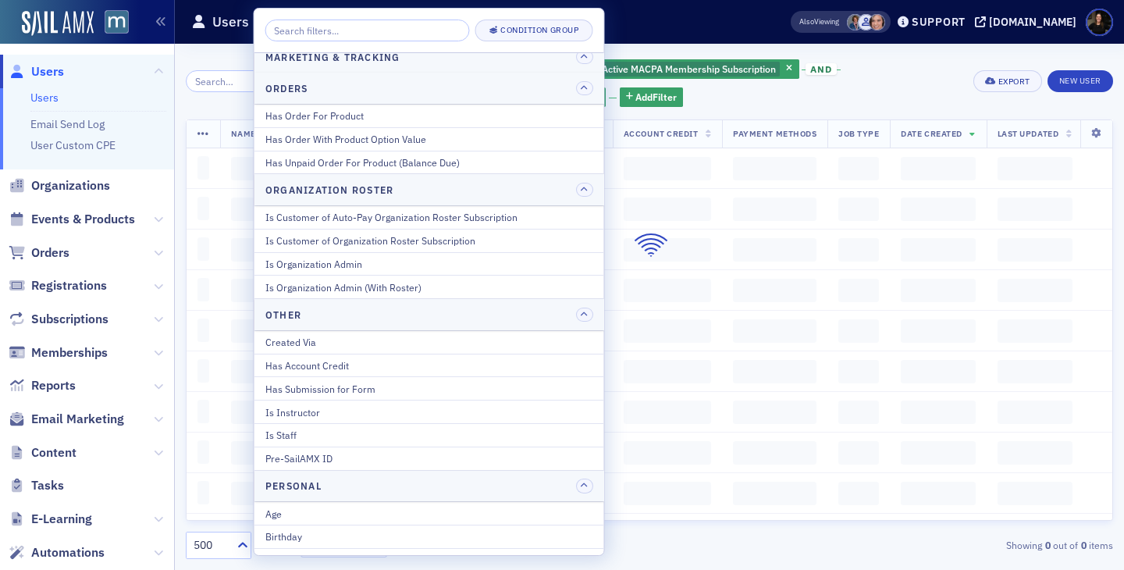
scroll to position [1199, 0]
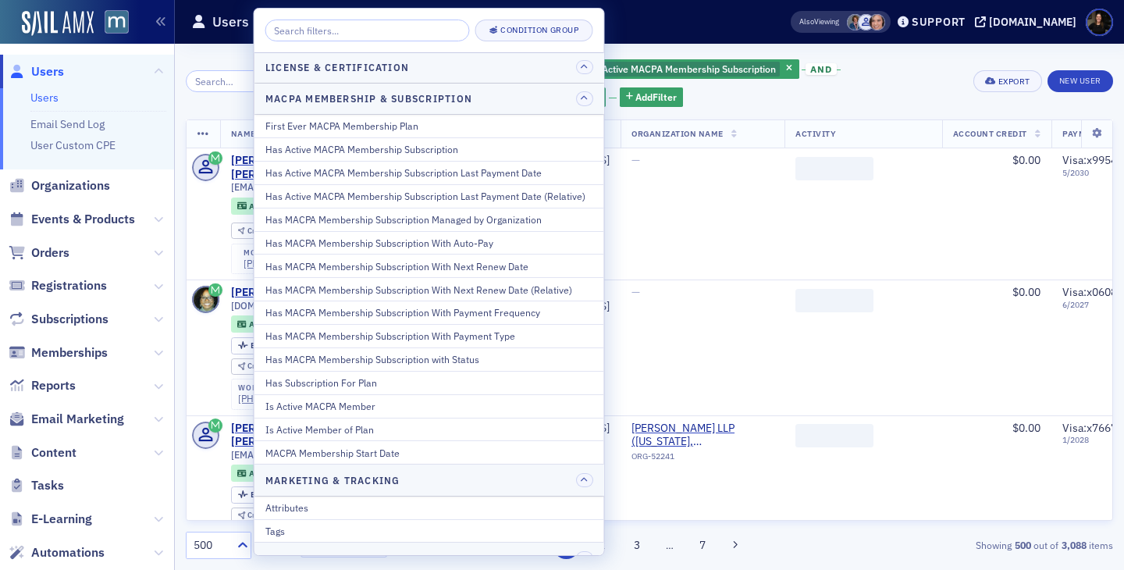
scroll to position [707, 0]
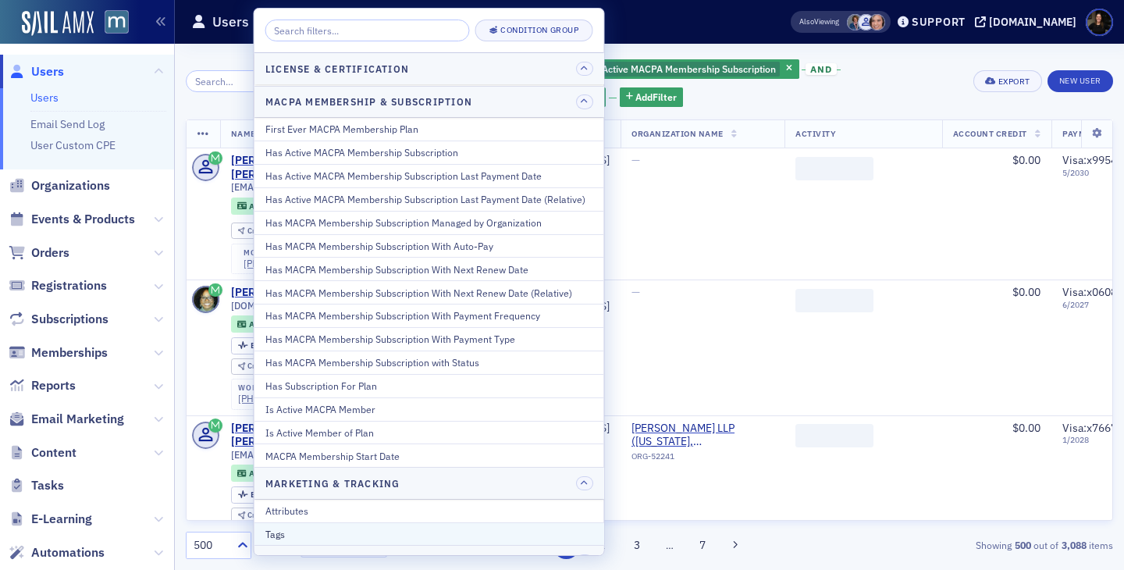
click at [307, 535] on div "Tags" at bounding box center [429, 534] width 328 height 14
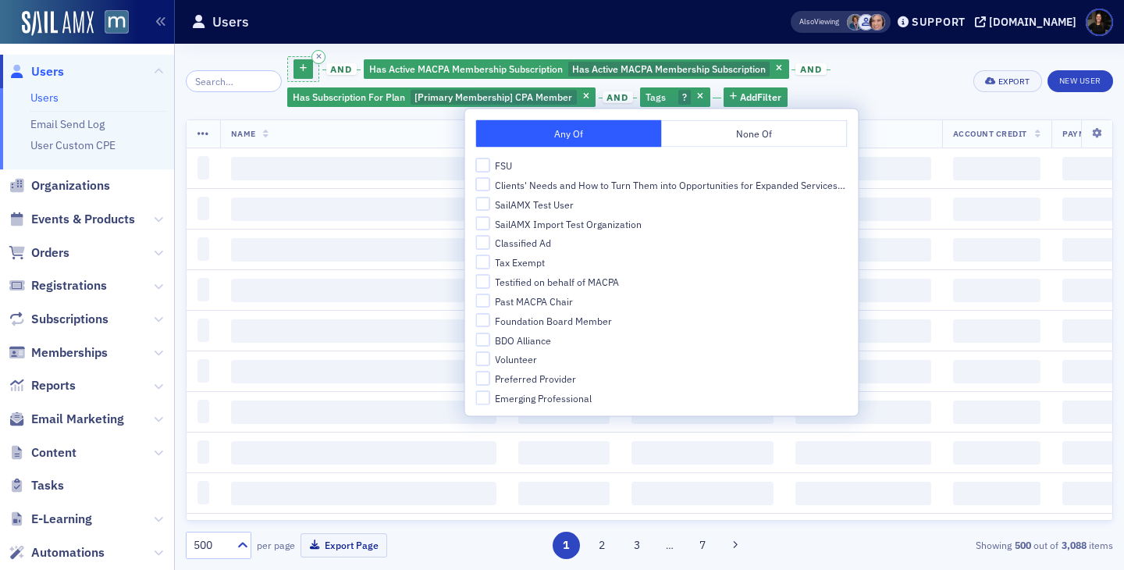
click at [836, 87] on div "and Has Active MACPA Membership Subscription Has Active MACPA Membership Subscr…" at bounding box center [624, 82] width 675 height 54
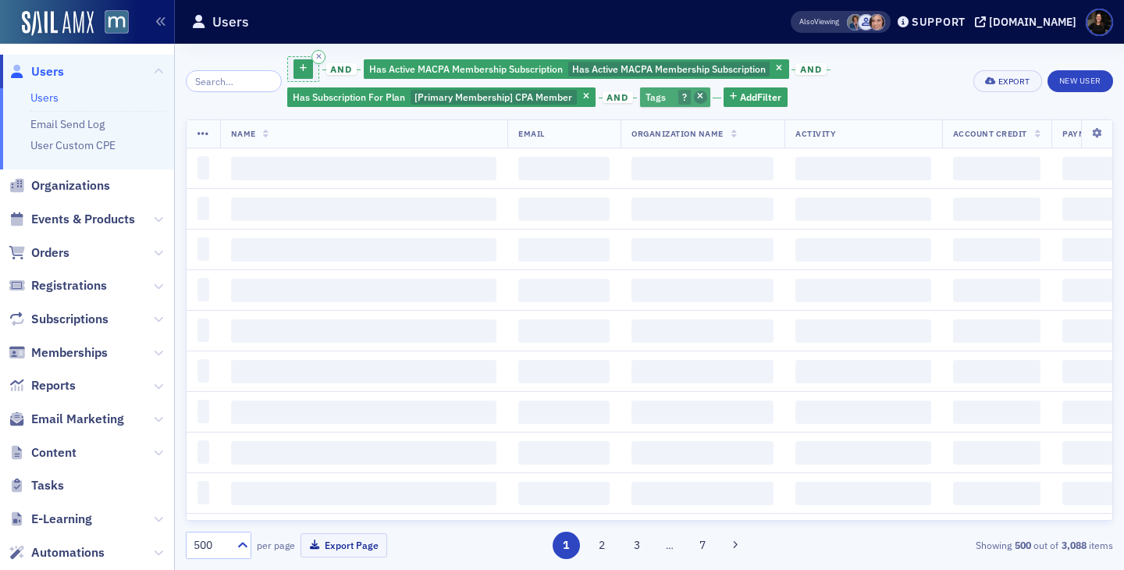
click at [697, 98] on icon "button" at bounding box center [700, 97] width 6 height 9
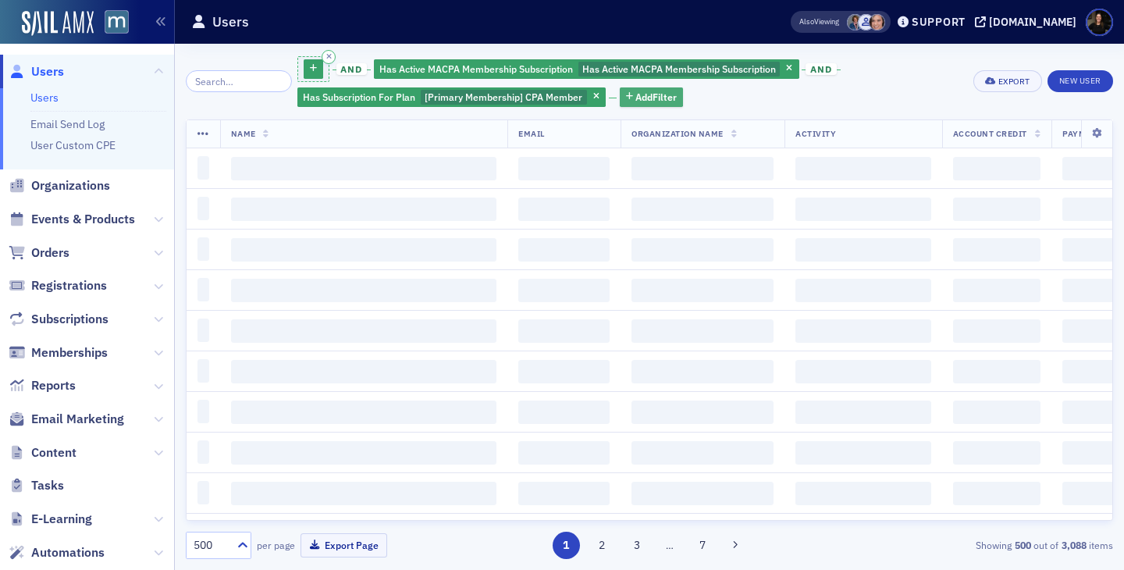
click at [635, 103] on span "Add Filter" at bounding box center [655, 97] width 41 height 14
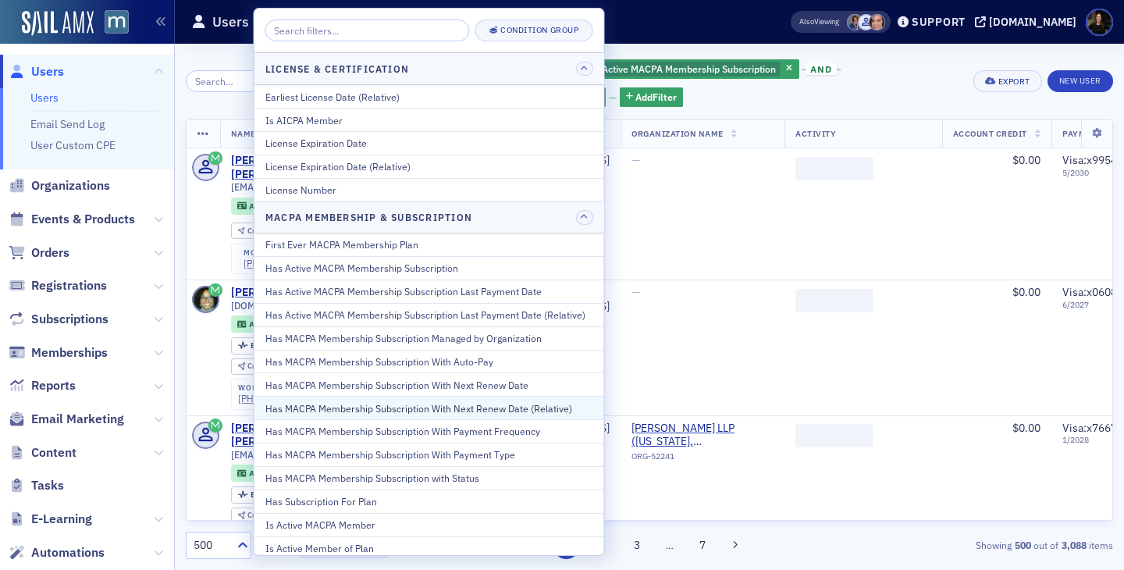
scroll to position [599, 0]
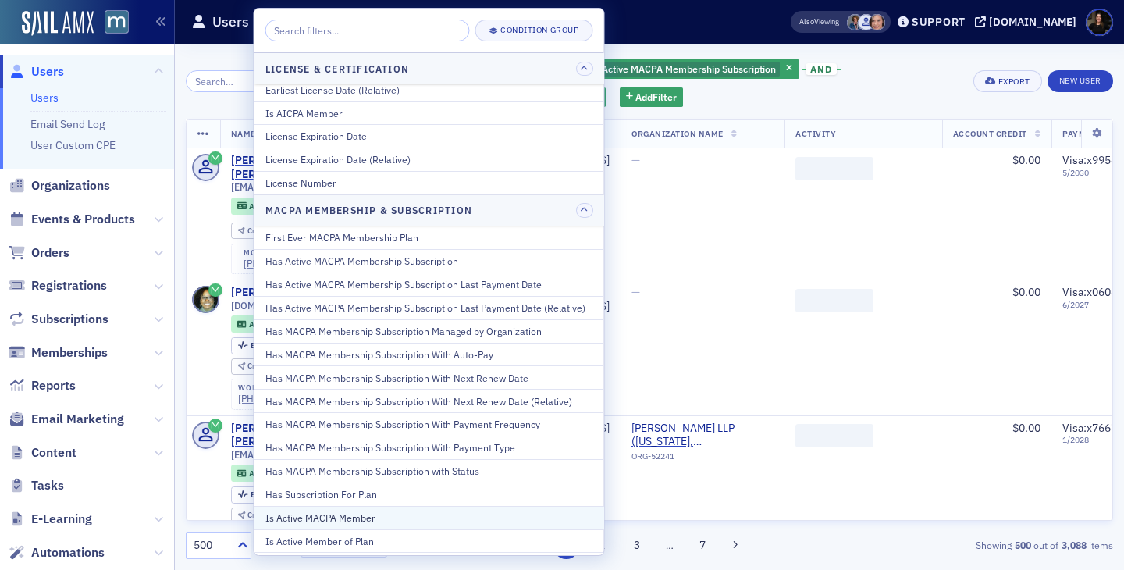
click at [362, 518] on div "Is Active MACPA Member" at bounding box center [429, 517] width 328 height 14
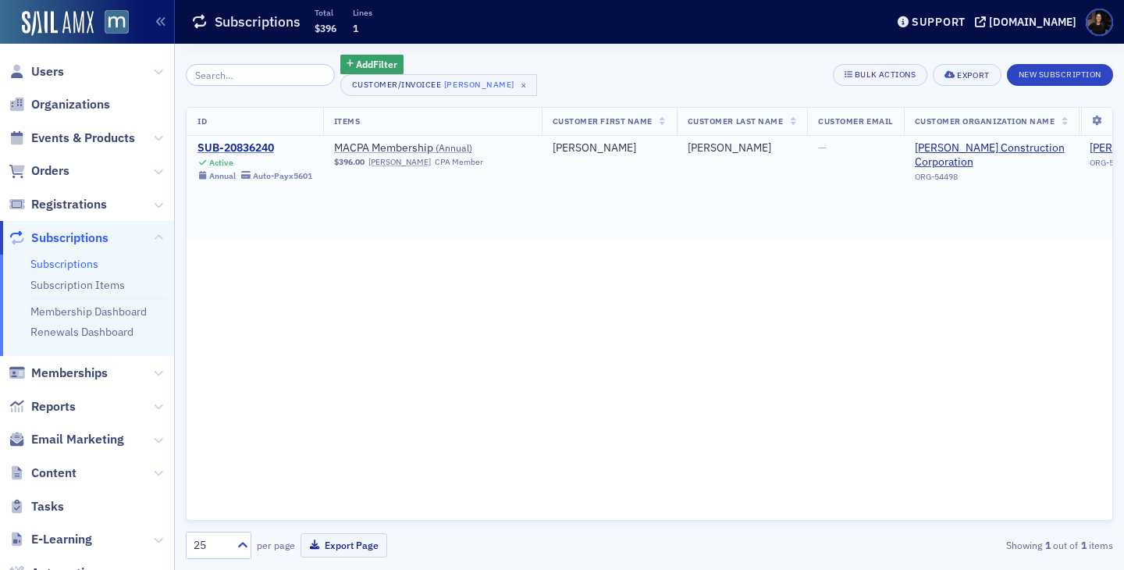
click at [215, 152] on div "SUB-20836240" at bounding box center [254, 148] width 115 height 14
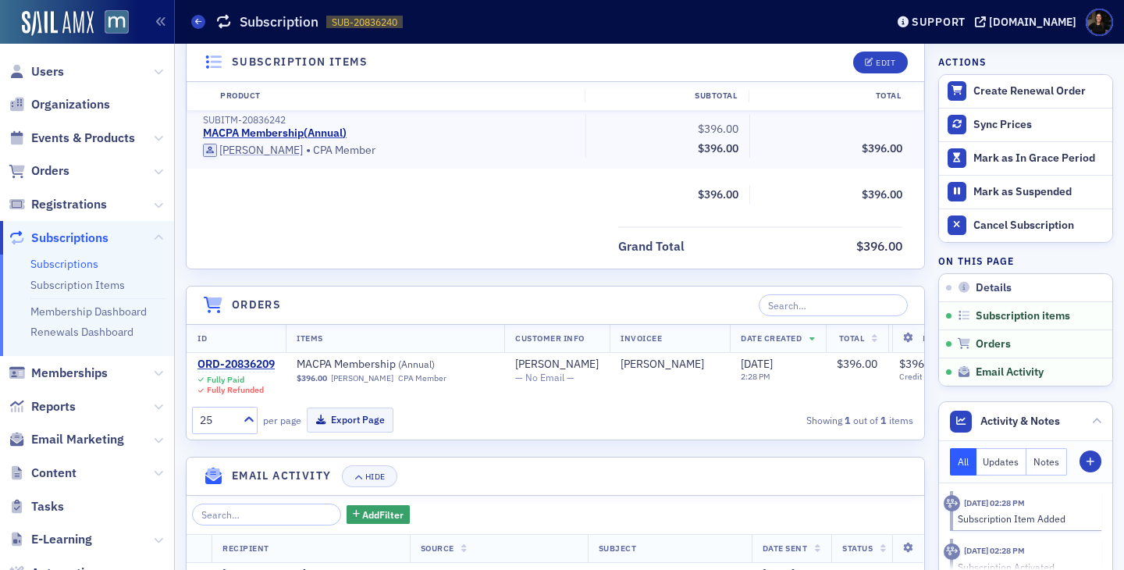
scroll to position [423, 0]
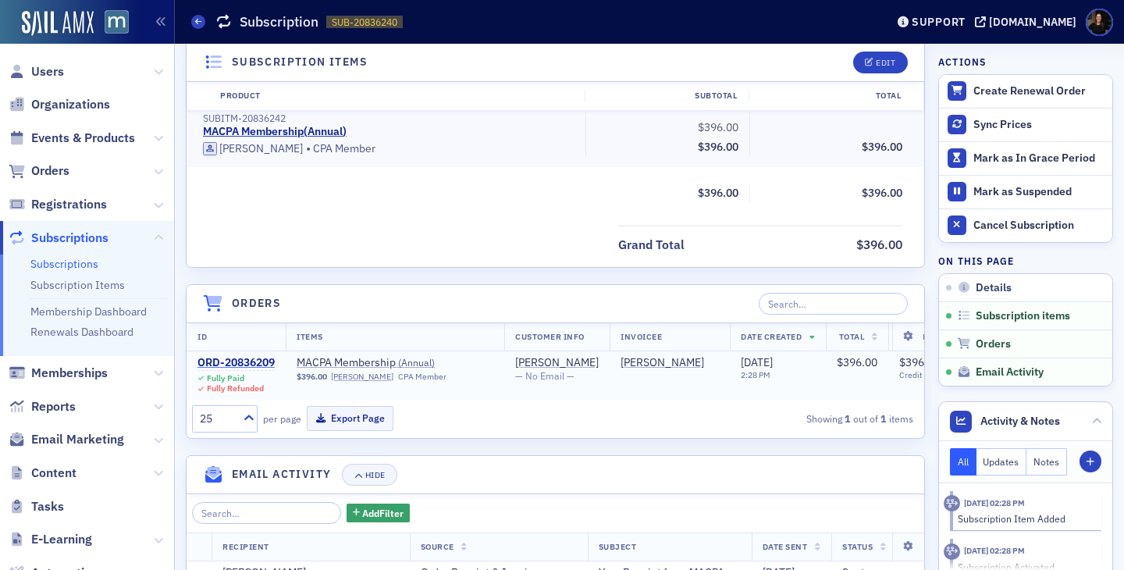
click at [236, 359] on div "ORD-20836209" at bounding box center [235, 363] width 77 height 14
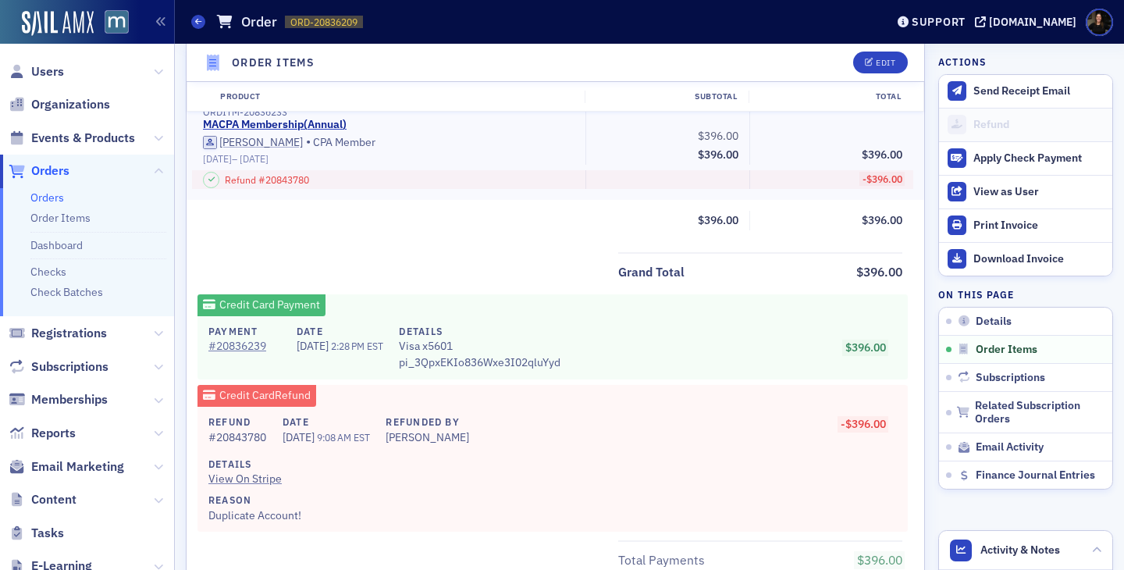
scroll to position [573, 0]
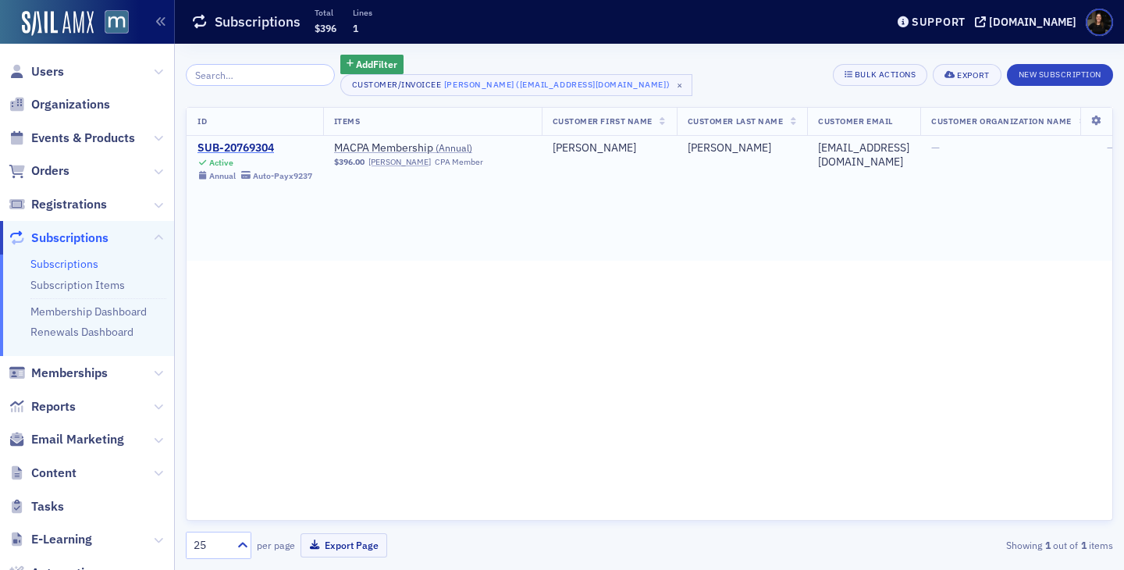
click at [230, 145] on div "SUB-20769304" at bounding box center [254, 148] width 115 height 14
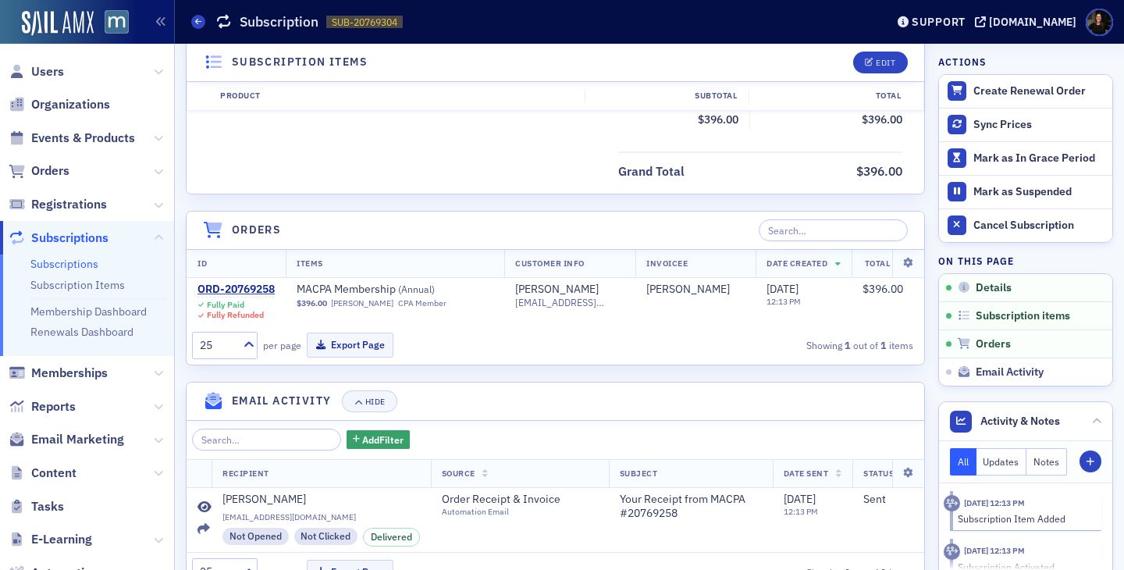
scroll to position [545, 0]
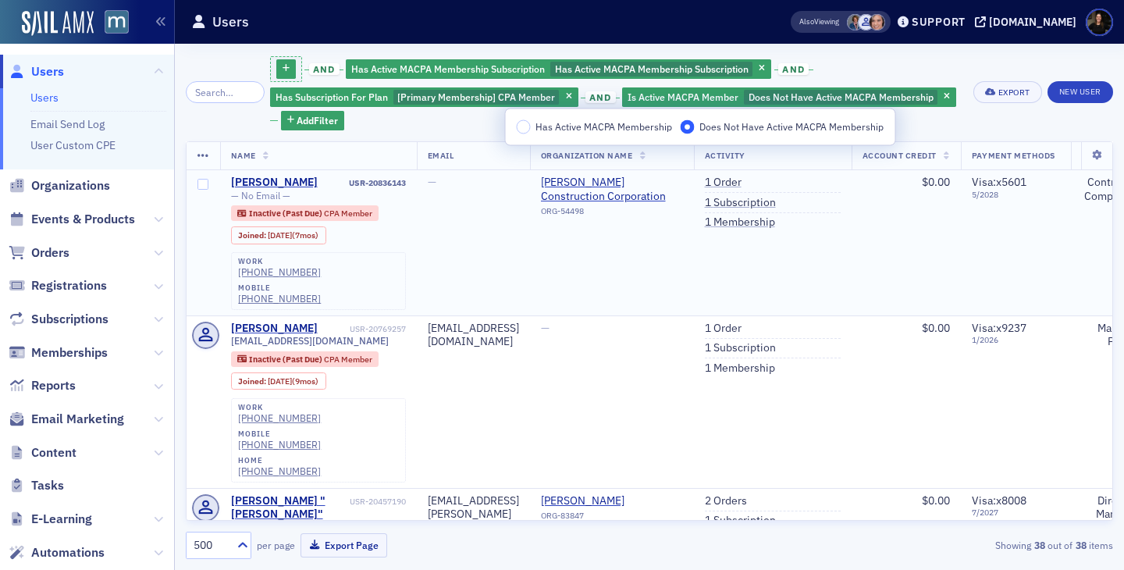
click at [473, 204] on td "—" at bounding box center [473, 242] width 113 height 145
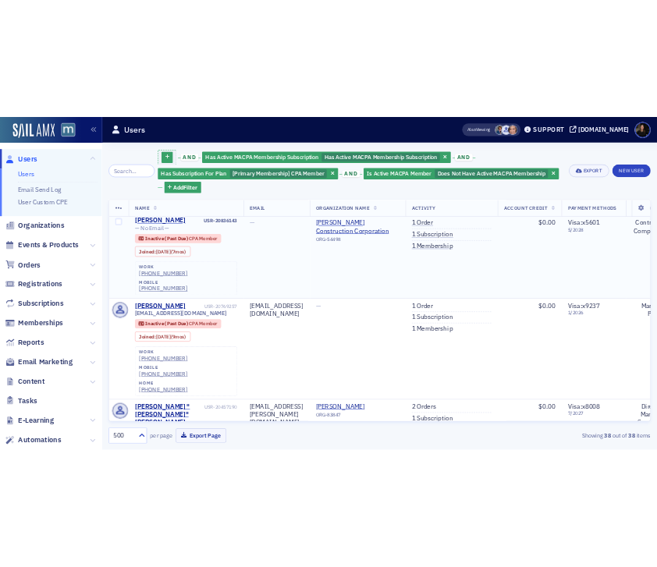
scroll to position [7, 0]
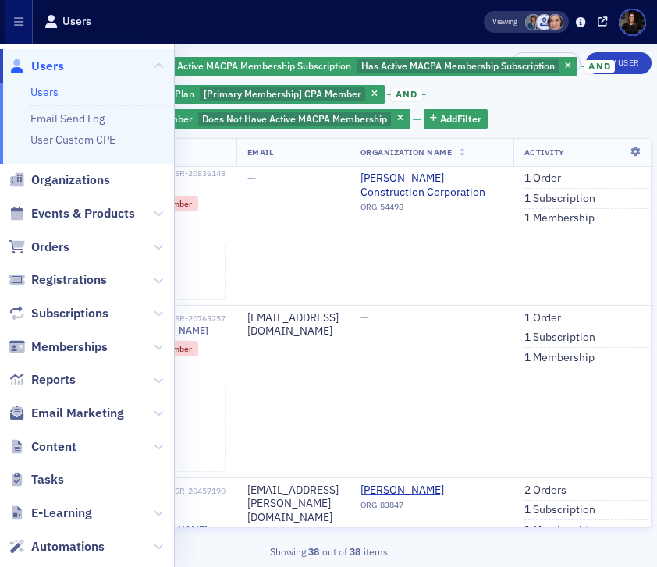
click at [565, 105] on div "and Has Active MACPA Membership Subscription Has Active MACPA Membership Subscr…" at bounding box center [363, 91] width 575 height 78
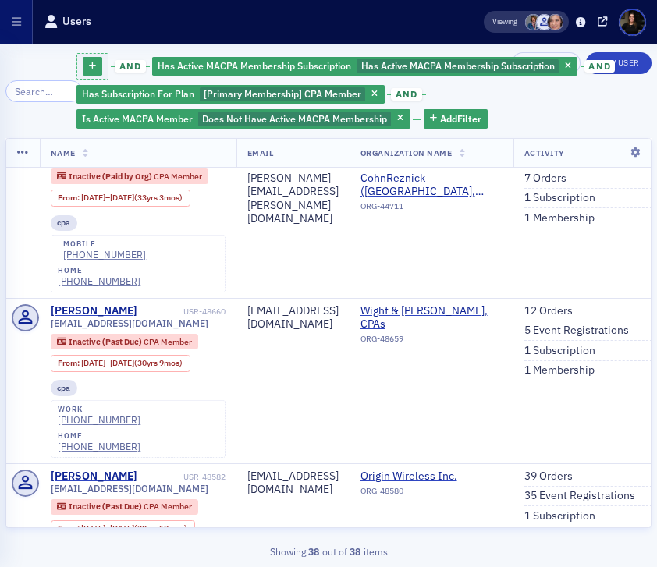
scroll to position [4389, 0]
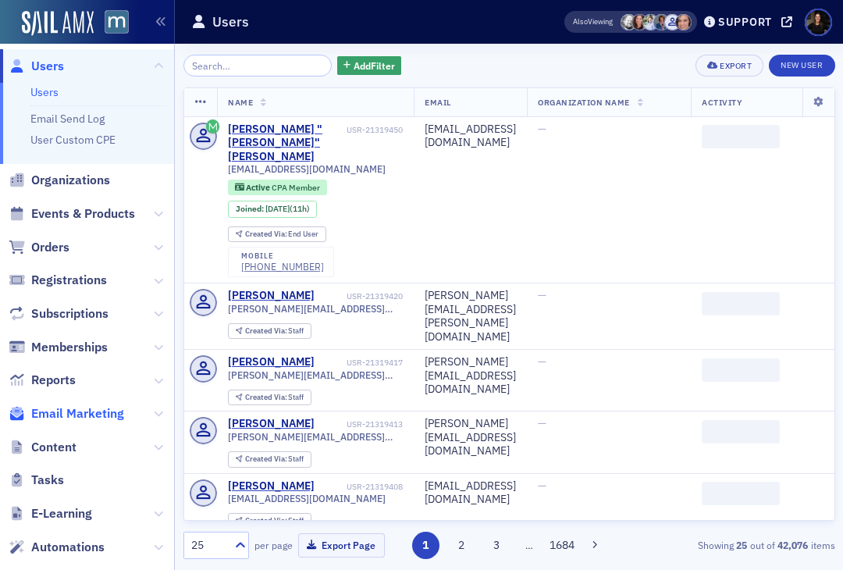
click at [57, 449] on span "Content" at bounding box center [53, 447] width 45 height 17
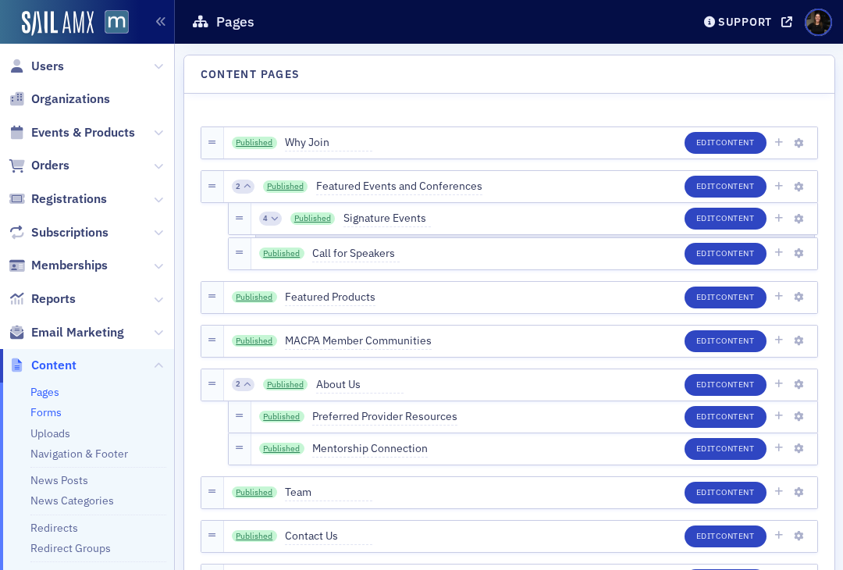
click at [58, 416] on link "Forms" at bounding box center [45, 412] width 31 height 14
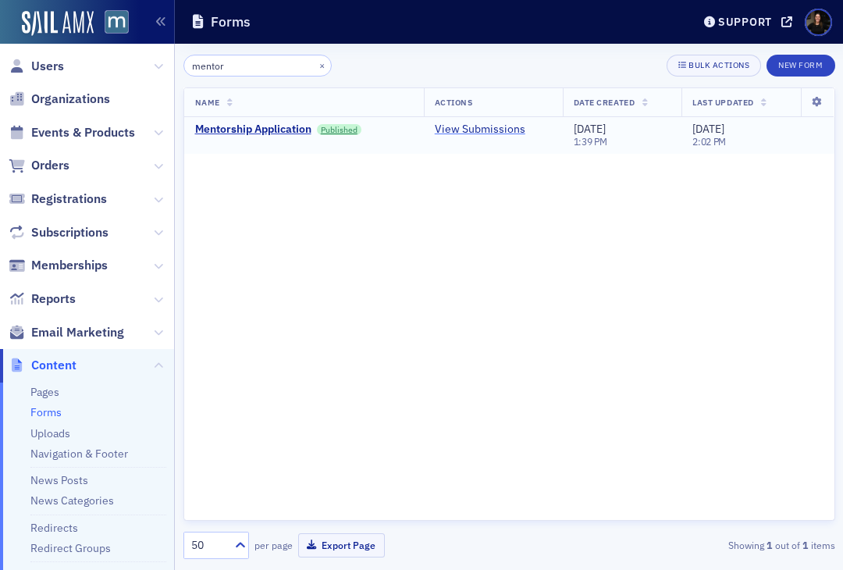
type input "mentor"
click at [483, 131] on link "View Submissions" at bounding box center [480, 130] width 91 height 14
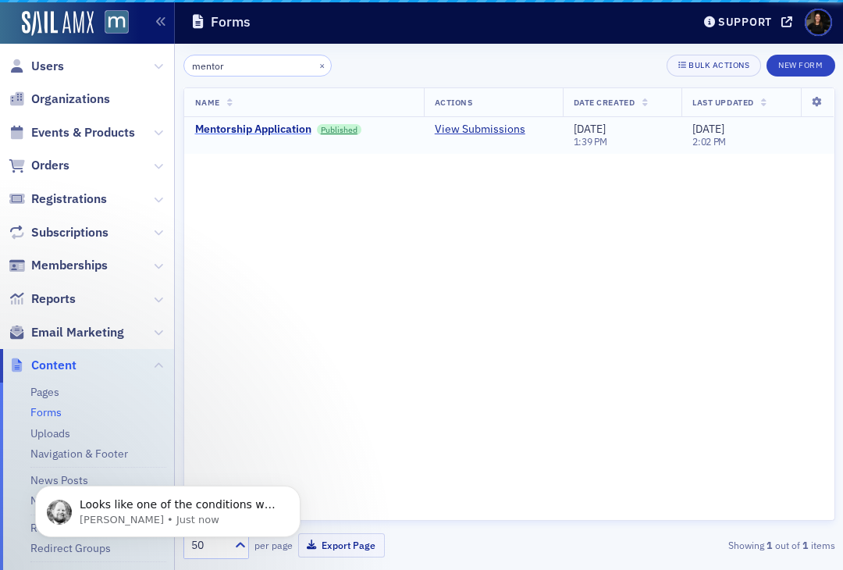
click at [250, 133] on div "Mentorship Application" at bounding box center [253, 130] width 116 height 14
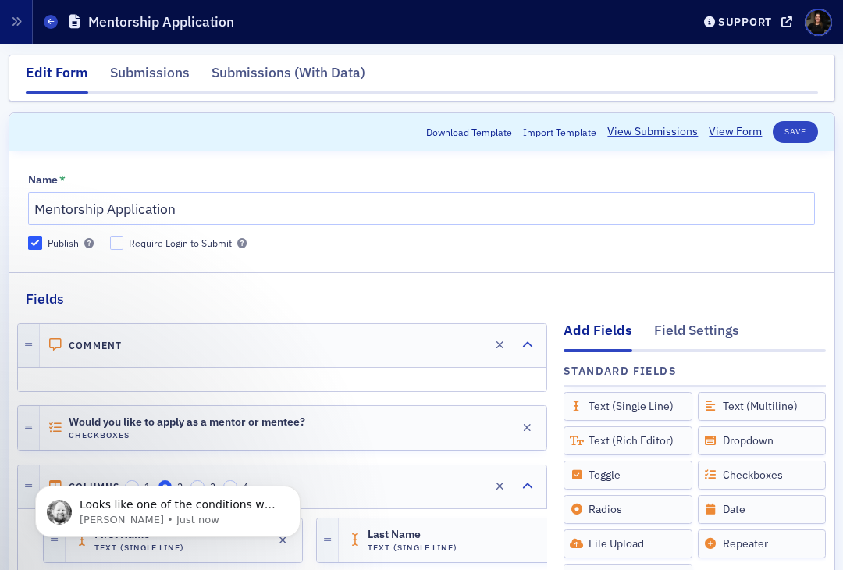
scroll to position [1, 0]
click at [146, 502] on span "Looks like one of the conditions was wrong, here is the list with the correct c…" at bounding box center [178, 535] width 197 height 75
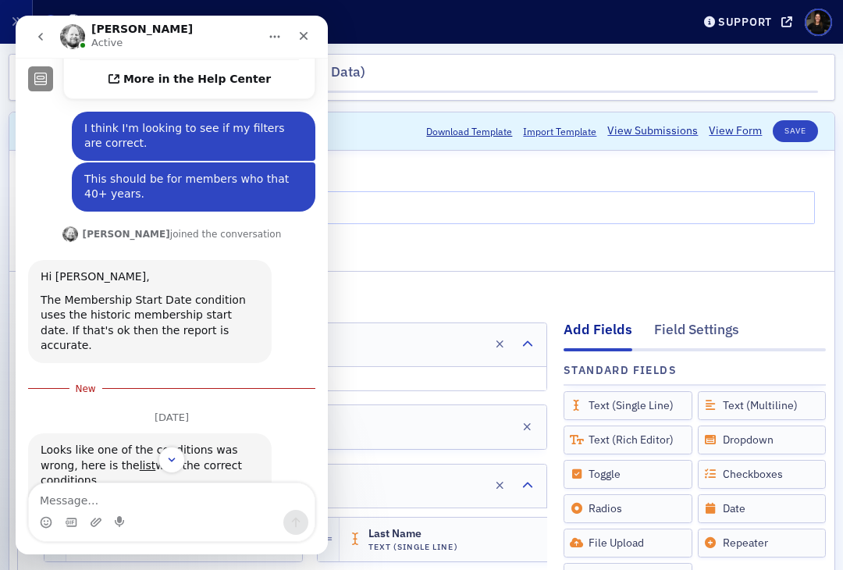
scroll to position [1637, 0]
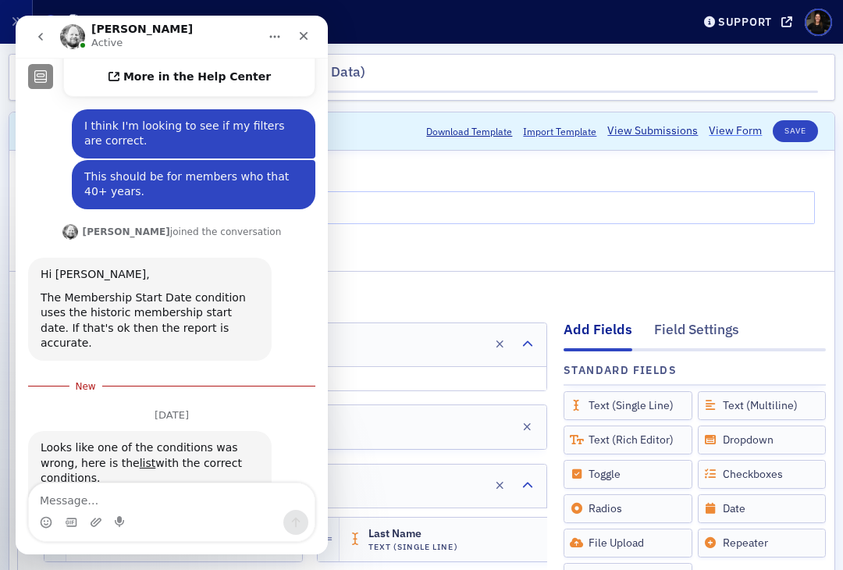
click at [730, 128] on link "View Form" at bounding box center [735, 131] width 53 height 16
click at [302, 35] on icon "Close" at bounding box center [304, 36] width 9 height 9
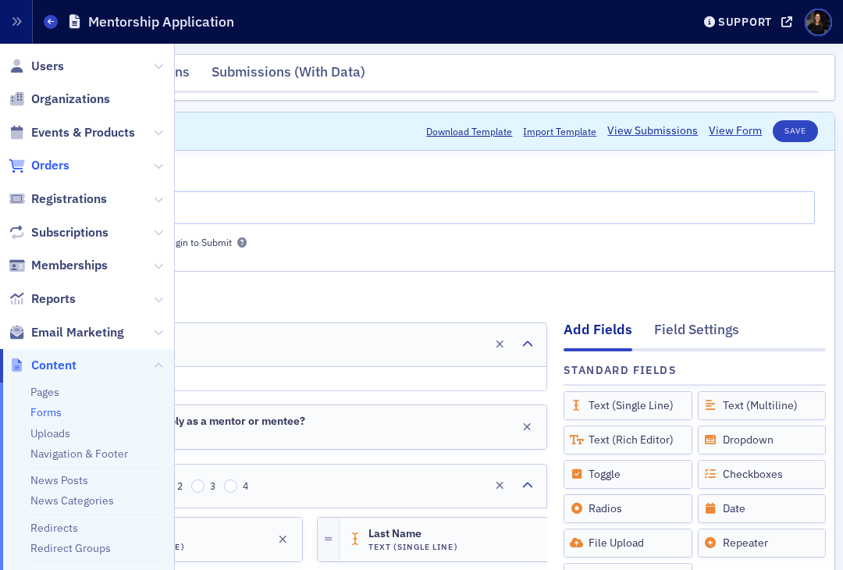
click at [51, 166] on span "Orders" at bounding box center [50, 165] width 38 height 17
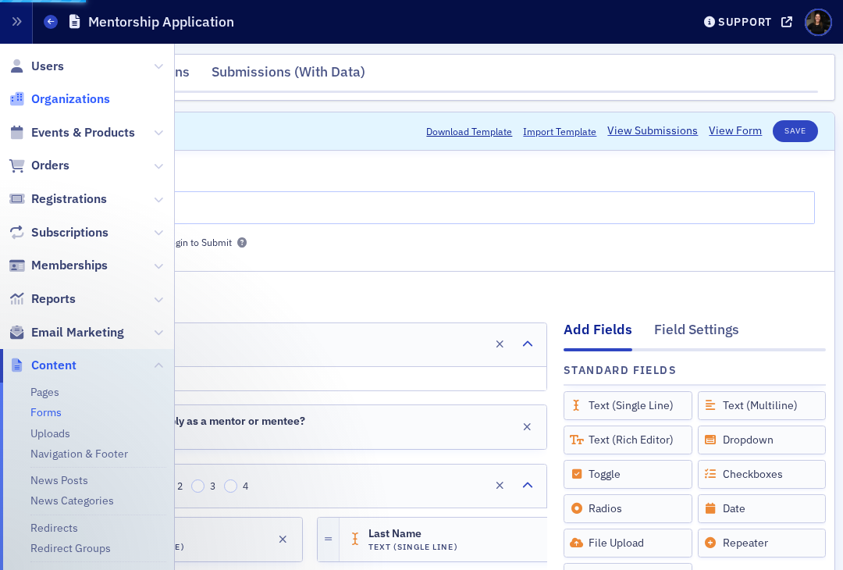
scroll to position [1601, 0]
click at [67, 108] on span "Organizations" at bounding box center [87, 100] width 174 height 34
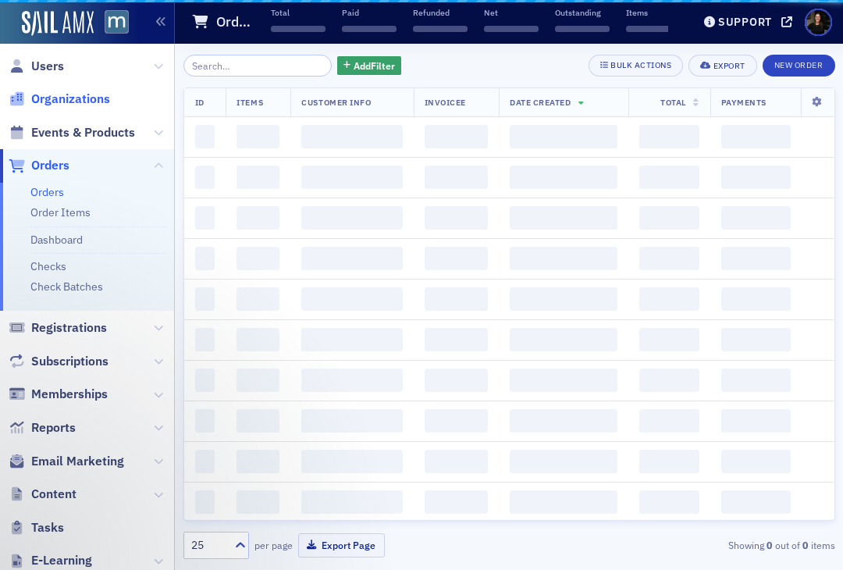
click at [67, 104] on span "Organizations" at bounding box center [70, 99] width 79 height 17
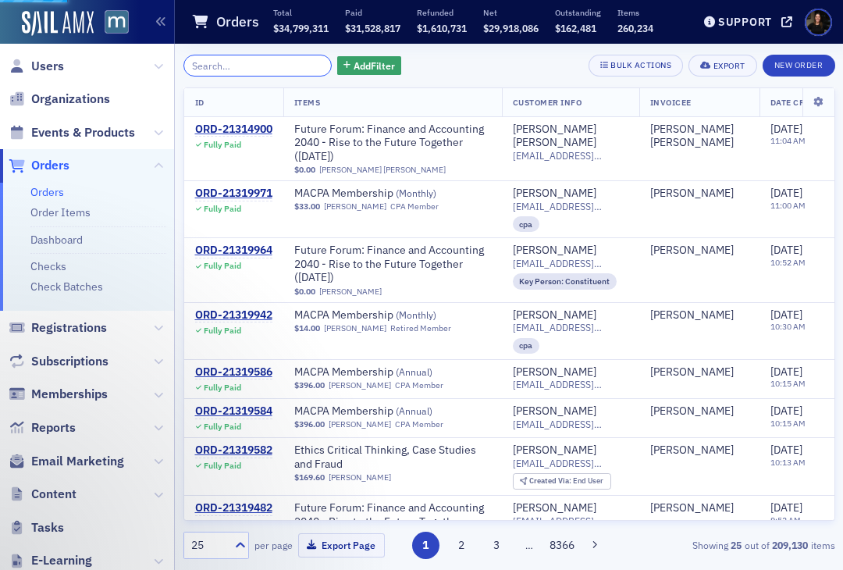
drag, startPoint x: 265, startPoint y: 70, endPoint x: 213, endPoint y: 33, distance: 64.3
click at [265, 70] on input "search" at bounding box center [257, 66] width 149 height 22
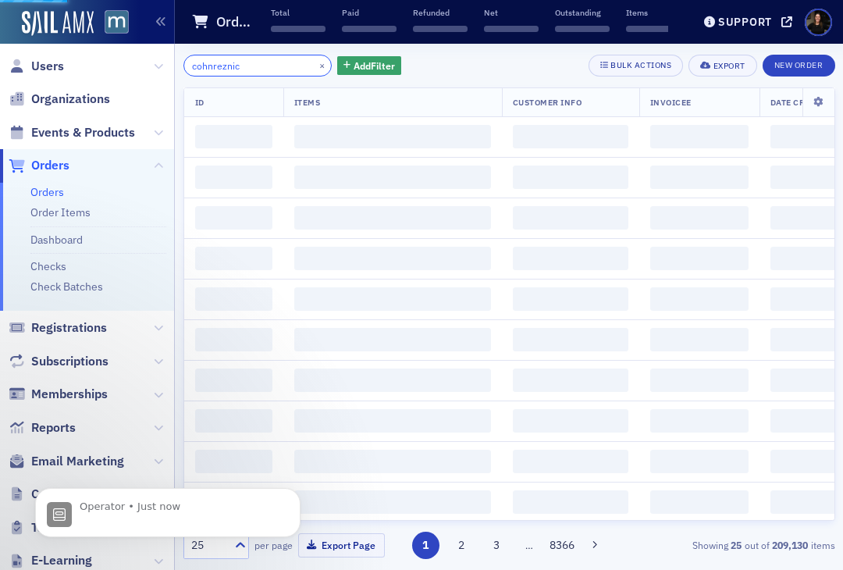
type input "cohnreznick"
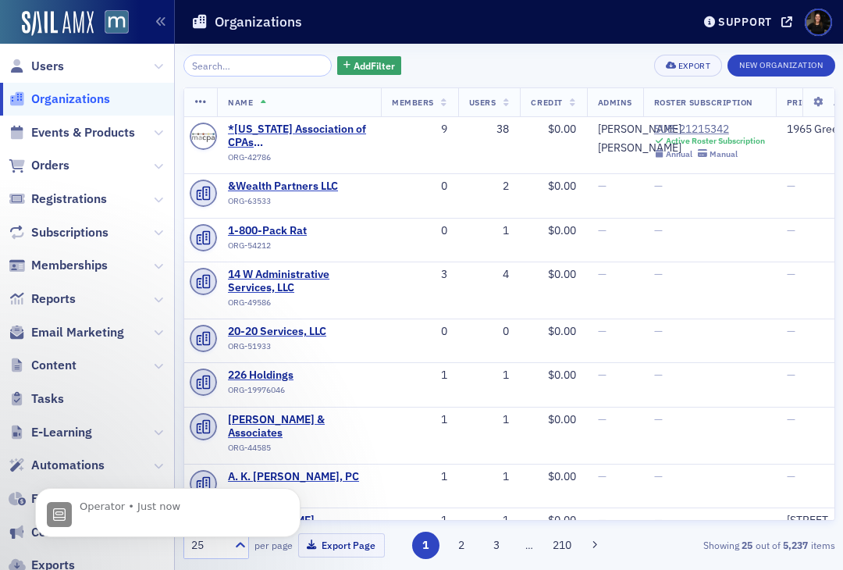
click at [222, 66] on input "search" at bounding box center [257, 66] width 149 height 22
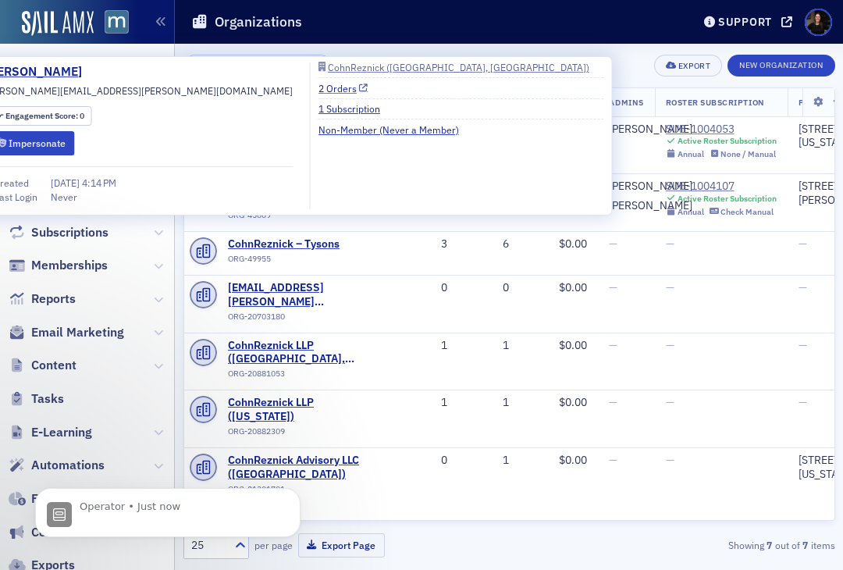
type input "cohnre"
click at [368, 84] on link "2 Orders" at bounding box center [343, 88] width 50 height 14
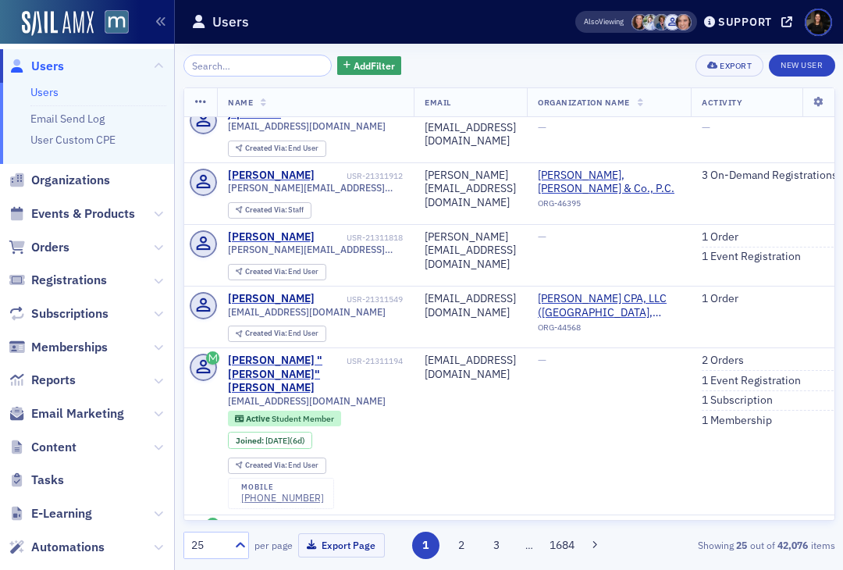
scroll to position [1445, 0]
click at [354, 70] on span "Add Filter" at bounding box center [374, 66] width 41 height 14
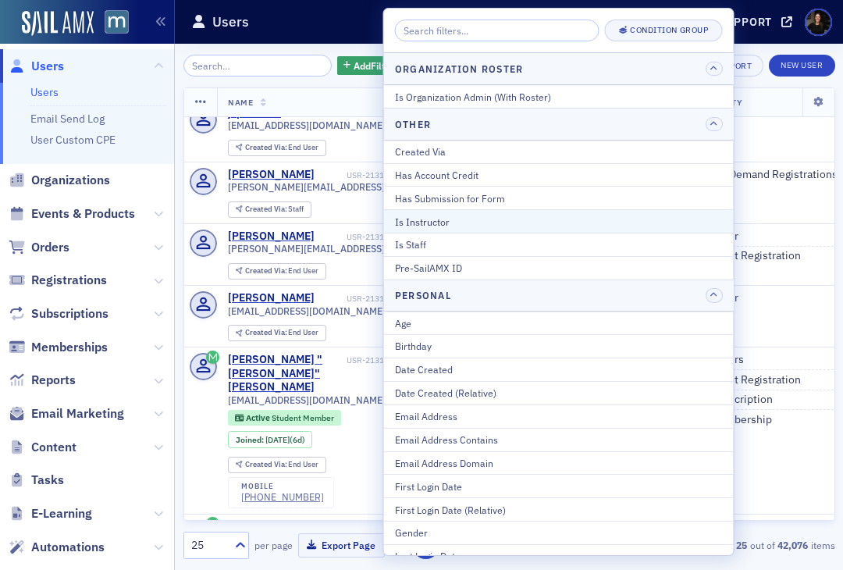
scroll to position [1372, 0]
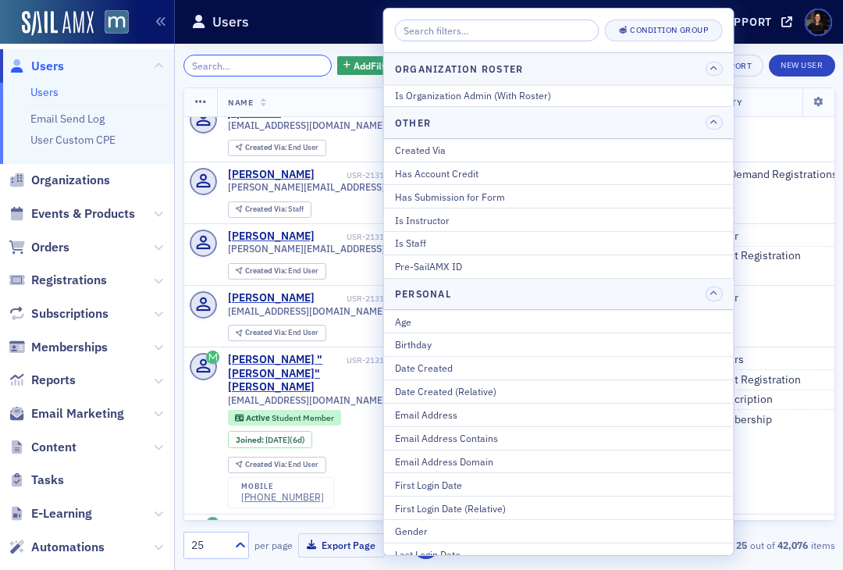
click at [221, 73] on input "search" at bounding box center [257, 66] width 149 height 22
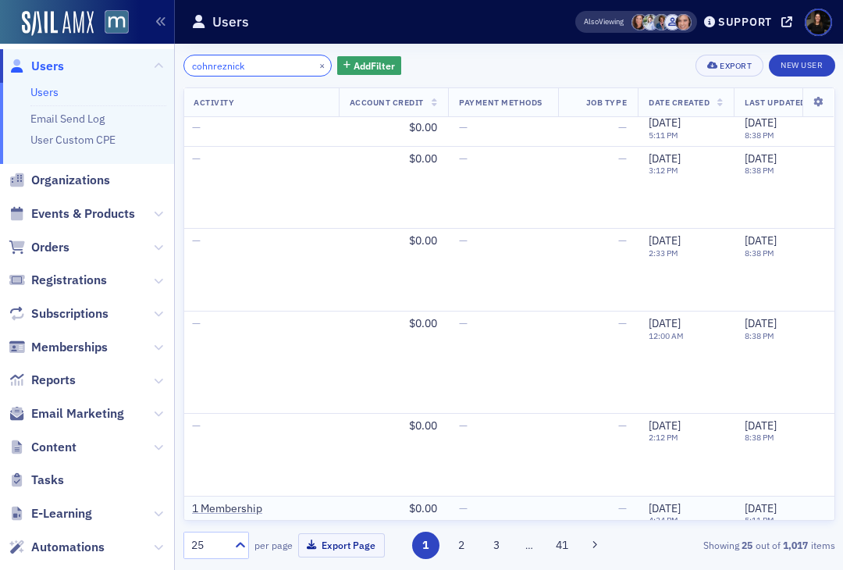
scroll to position [133, 510]
type input "cohnreznick"
click at [261, 503] on link "1 Membership" at bounding box center [226, 510] width 70 height 14
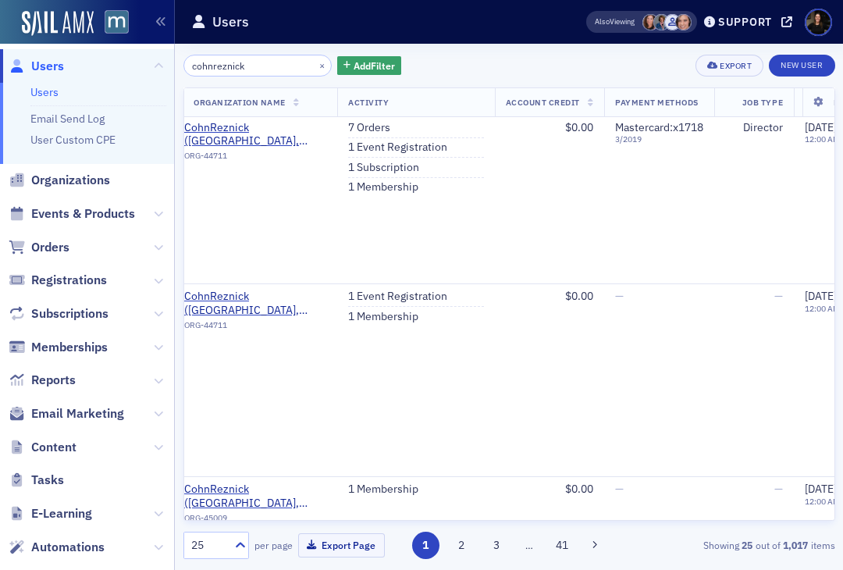
scroll to position [806, 356]
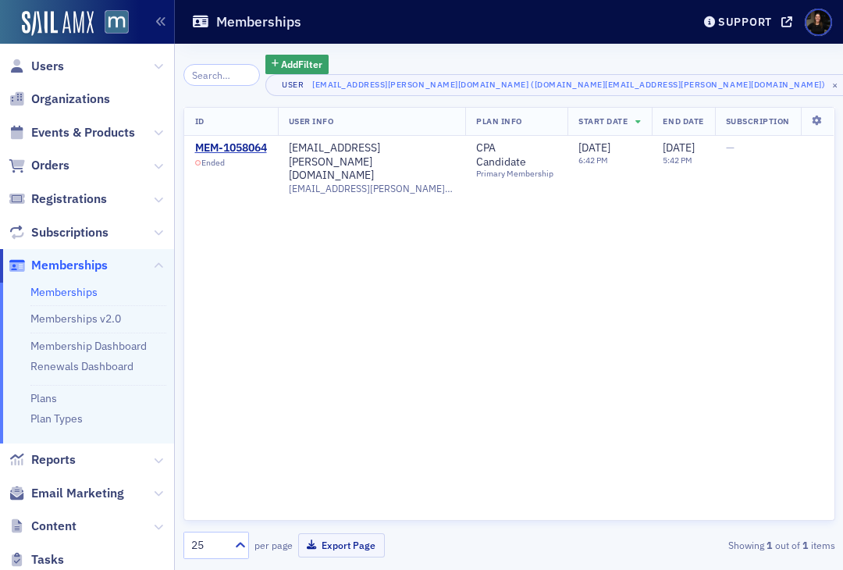
scroll to position [0, 5]
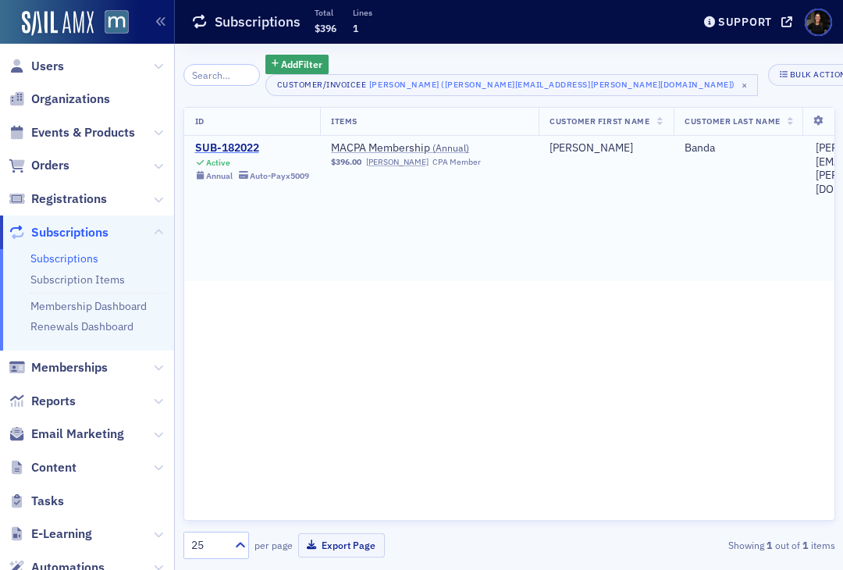
click at [222, 144] on div "SUB-182022" at bounding box center [252, 148] width 115 height 14
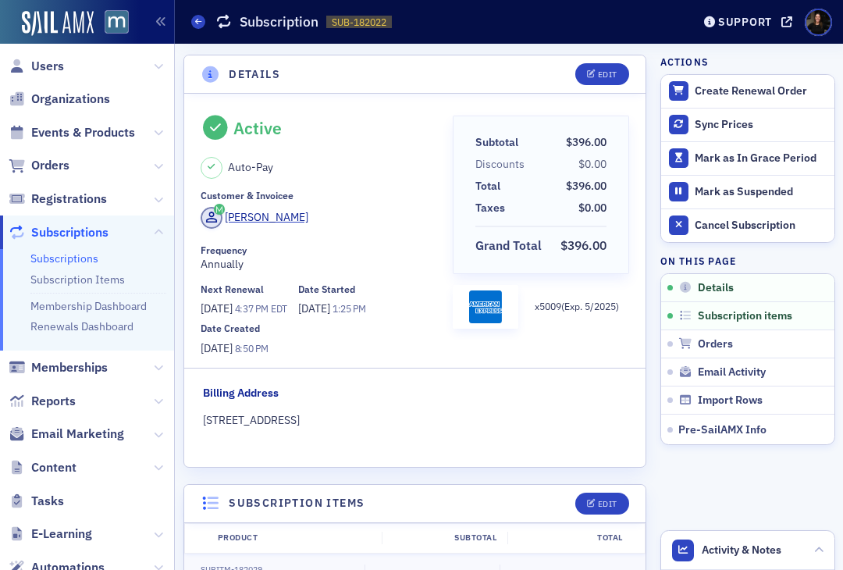
drag, startPoint x: 191, startPoint y: 421, endPoint x: 467, endPoint y: 421, distance: 275.5
click at [467, 421] on div "Billing Address [STREET_ADDRESS]" at bounding box center [415, 412] width 462 height 55
click at [467, 421] on div "[STREET_ADDRESS]" at bounding box center [415, 420] width 424 height 16
click at [191, 23] on span at bounding box center [198, 22] width 14 height 14
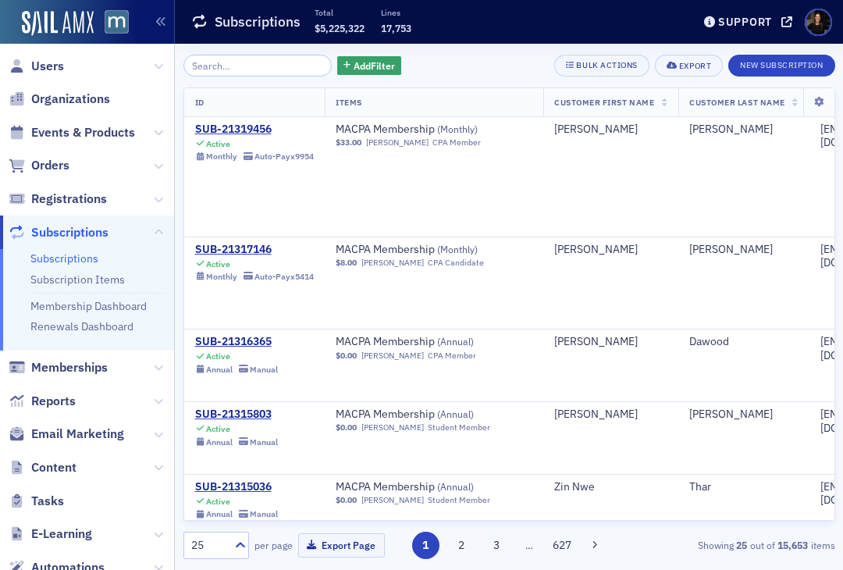
scroll to position [10, 0]
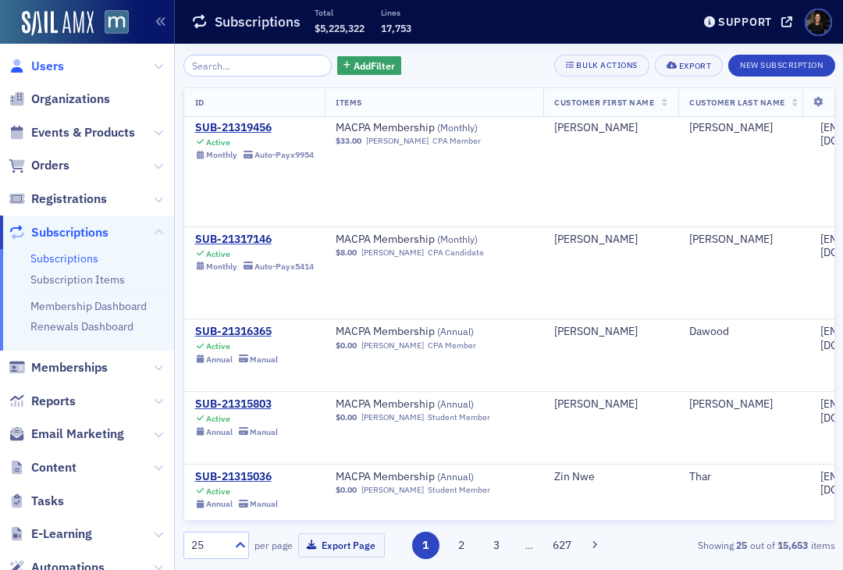
click at [46, 69] on span "Users" at bounding box center [47, 66] width 33 height 17
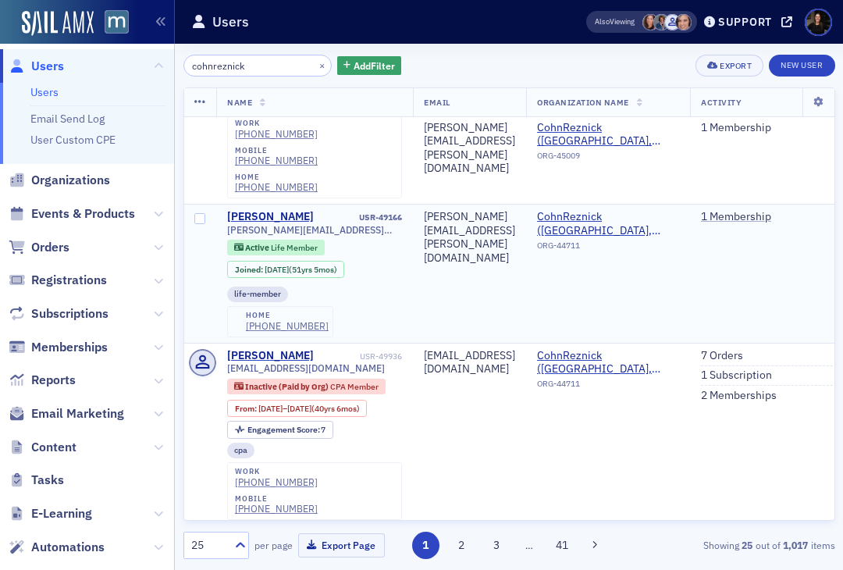
scroll to position [2621, 1]
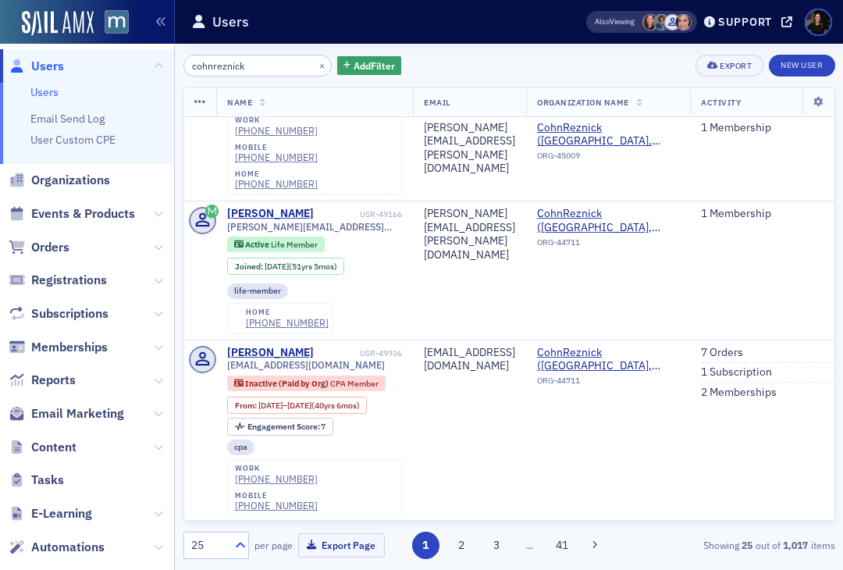
type input "cohnreznick"
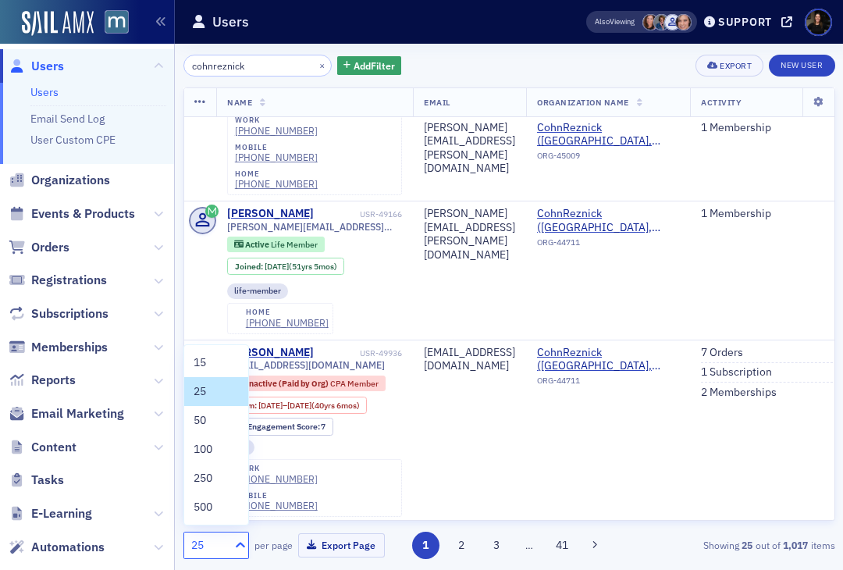
click at [233, 538] on icon at bounding box center [241, 545] width 16 height 16
click at [221, 518] on div "500" at bounding box center [216, 506] width 64 height 29
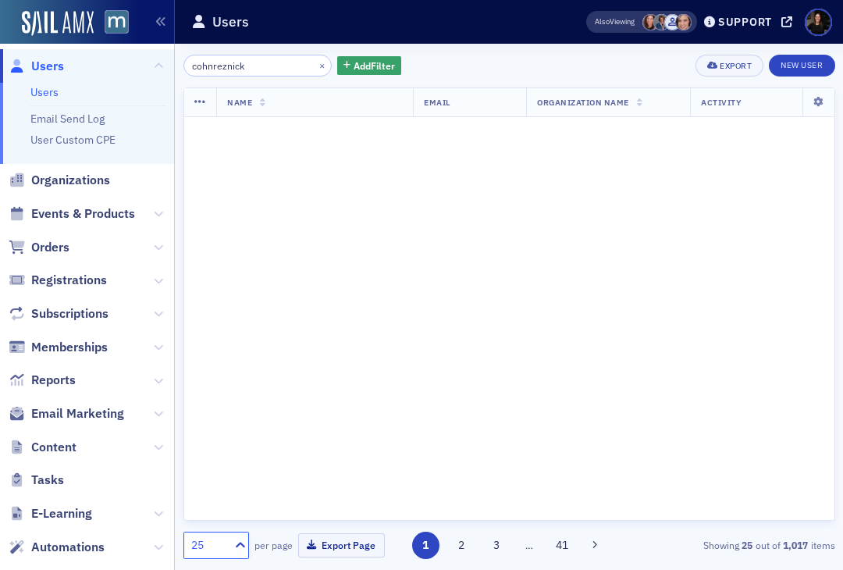
scroll to position [0, 1]
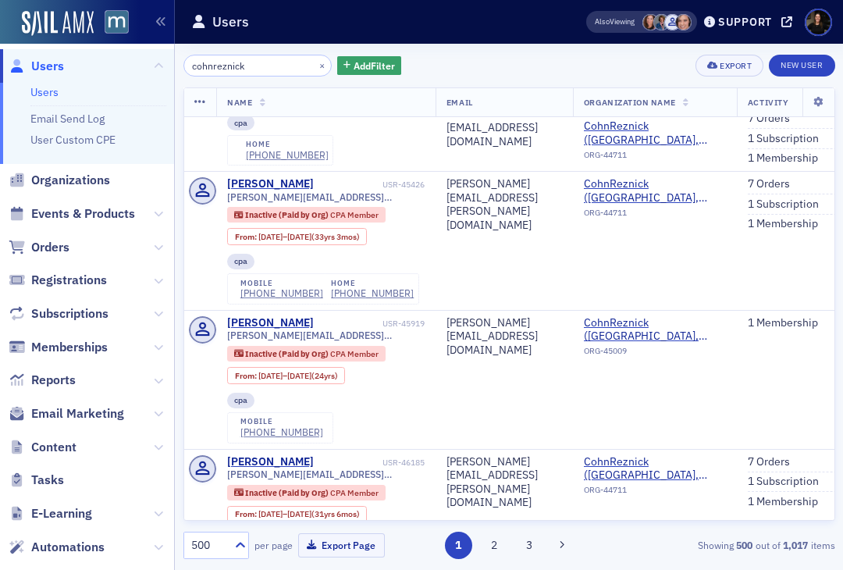
scroll to position [2278, 1]
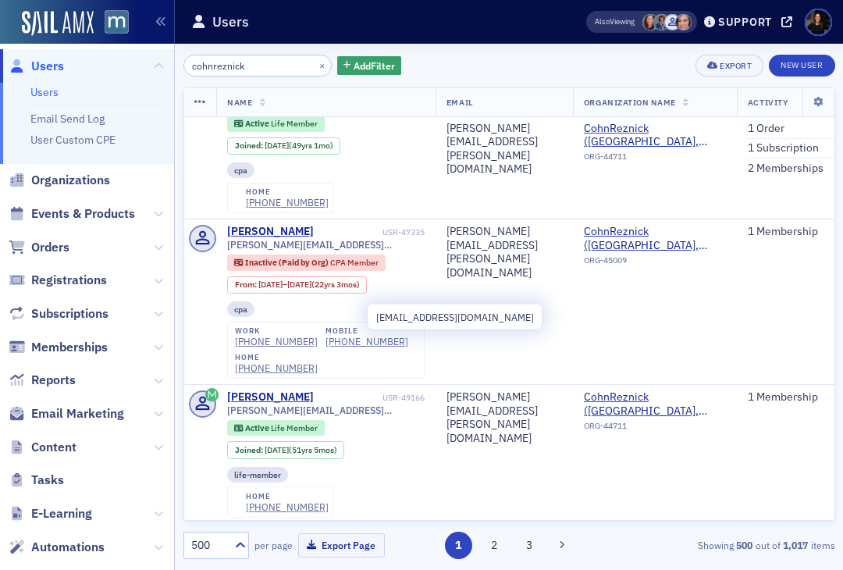
drag, startPoint x: 370, startPoint y: 316, endPoint x: 226, endPoint y: 319, distance: 144.4
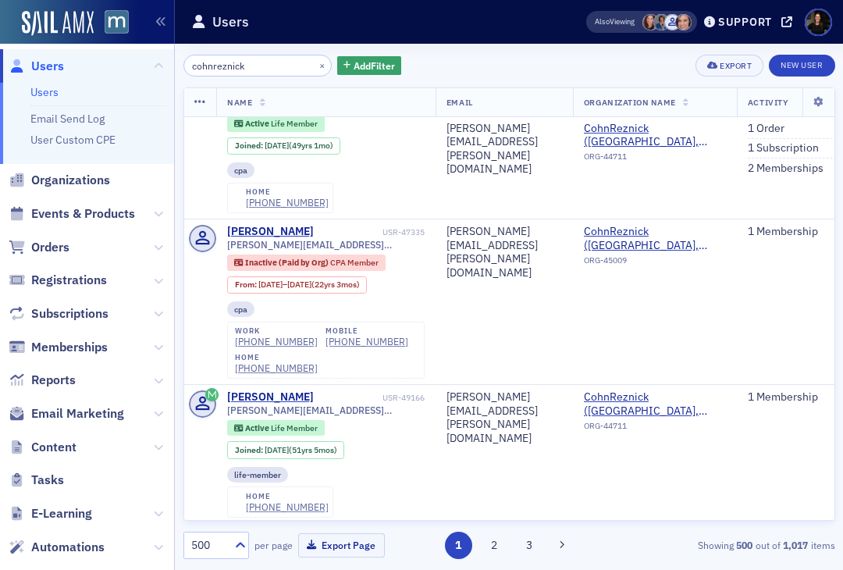
copy div "[EMAIL_ADDRESS][DOMAIN_NAME]"
click at [729, 17] on div "Support" at bounding box center [745, 22] width 54 height 14
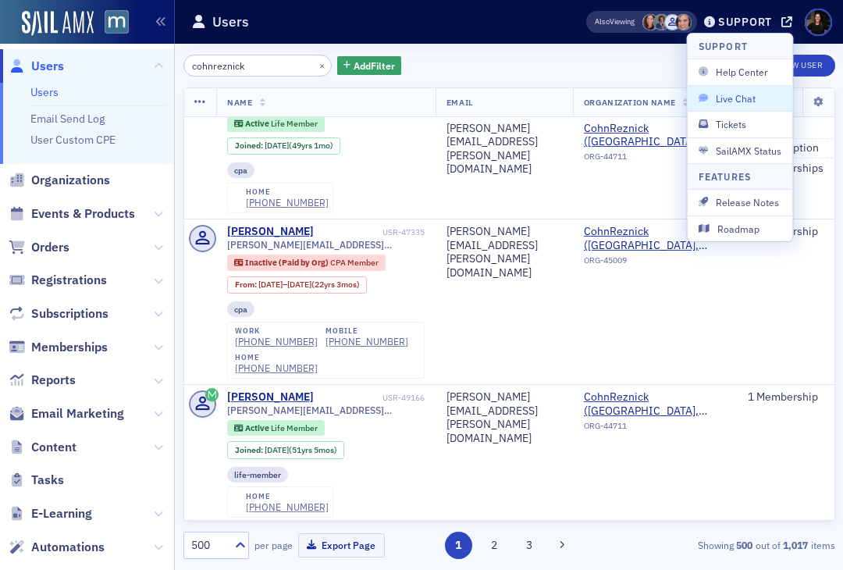
click at [731, 105] on button "Live Chat" at bounding box center [740, 98] width 105 height 26
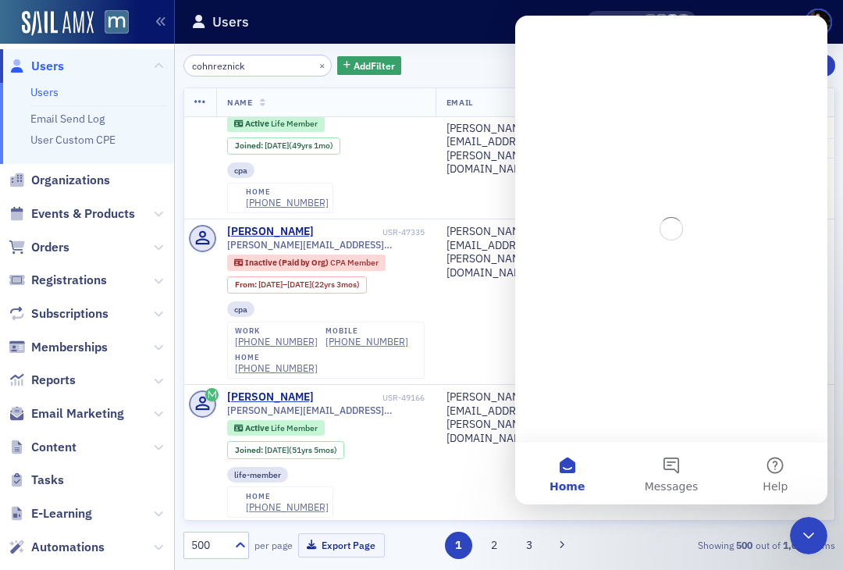
scroll to position [0, 0]
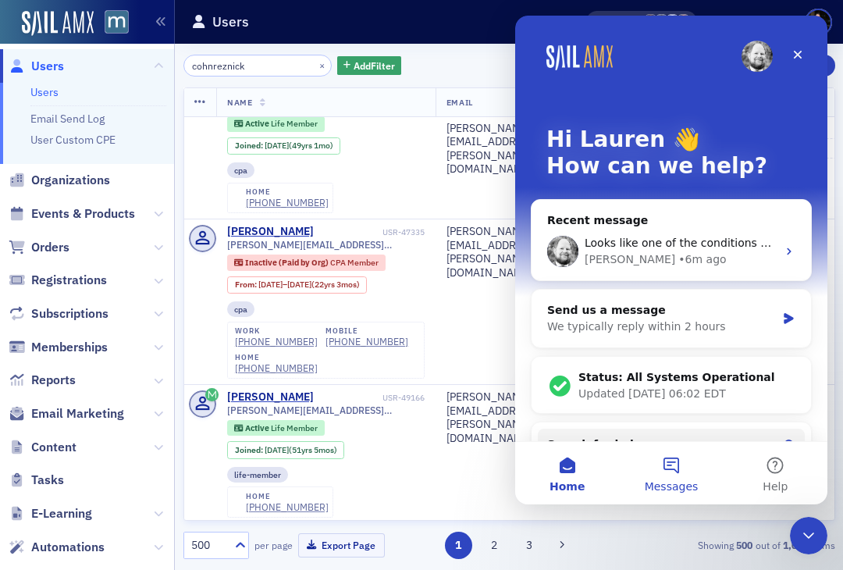
click at [672, 467] on button "Messages" at bounding box center [671, 473] width 104 height 62
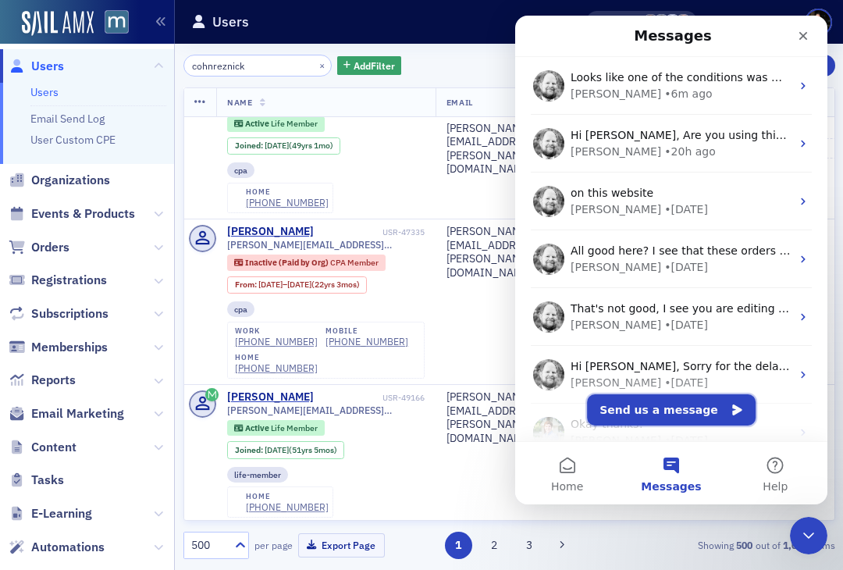
click at [687, 412] on button "Send us a message" at bounding box center [671, 409] width 169 height 31
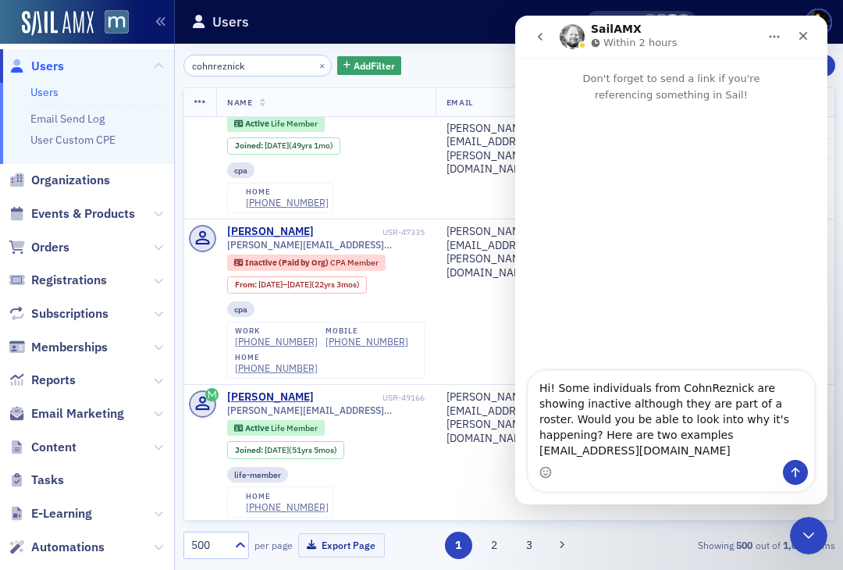
click at [588, 435] on textarea "Hi! Some individuals from CohnReznick are showing inactive although they are pa…" at bounding box center [671, 415] width 286 height 89
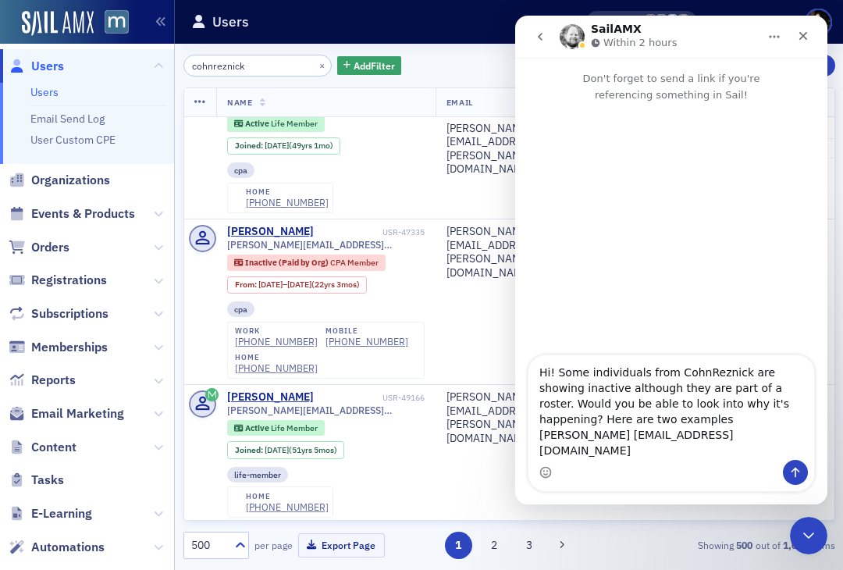
click at [719, 440] on textarea "Hi! Some individuals from CohnReznick are showing inactive although they are pa…" at bounding box center [671, 407] width 286 height 105
type textarea "Hi! Some individuals from CohnReznick are showing inactive although they are pa…"
click at [315, 67] on button "×" at bounding box center [322, 65] width 14 height 14
click at [240, 62] on input "cohnreznick" at bounding box center [257, 66] width 149 height 22
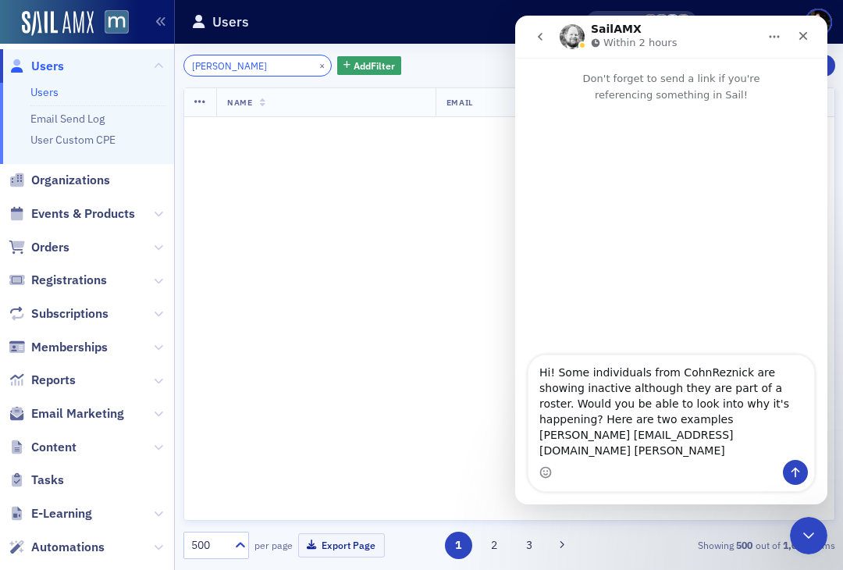
type input "Michael"
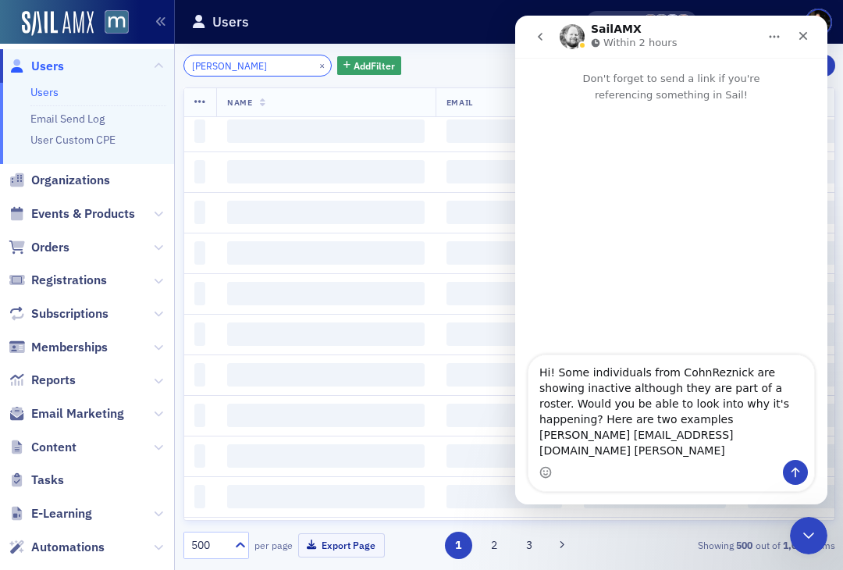
scroll to position [2263, 1]
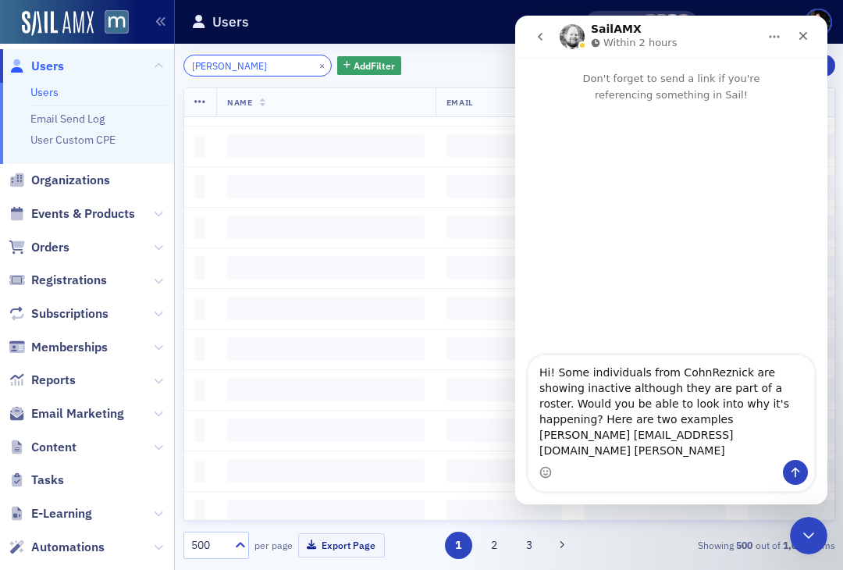
type input "[PERSON_NAME]"
click at [260, 77] on div "Michael Harlow × Add Filter Export New User Name Email Organization Name Activi…" at bounding box center [509, 307] width 652 height 504
click at [265, 69] on input "Michael Harlow" at bounding box center [257, 66] width 149 height 22
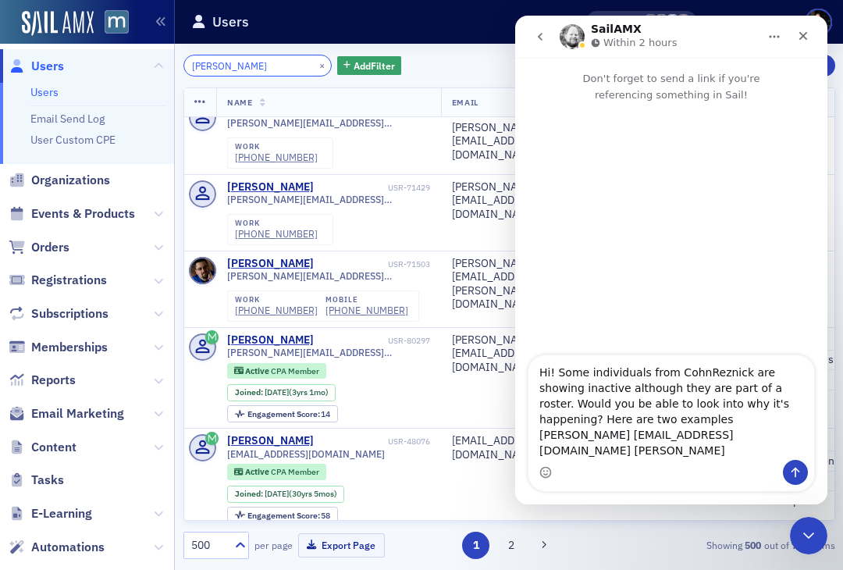
scroll to position [0, 1]
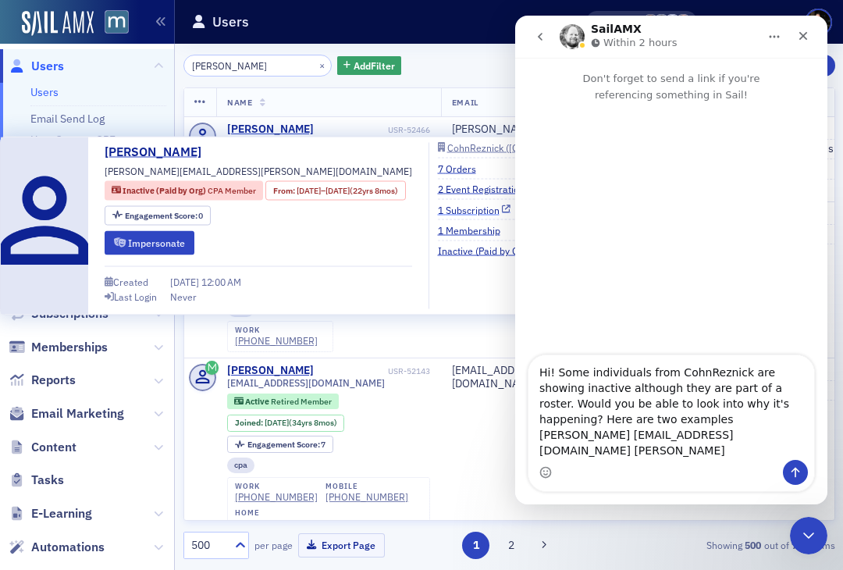
click at [485, 210] on link "1 Subscription" at bounding box center [474, 209] width 73 height 14
click at [497, 145] on div "CohnReznick ([GEOGRAPHIC_DATA], [GEOGRAPHIC_DATA])" at bounding box center [577, 147] width 261 height 9
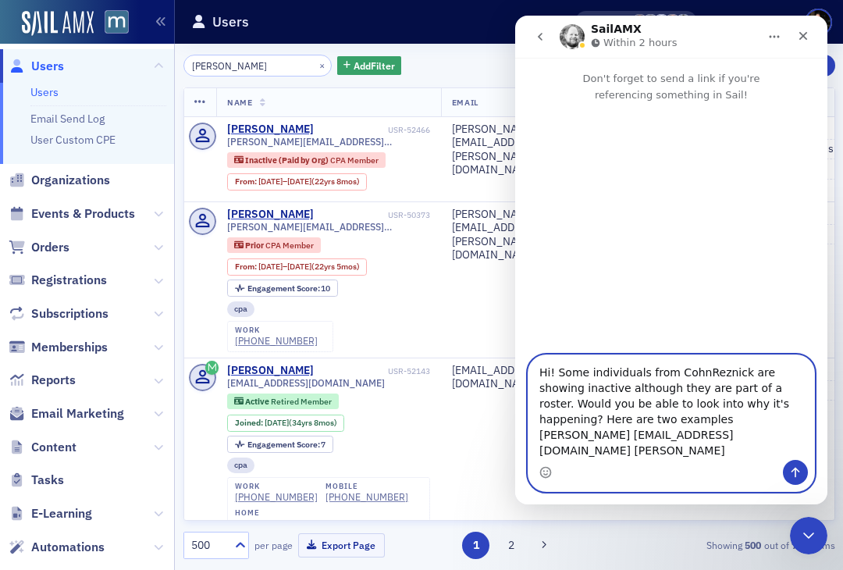
click at [786, 442] on div "Hi! Some individuals from CohnReznick are showing inactive although they are pa…" at bounding box center [671, 407] width 286 height 105
click at [783, 428] on textarea "Hi! Some individuals from CohnReznick are showing inactive although they are pa…" at bounding box center [671, 407] width 286 height 105
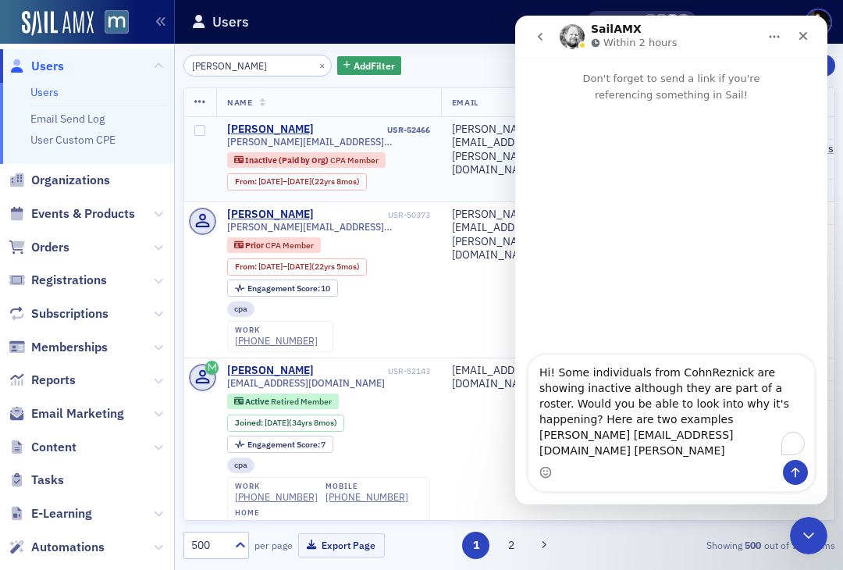
click at [227, 138] on div "[PERSON_NAME][EMAIL_ADDRESS][PERSON_NAME][DOMAIN_NAME]" at bounding box center [328, 142] width 203 height 12
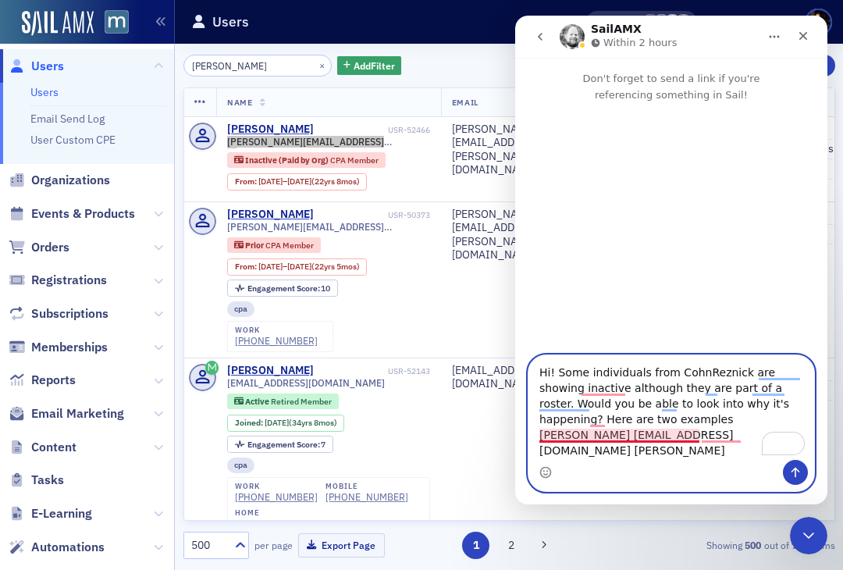
click at [684, 435] on textarea "Hi! Some individuals from CohnReznick are showing inactive although they are pa…" at bounding box center [671, 407] width 286 height 105
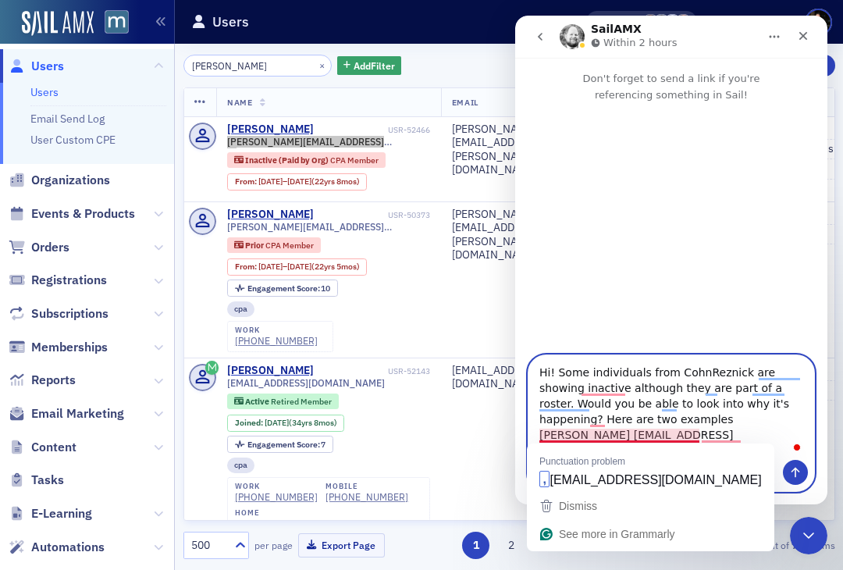
paste textarea "[EMAIL_ADDRESS][DOMAIN_NAME]"
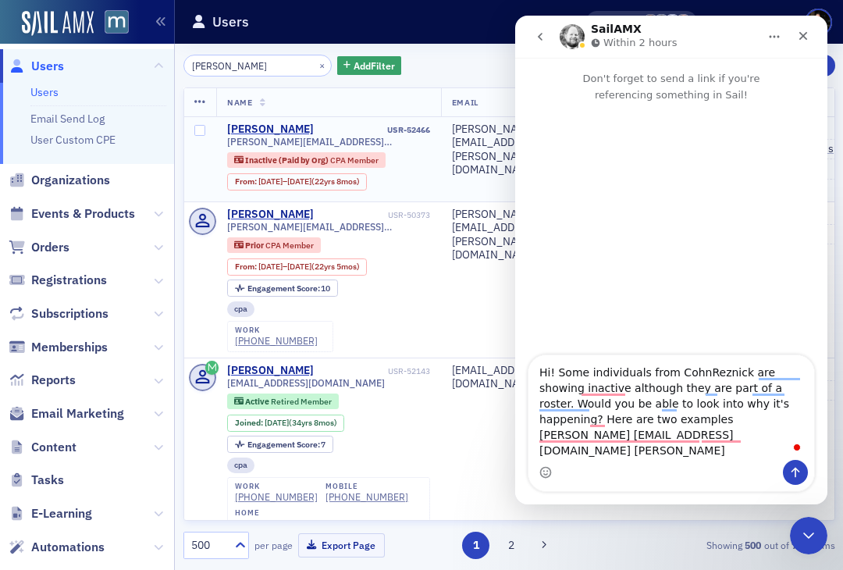
click at [345, 130] on div "USR-52466" at bounding box center [373, 130] width 113 height 10
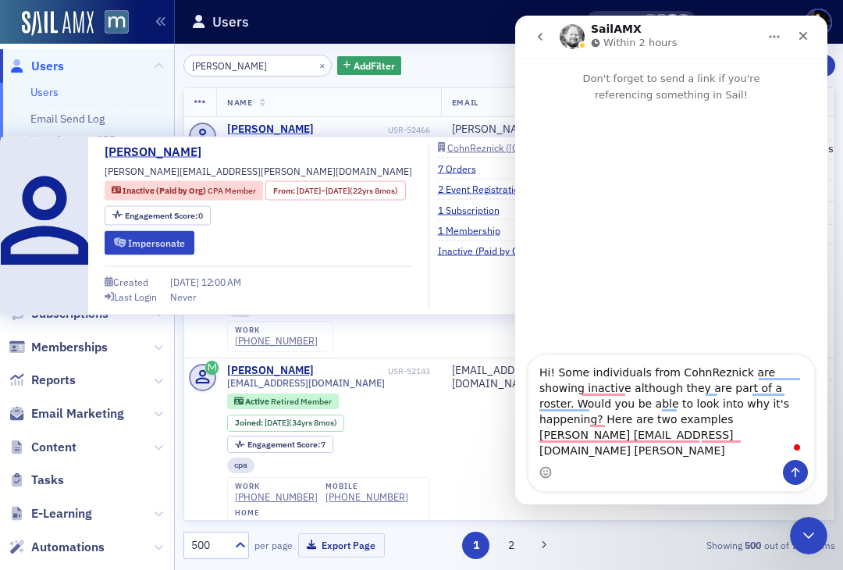
click at [151, 168] on span "[PERSON_NAME][EMAIL_ADDRESS][PERSON_NAME][DOMAIN_NAME]" at bounding box center [258, 171] width 307 height 14
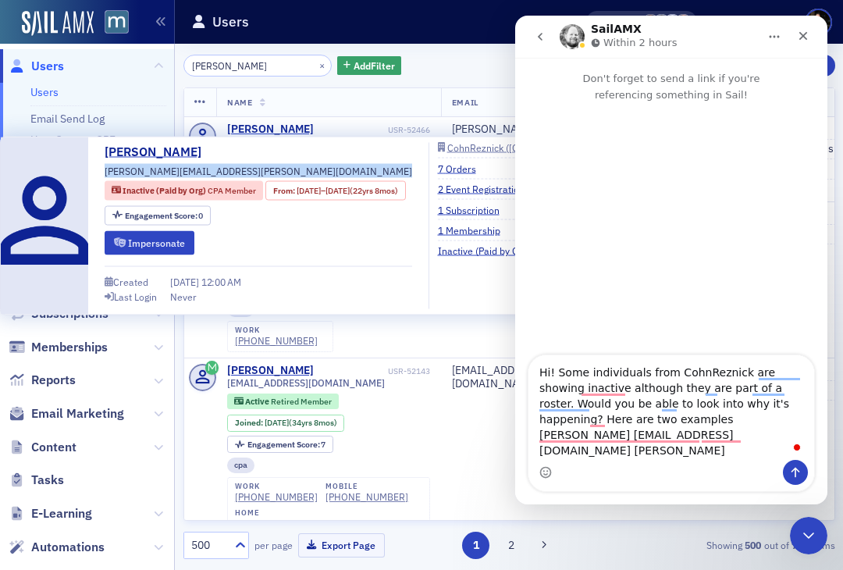
click at [151, 168] on span "[PERSON_NAME][EMAIL_ADDRESS][PERSON_NAME][DOMAIN_NAME]" at bounding box center [258, 171] width 307 height 14
copy div "[PERSON_NAME][EMAIL_ADDRESS][PERSON_NAME][DOMAIN_NAME]"
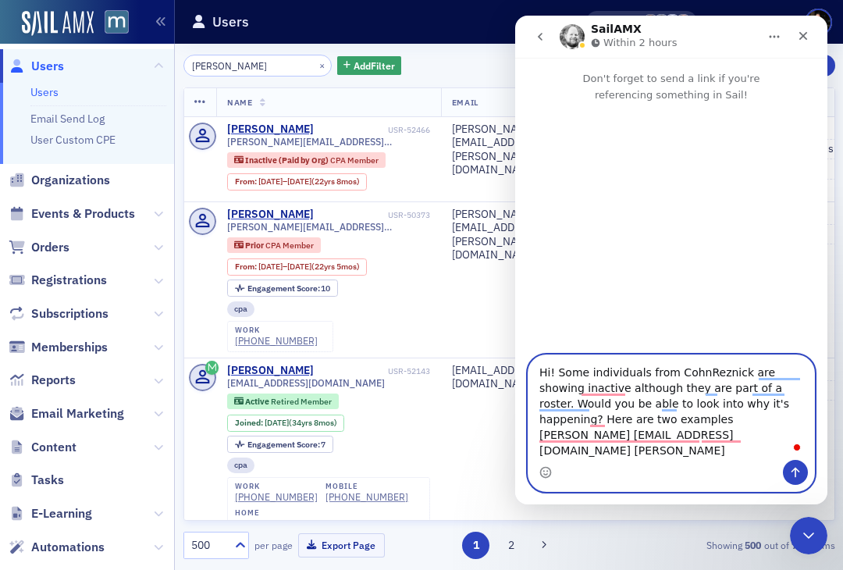
click at [710, 426] on textarea "Hi! Some individuals from CohnReznick are showing inactive although they are pa…" at bounding box center [671, 407] width 286 height 105
click at [783, 437] on textarea "Hi! Some individuals from CohnReznick are showing inactive although they are pa…" at bounding box center [671, 407] width 286 height 105
paste textarea "[PERSON_NAME][EMAIL_ADDRESS][PERSON_NAME][DOMAIN_NAME]"
type textarea "Hi! Some individuals from CohnReznick are showing inactive although they are pa…"
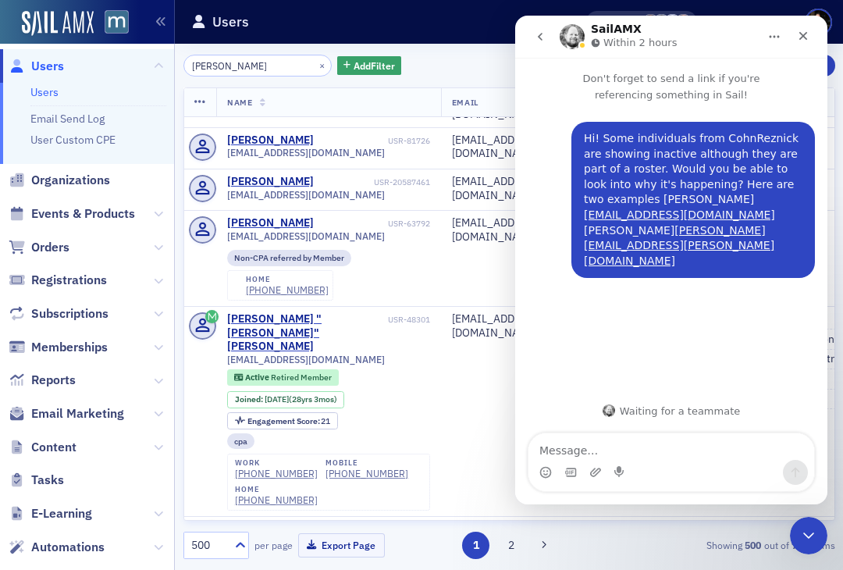
scroll to position [4354, 1]
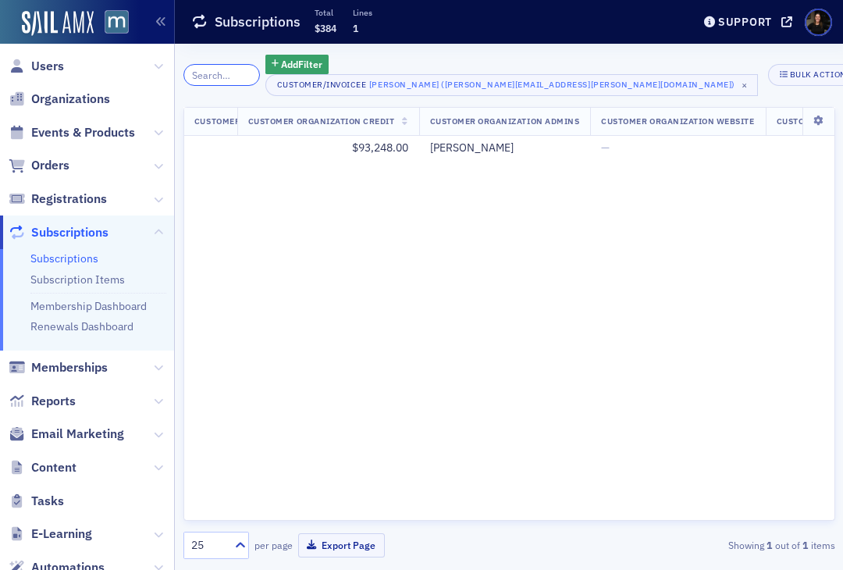
scroll to position [0, 1476]
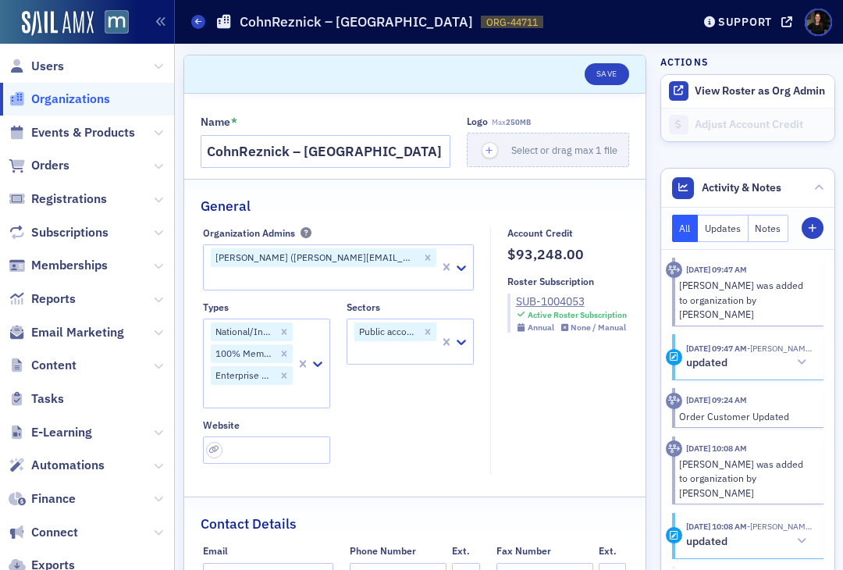
select select "US"
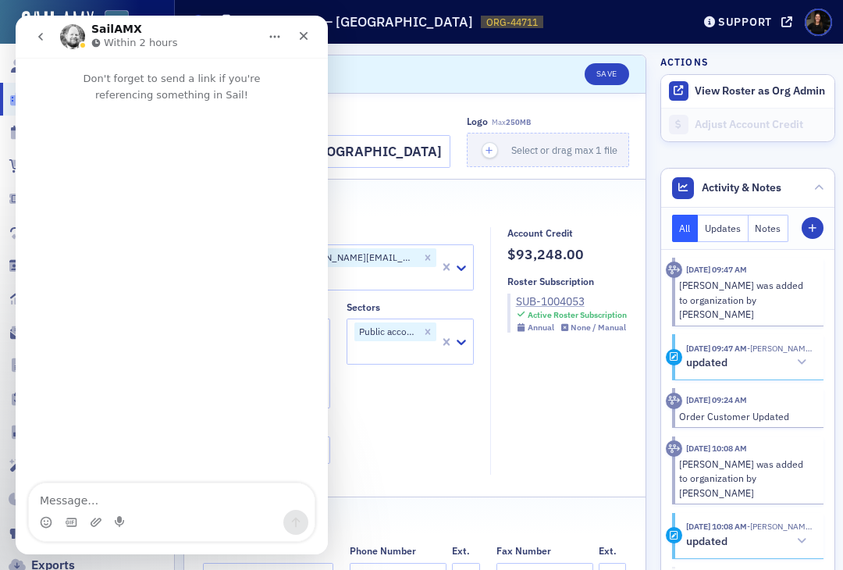
click at [534, 301] on div "SUB-1004053" at bounding box center [571, 301] width 111 height 16
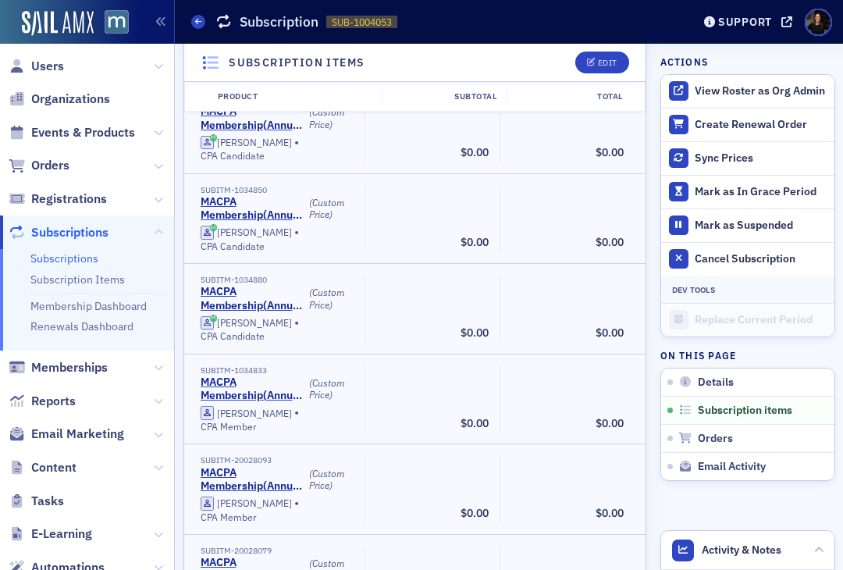
scroll to position [7174, 0]
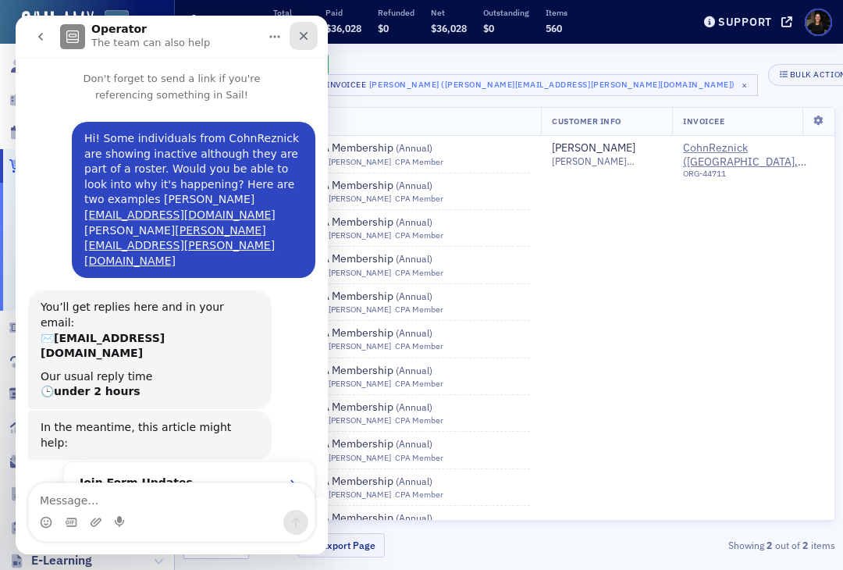
click at [306, 41] on icon "Close" at bounding box center [303, 36] width 12 height 12
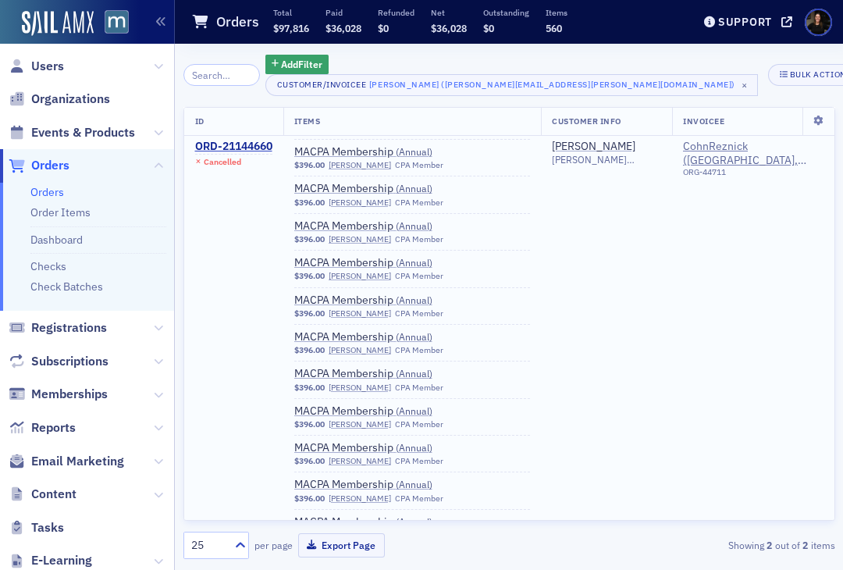
scroll to position [310, 0]
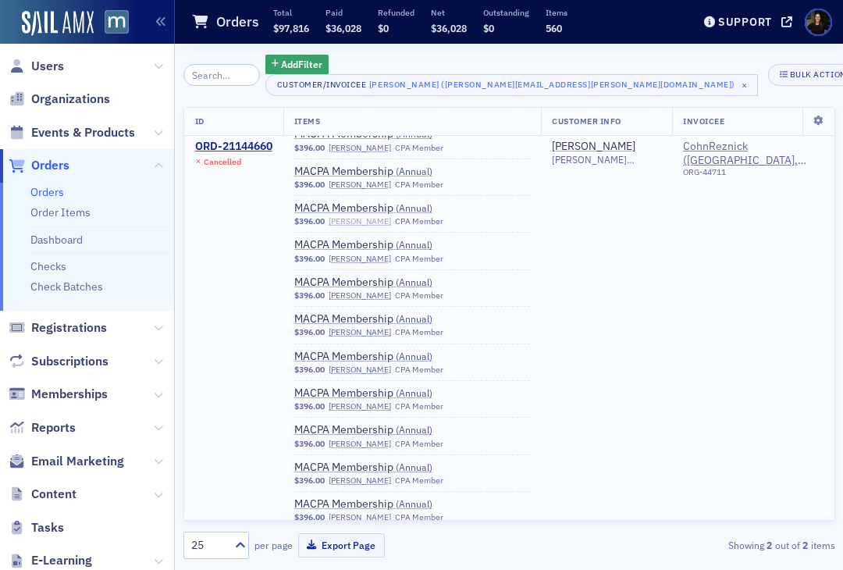
copy link "[PERSON_NAME]"
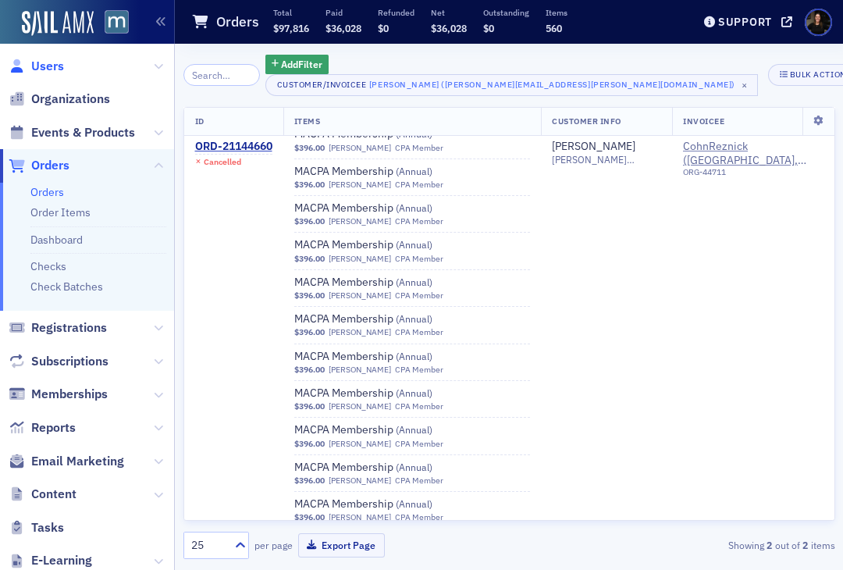
click at [54, 64] on span "Users" at bounding box center [47, 66] width 33 height 17
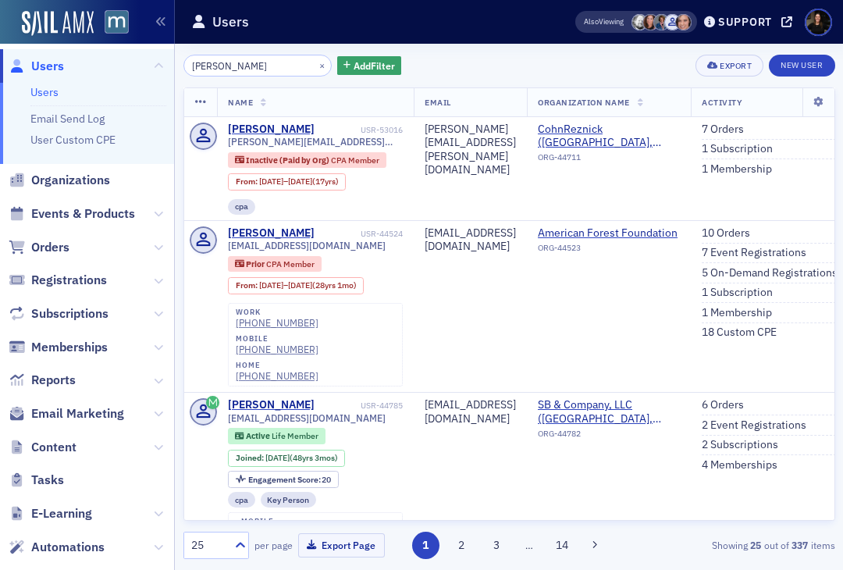
type input "[PERSON_NAME]"
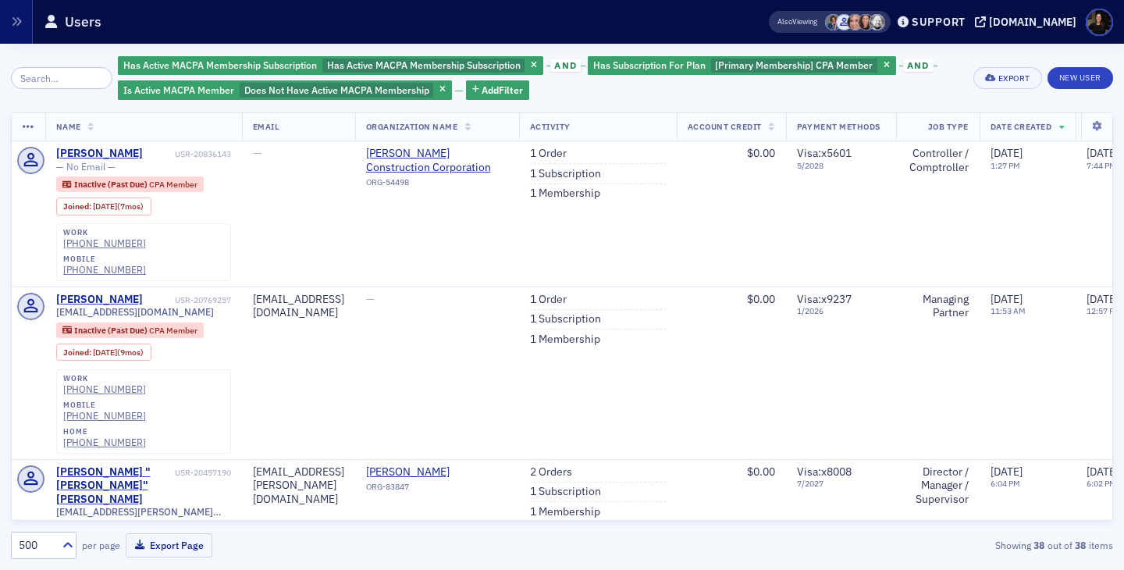
click at [656, 92] on div "Has Active MACPA Membership Subscription Has Active MACPA Membership Subscripti…" at bounding box center [540, 78] width 844 height 47
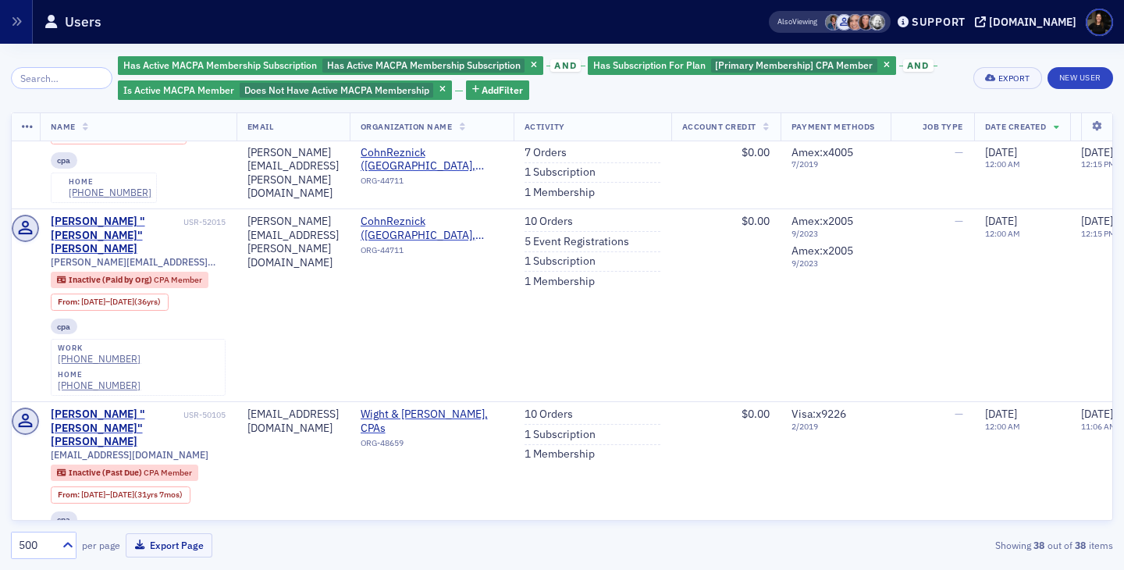
scroll to position [3445, 5]
click at [595, 427] on link "1 Subscription" at bounding box center [559, 434] width 71 height 14
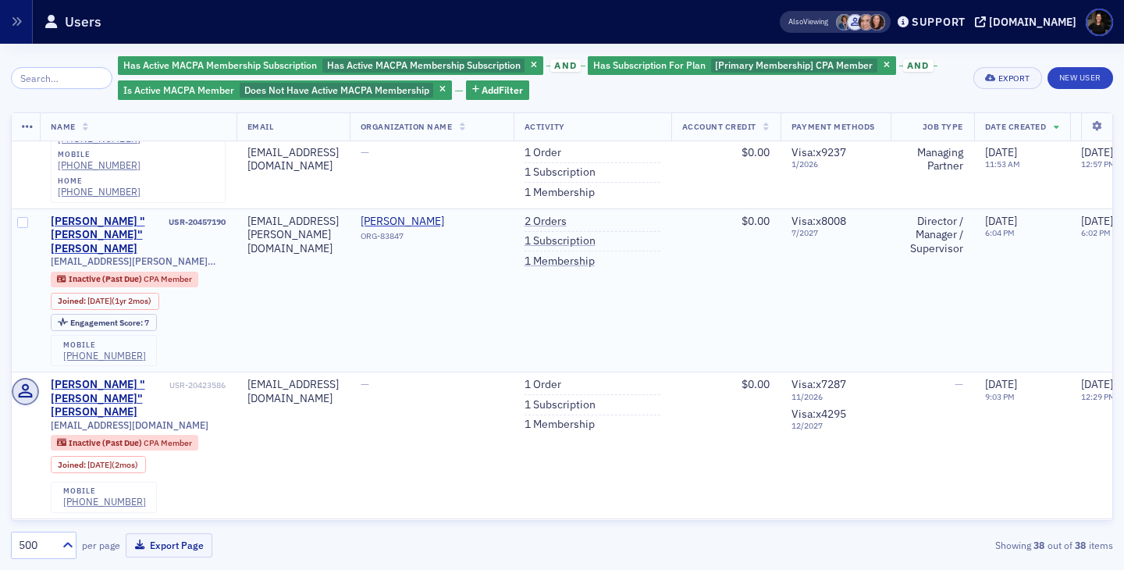
scroll to position [0, 5]
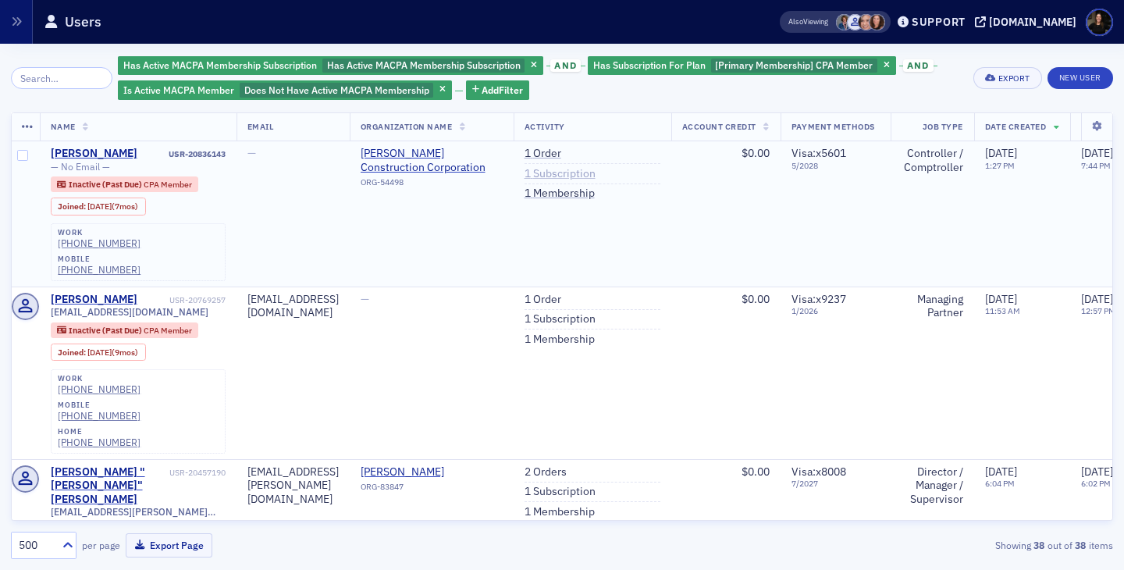
click at [595, 173] on link "1 Subscription" at bounding box center [559, 174] width 71 height 14
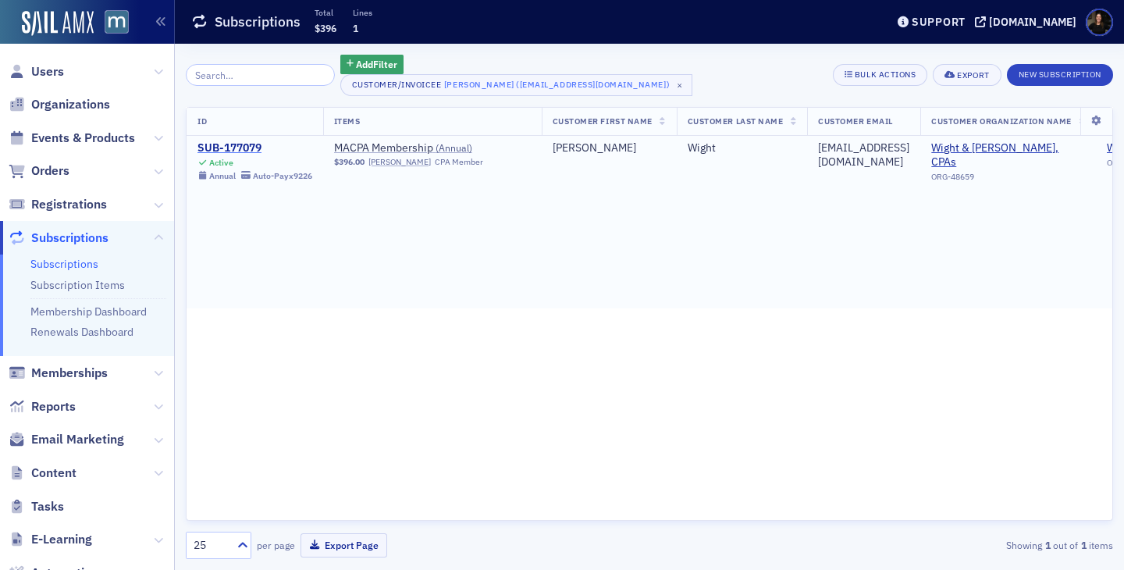
click at [239, 142] on div "SUB-177079" at bounding box center [254, 148] width 115 height 14
click at [242, 146] on div "SUB-177079" at bounding box center [254, 148] width 115 height 14
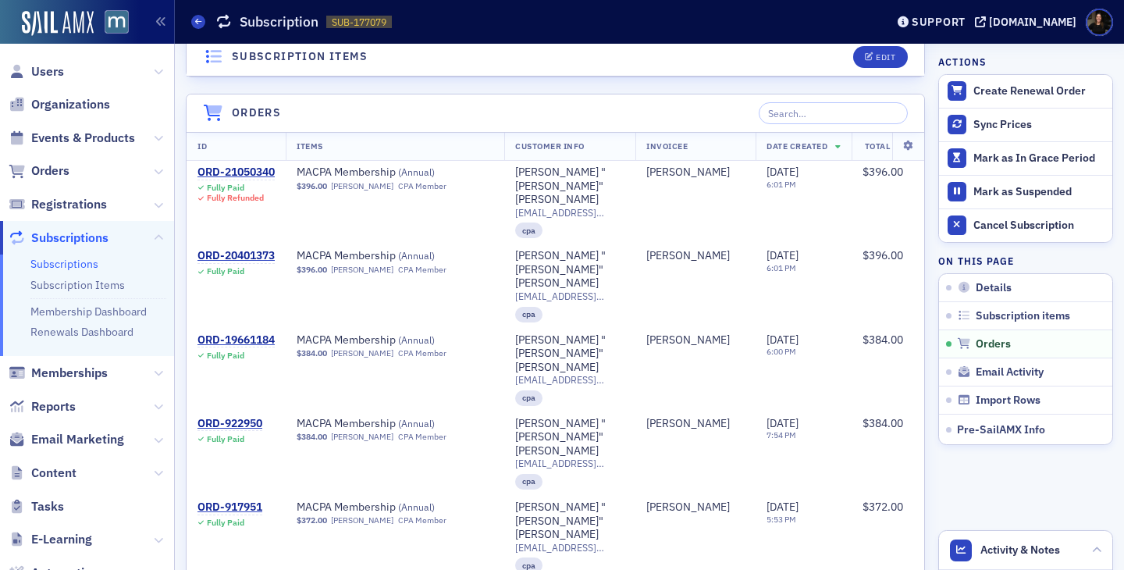
scroll to position [611, 0]
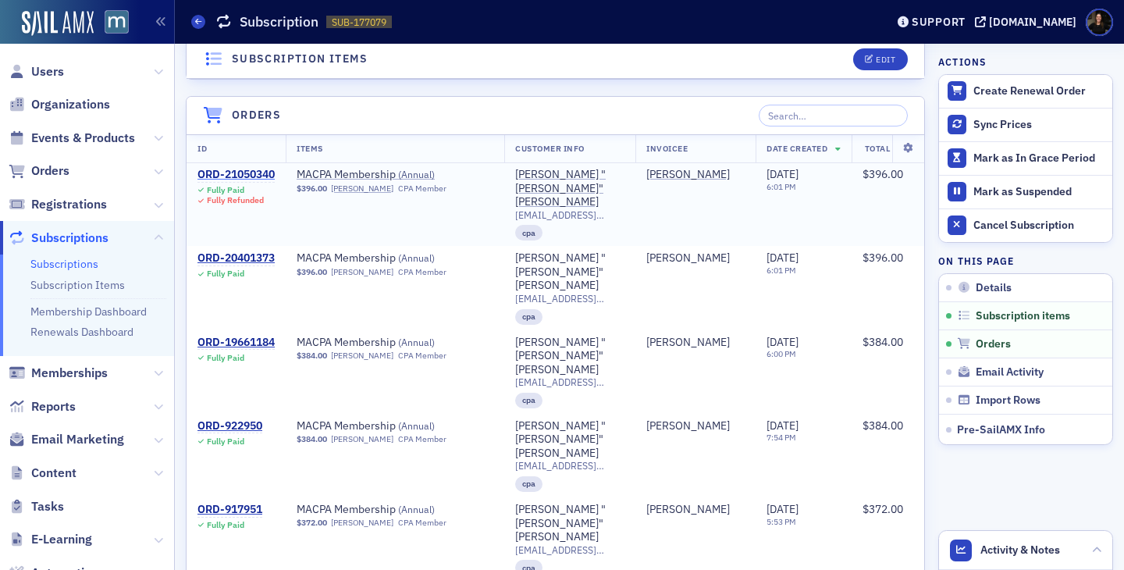
click at [262, 177] on div "ORD-21050340" at bounding box center [235, 175] width 77 height 14
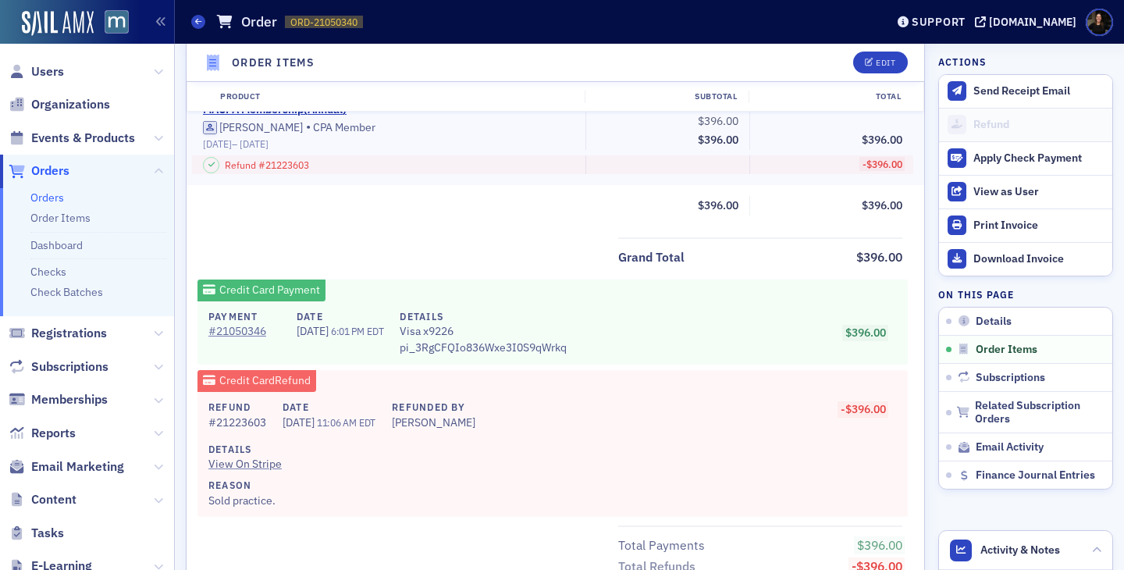
scroll to position [584, 0]
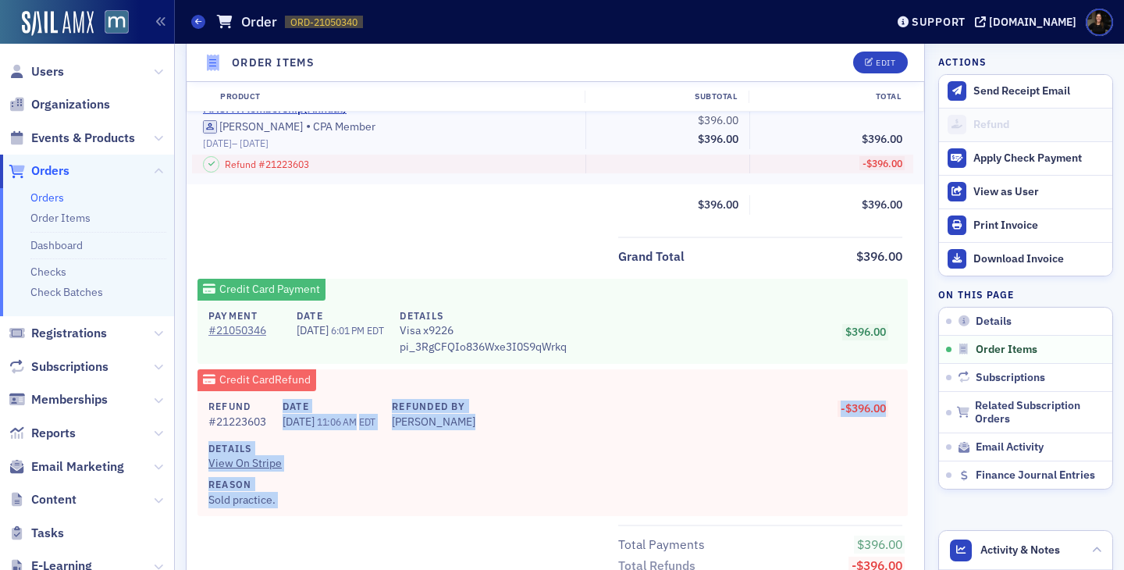
drag, startPoint x: 287, startPoint y: 408, endPoint x: 608, endPoint y: 421, distance: 321.0
click at [608, 421] on div "Refund # 21223603 Date 7/28/2025 11:06 AM EDT Refunded By Justin Chase Details …" at bounding box center [552, 453] width 710 height 125
click at [608, 421] on div "-$396.00" at bounding box center [688, 414] width 393 height 30
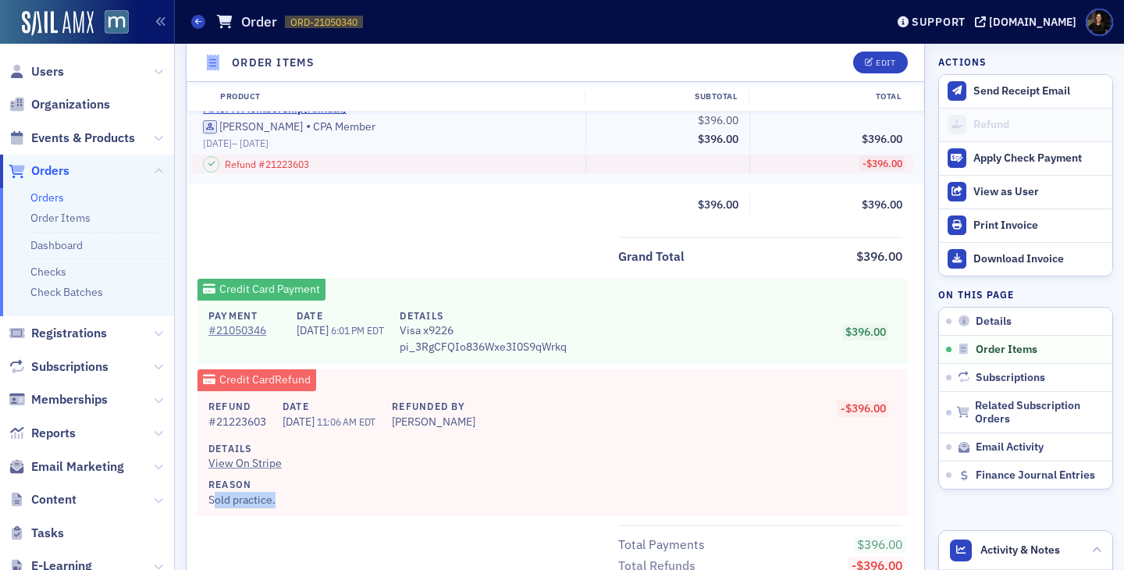
drag, startPoint x: 297, startPoint y: 510, endPoint x: 213, endPoint y: 495, distance: 84.9
click at [213, 495] on div "Refund # 21223603 Date 7/28/2025 11:06 AM EDT Refunded By Justin Chase Details …" at bounding box center [552, 453] width 710 height 125
click at [213, 494] on div "Reason Sold practice." at bounding box center [546, 492] width 677 height 30
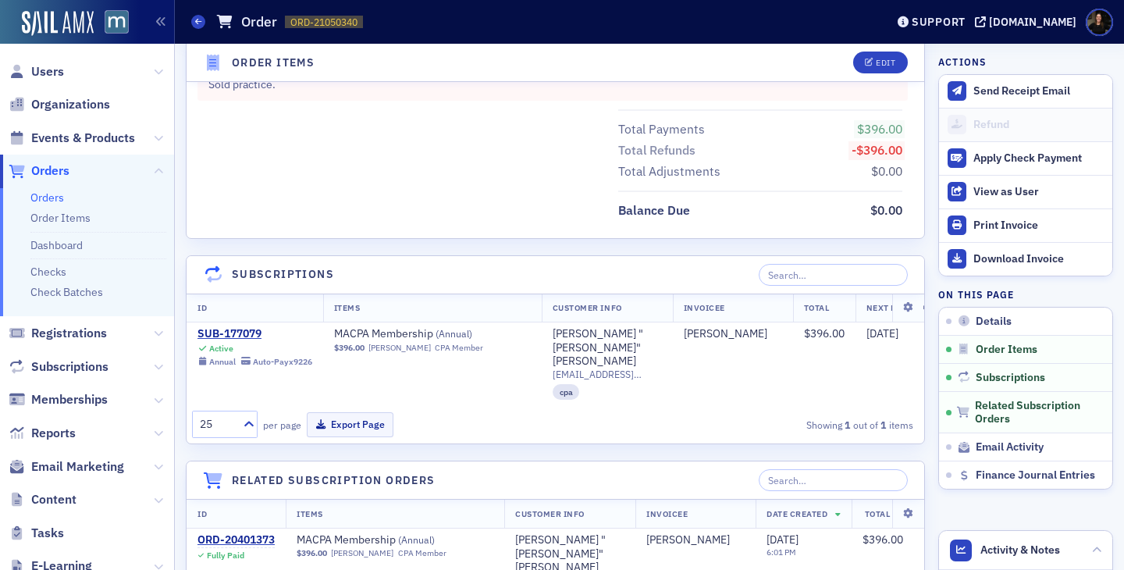
scroll to position [1000, 0]
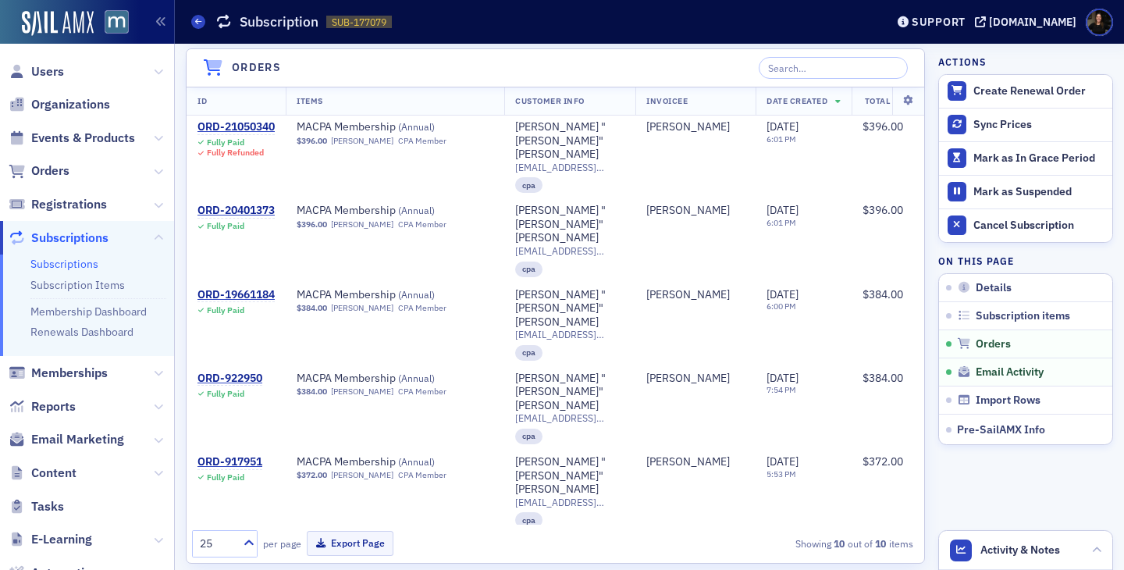
scroll to position [616, 0]
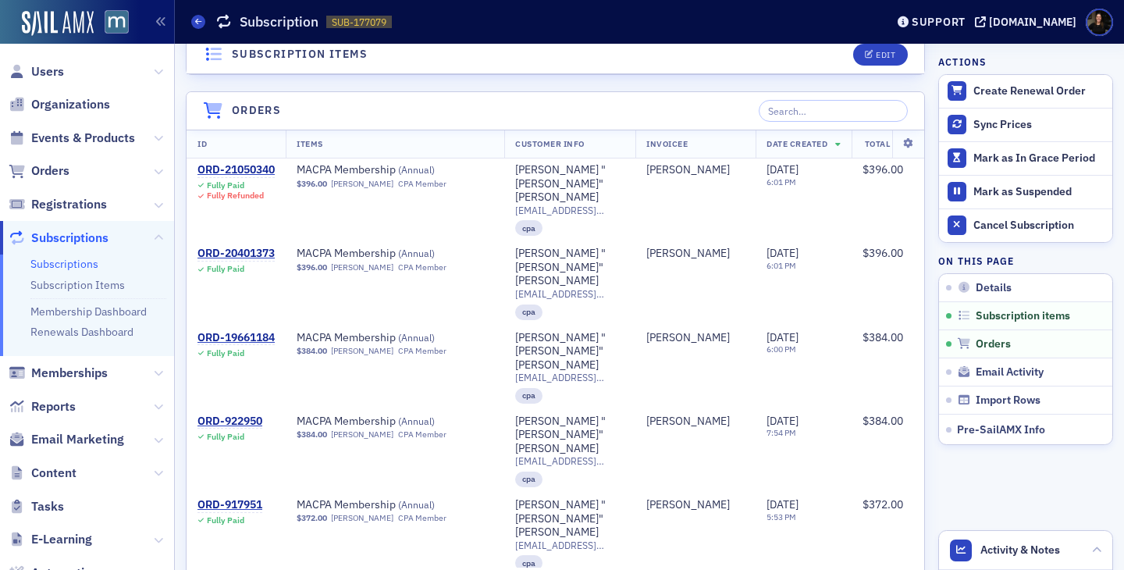
click at [240, 155] on th "ID" at bounding box center [236, 144] width 99 height 29
click at [240, 166] on div "ORD-21050340" at bounding box center [235, 170] width 77 height 14
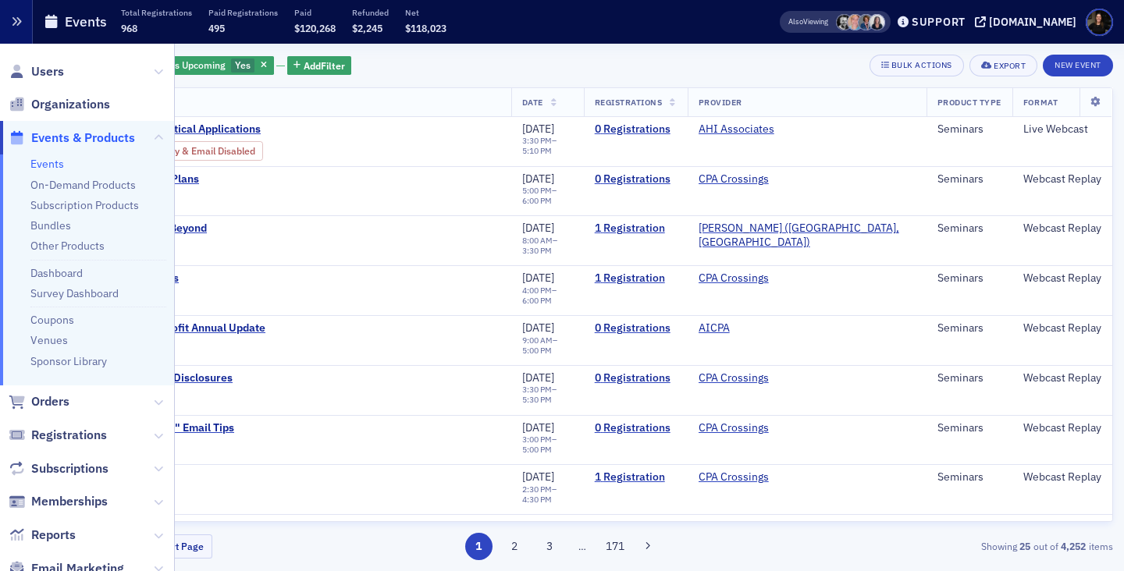
click at [22, 23] on button "button" at bounding box center [16, 22] width 33 height 44
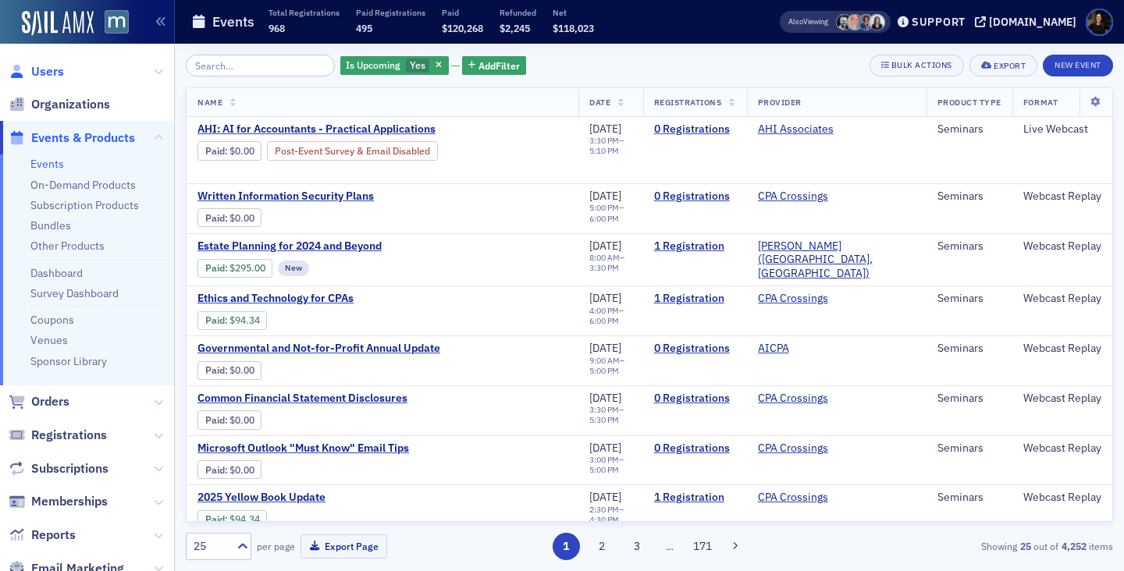
click at [45, 69] on span "Users" at bounding box center [47, 71] width 33 height 17
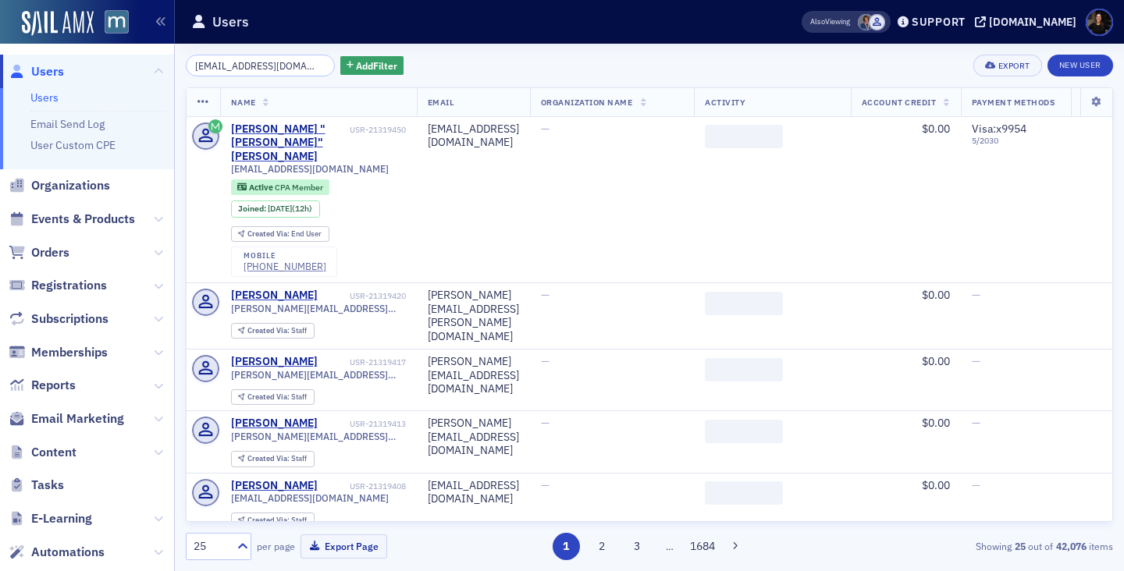
scroll to position [0, 2]
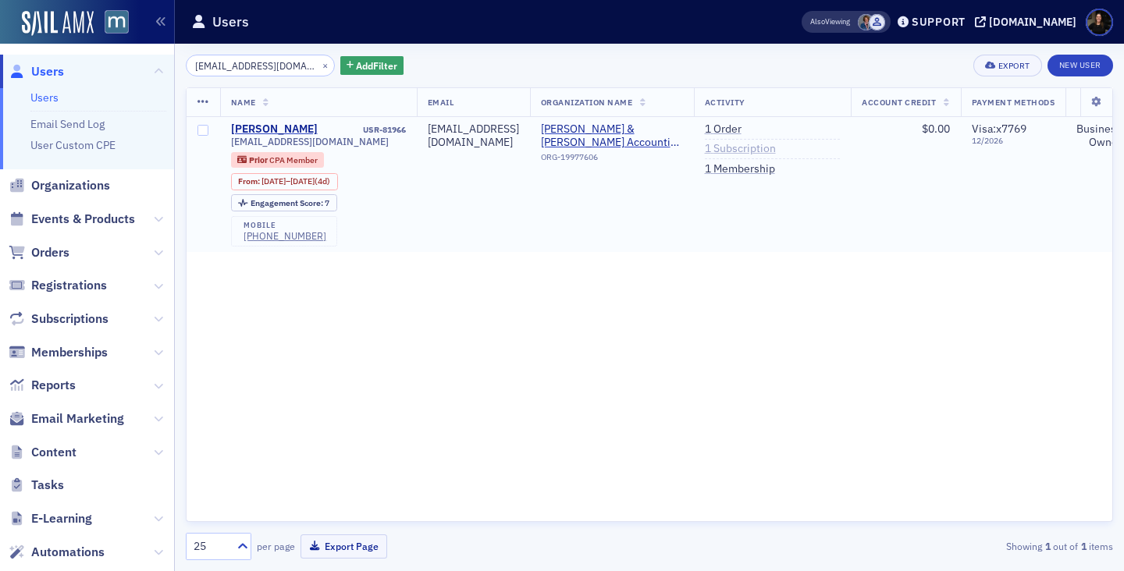
type input "[EMAIL_ADDRESS][DOMAIN_NAME]"
click at [744, 152] on link "1 Subscription" at bounding box center [740, 149] width 71 height 14
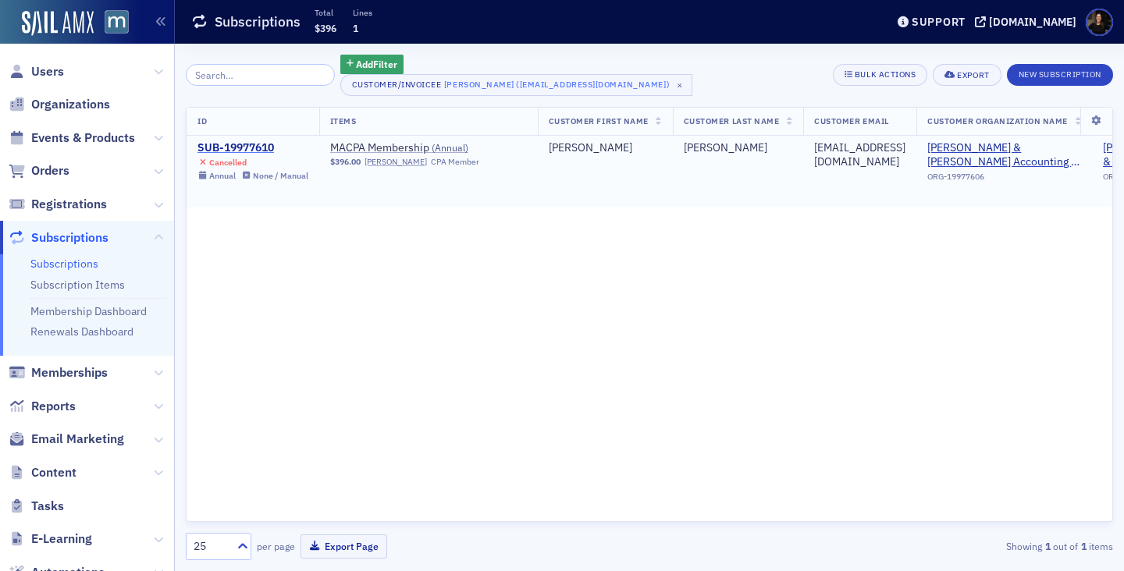
click at [208, 144] on div "SUB-19977610" at bounding box center [252, 148] width 111 height 14
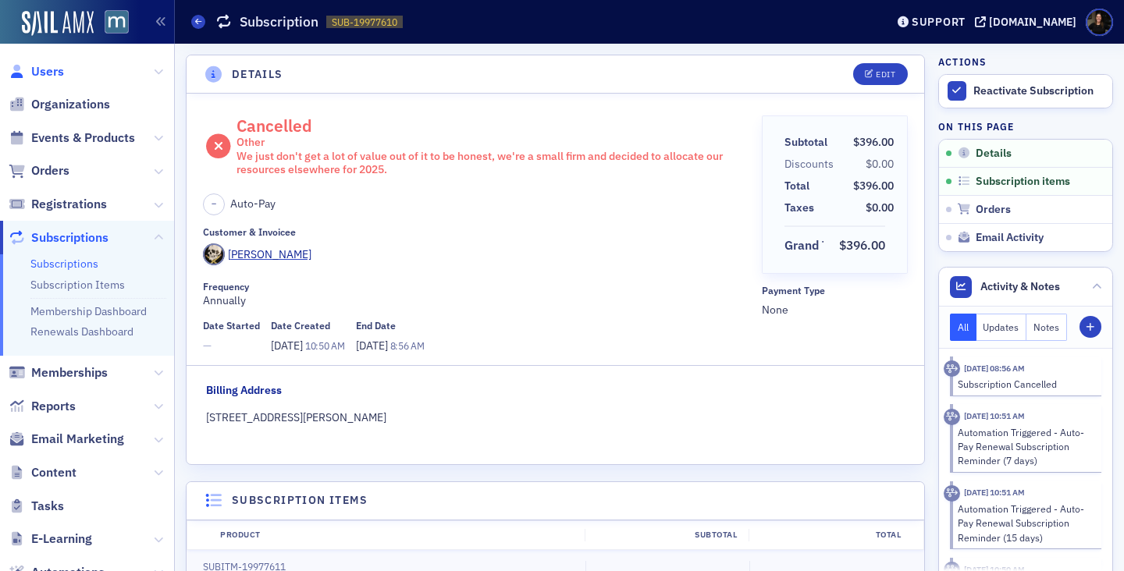
click at [34, 72] on span "Users" at bounding box center [47, 71] width 33 height 17
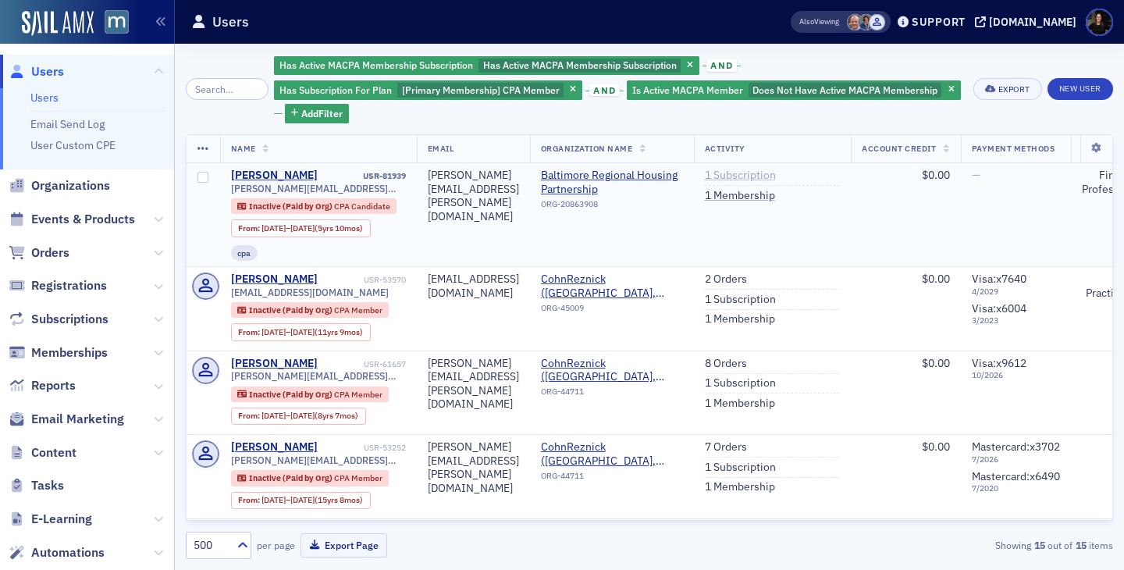
click at [776, 178] on link "1 Subscription" at bounding box center [740, 176] width 71 height 14
click at [934, 21] on span "Support" at bounding box center [931, 21] width 68 height 11
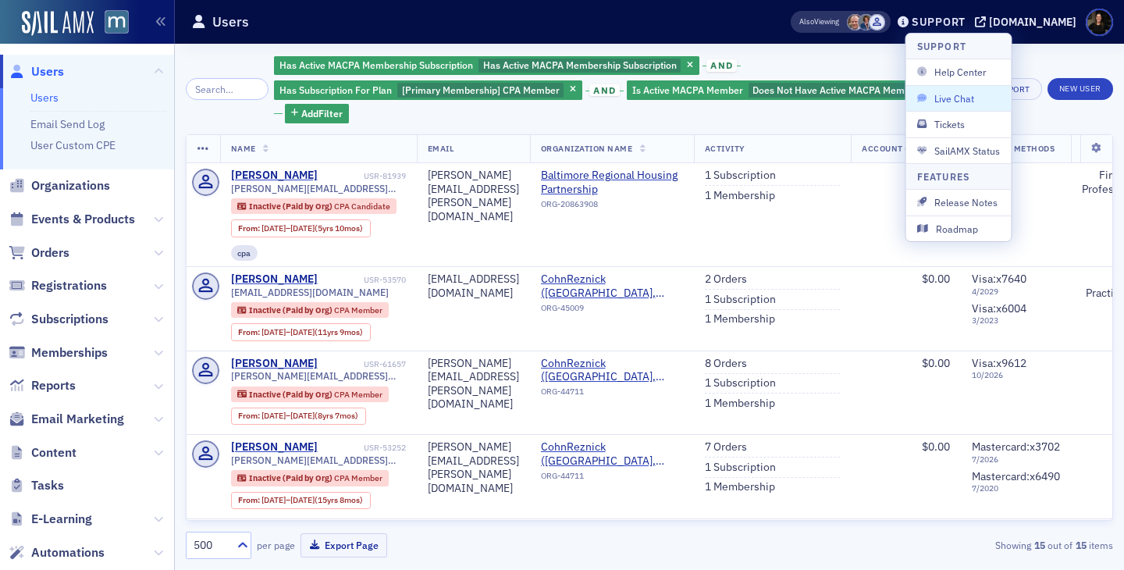
click at [942, 104] on span "Live Chat" at bounding box center [958, 98] width 83 height 14
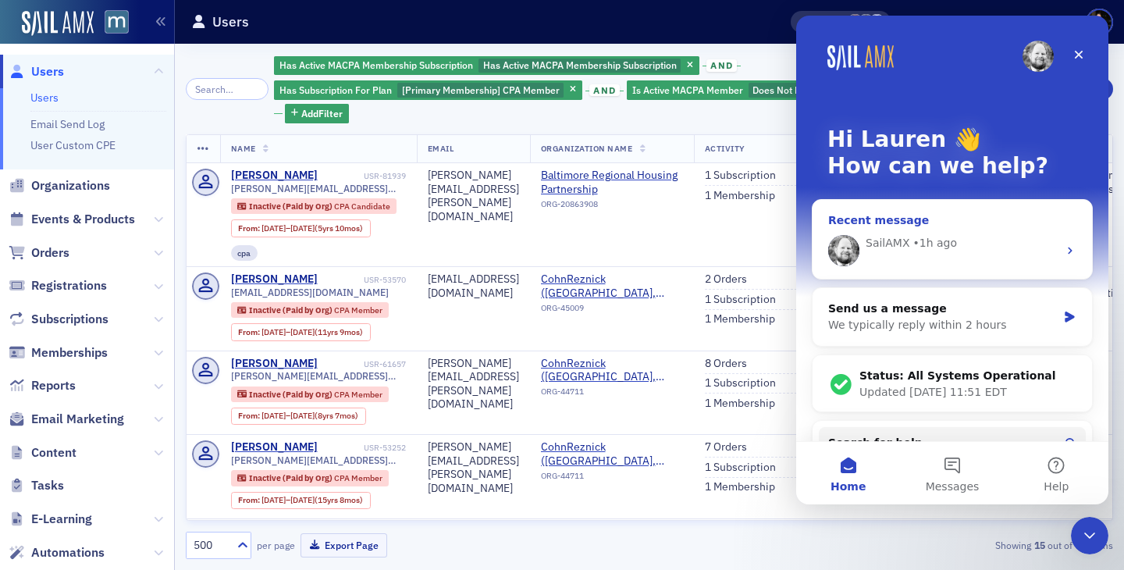
click at [882, 260] on div "SailAMX • 1h ago" at bounding box center [951, 250] width 279 height 56
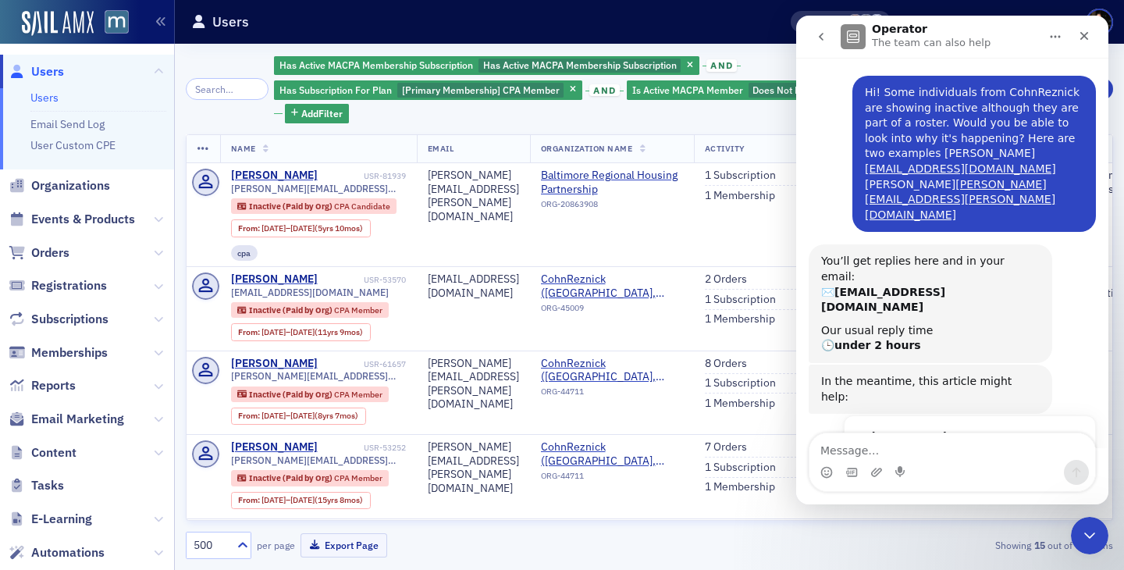
scroll to position [50, 0]
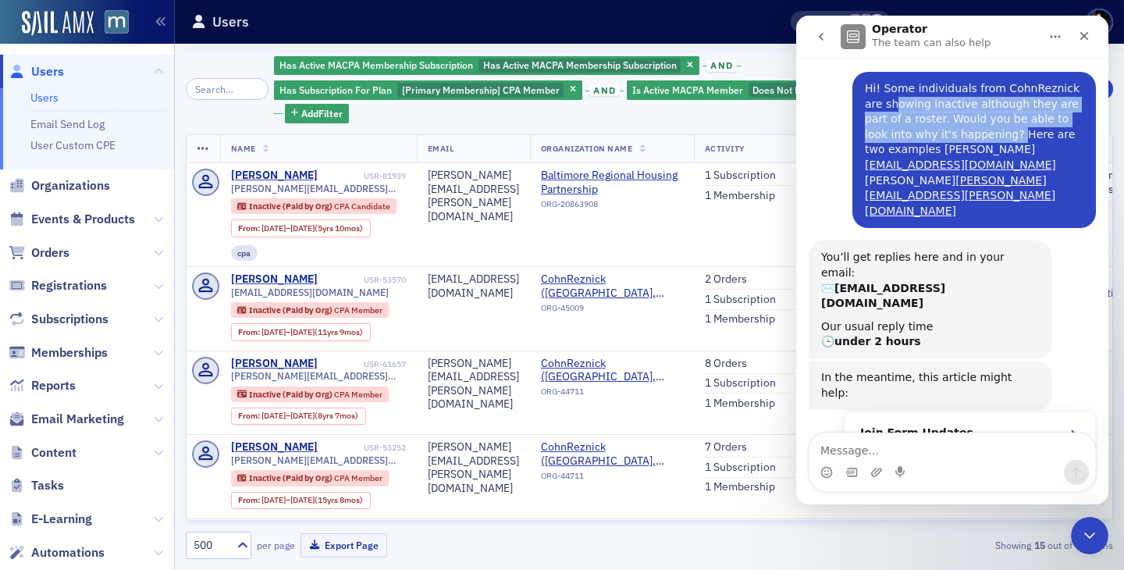
drag, startPoint x: 881, startPoint y: 108, endPoint x: 968, endPoint y: 130, distance: 89.3
click at [968, 130] on div "Hi! Some individuals from CohnReznick are showing inactive although they are pa…" at bounding box center [974, 149] width 219 height 137
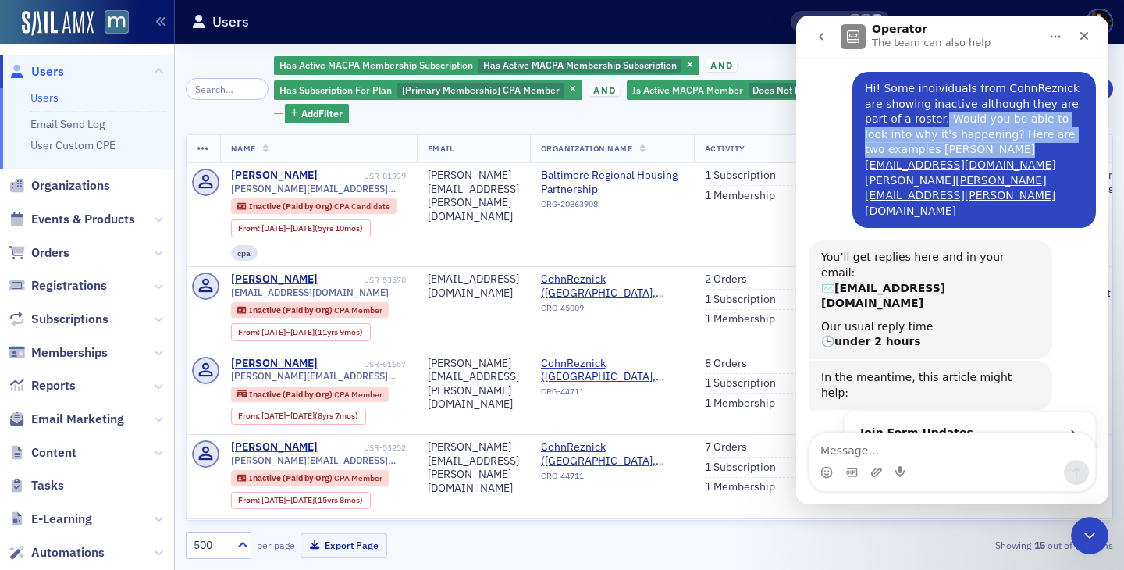
drag, startPoint x: 904, startPoint y: 124, endPoint x: 997, endPoint y: 147, distance: 95.6
click at [997, 147] on div "Hi! Some individuals from CohnReznick are showing inactive although they are pa…" at bounding box center [974, 149] width 219 height 137
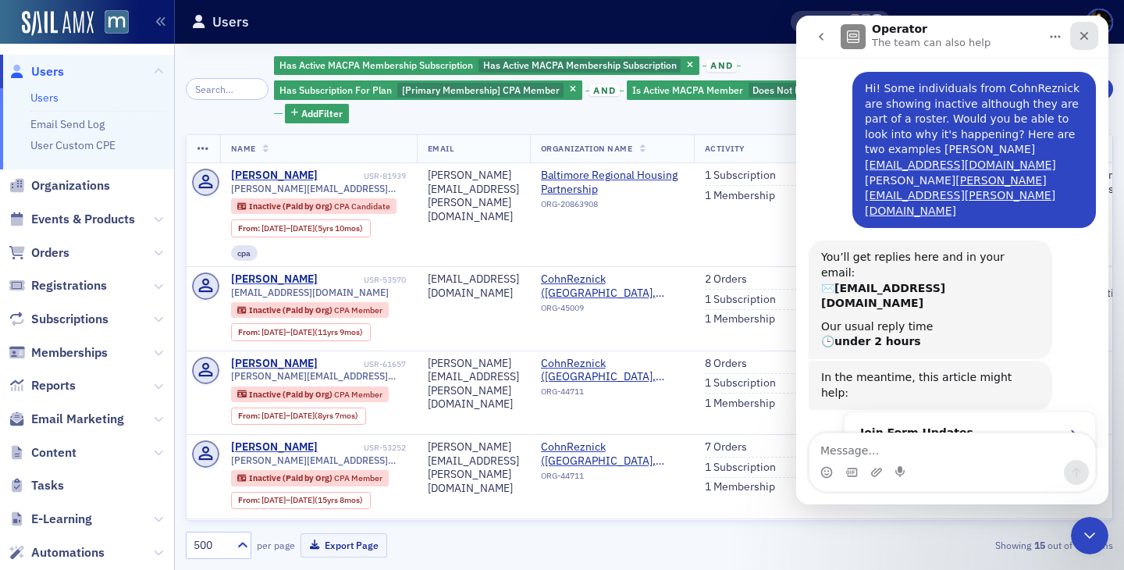
click at [1087, 41] on icon "Close" at bounding box center [1084, 36] width 12 height 12
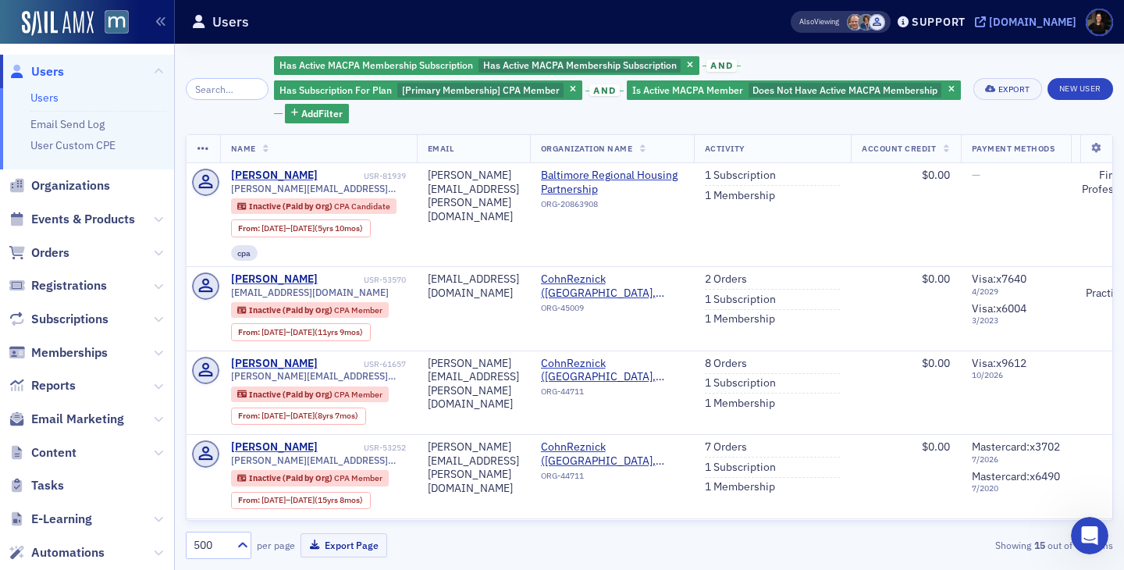
click at [1013, 25] on div "[DOMAIN_NAME]" at bounding box center [1032, 22] width 87 height 14
